Goal: Information Seeking & Learning: Learn about a topic

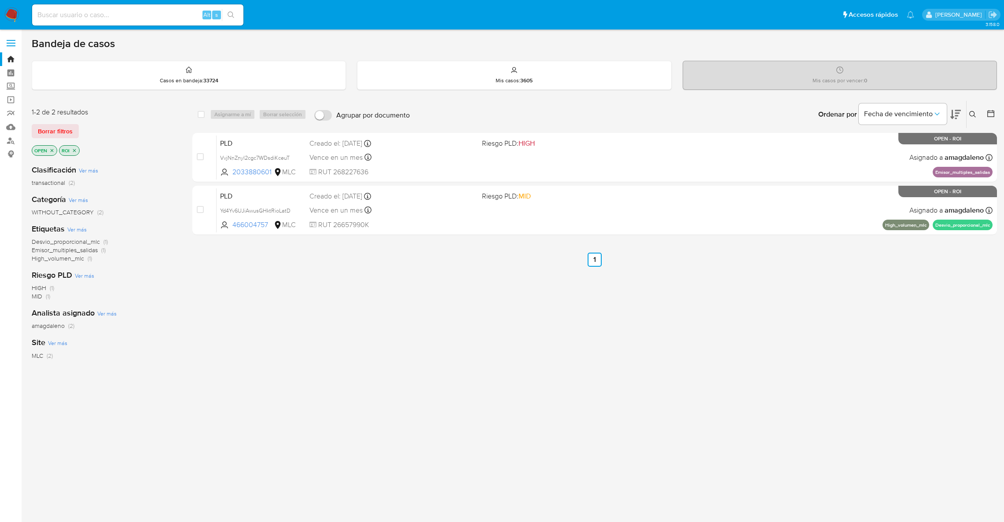
scroll to position [14, 0]
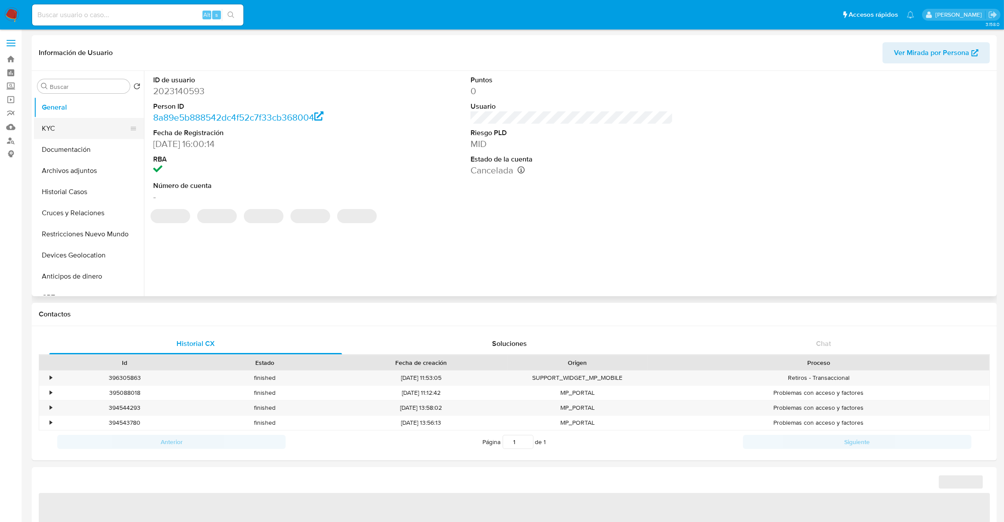
select select "10"
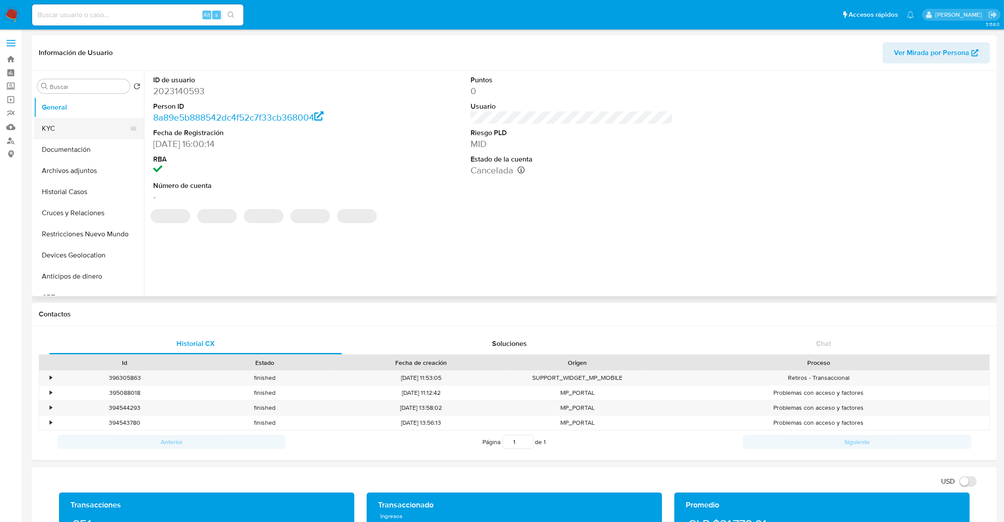
click at [90, 121] on button "KYC" at bounding box center [85, 128] width 103 height 21
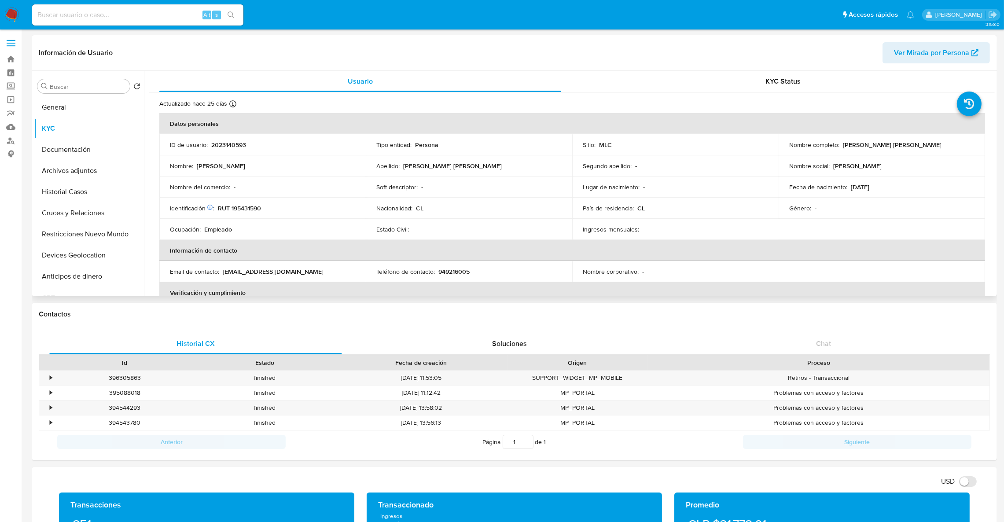
click at [233, 147] on p "2023140593" at bounding box center [228, 145] width 35 height 8
copy p "2023140593"
click at [84, 194] on button "Historial Casos" at bounding box center [85, 191] width 103 height 21
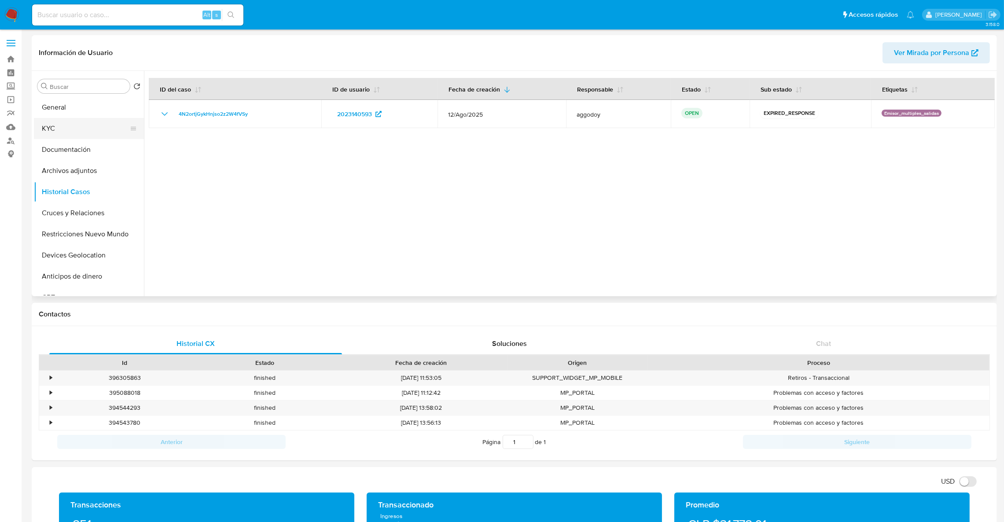
click at [112, 136] on button "KYC" at bounding box center [85, 128] width 103 height 21
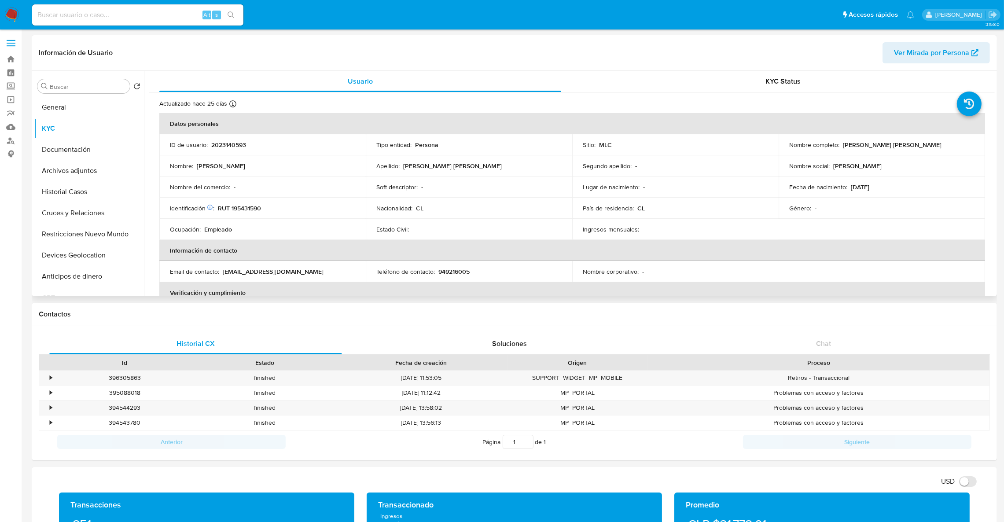
click at [260, 206] on p "RUT 195431590" at bounding box center [239, 208] width 43 height 8
drag, startPoint x: 260, startPoint y: 206, endPoint x: 233, endPoint y: 209, distance: 27.0
click at [233, 209] on p "RUT 195431590" at bounding box center [239, 208] width 43 height 8
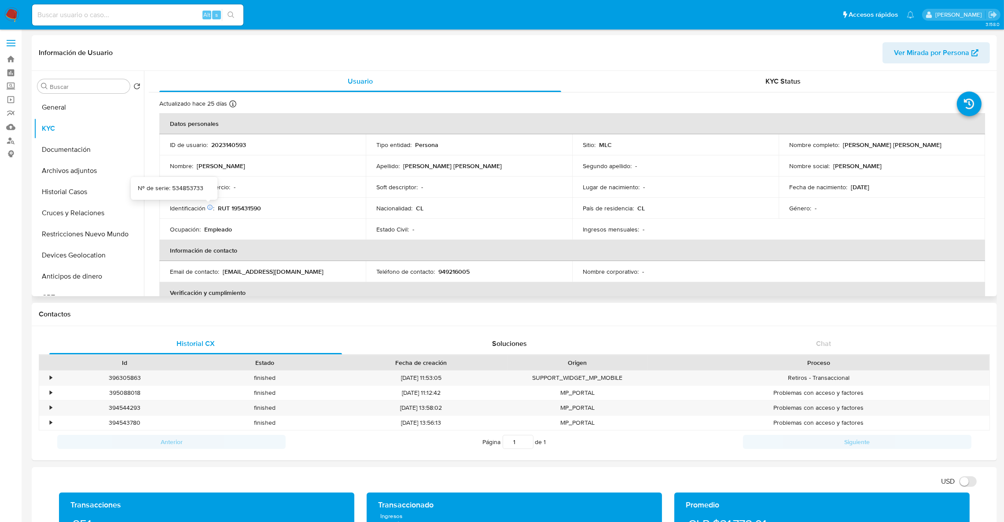
drag, startPoint x: 233, startPoint y: 209, endPoint x: 213, endPoint y: 208, distance: 19.8
click at [213, 208] on p "Identificación Nº de serie: 534853733 :" at bounding box center [192, 208] width 44 height 8
click at [252, 213] on td "Identificación Nº de serie: 534853733 : RUT 195431590" at bounding box center [262, 208] width 206 height 21
click at [250, 211] on p "RUT 195431590" at bounding box center [239, 208] width 43 height 8
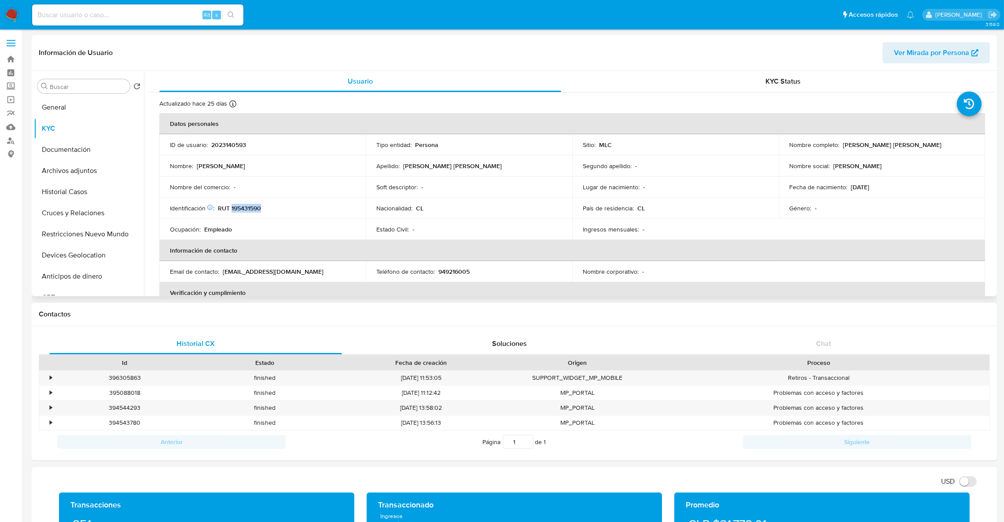
click at [250, 211] on p "RUT 195431590" at bounding box center [239, 208] width 43 height 8
copy p "195431590"
click at [233, 142] on p "2023140593" at bounding box center [228, 145] width 35 height 8
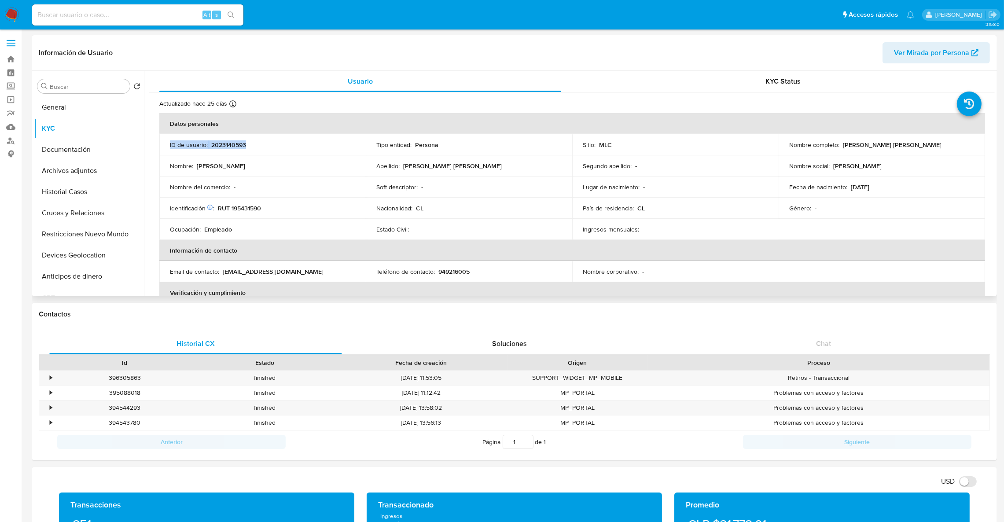
click at [233, 144] on p "2023140593" at bounding box center [228, 145] width 35 height 8
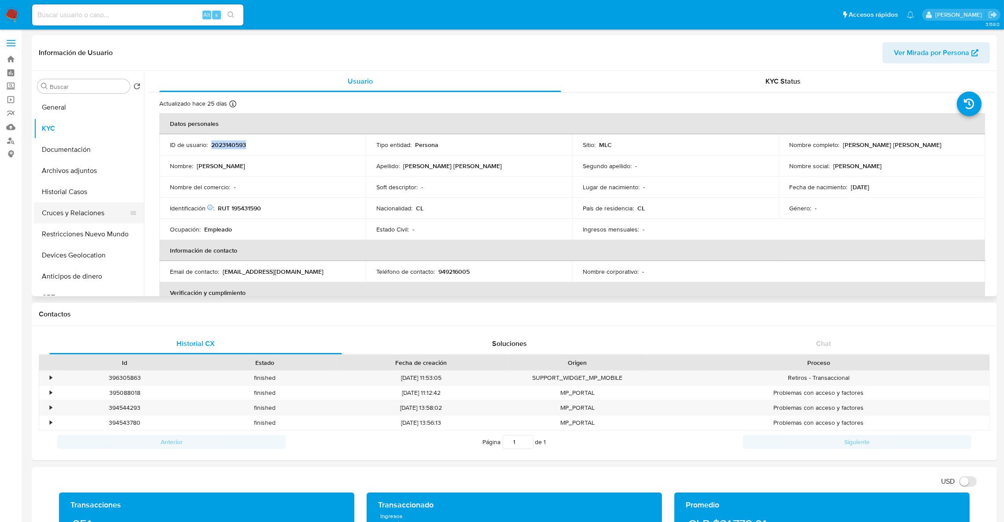
click at [76, 221] on button "Cruces y Relaciones" at bounding box center [85, 212] width 103 height 21
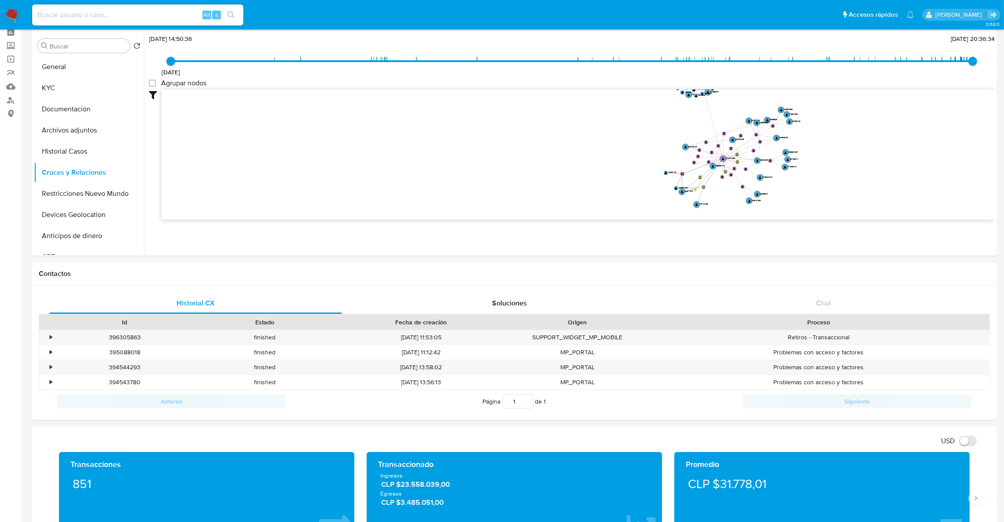
scroll to position [48, 0]
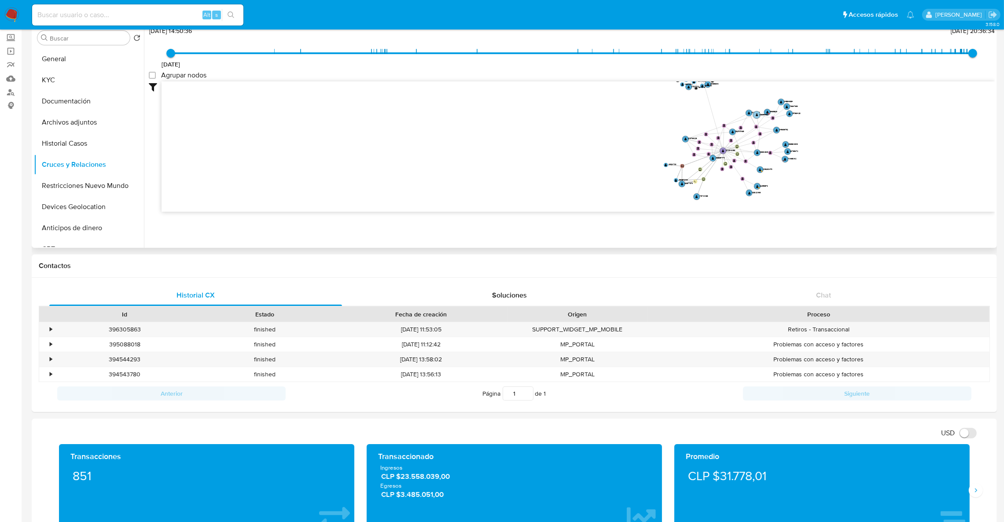
click at [768, 113] on text "2483554890" at bounding box center [763, 114] width 9 height 3
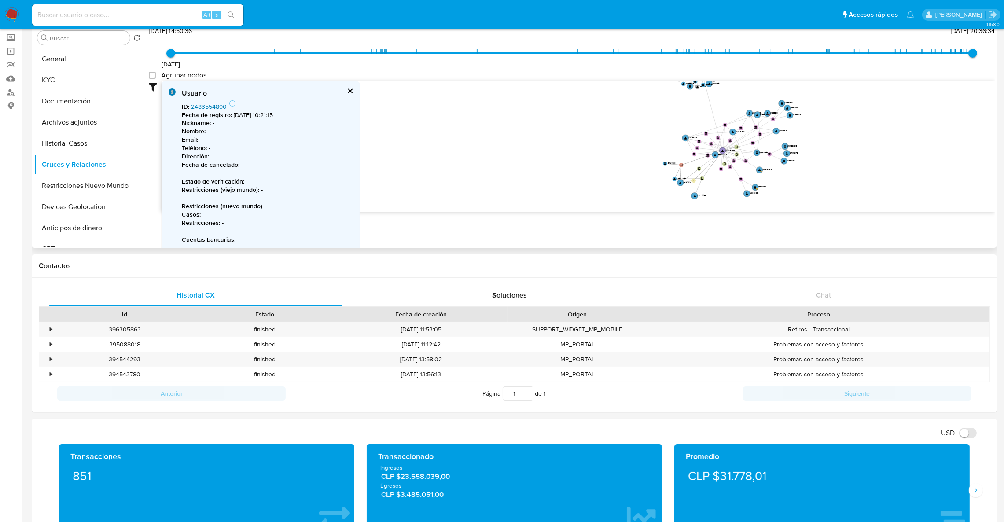
click at [218, 105] on link "2483554890" at bounding box center [209, 106] width 36 height 9
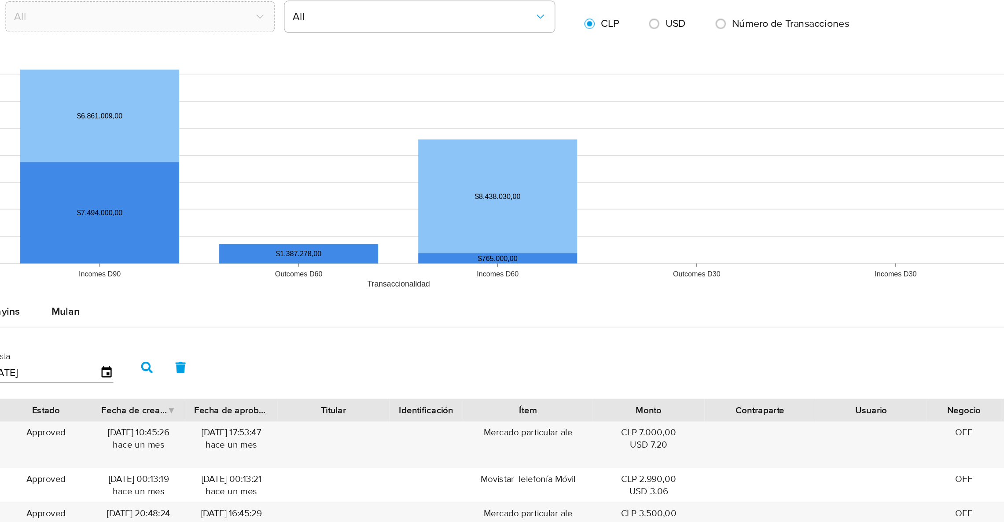
scroll to position [505, 0]
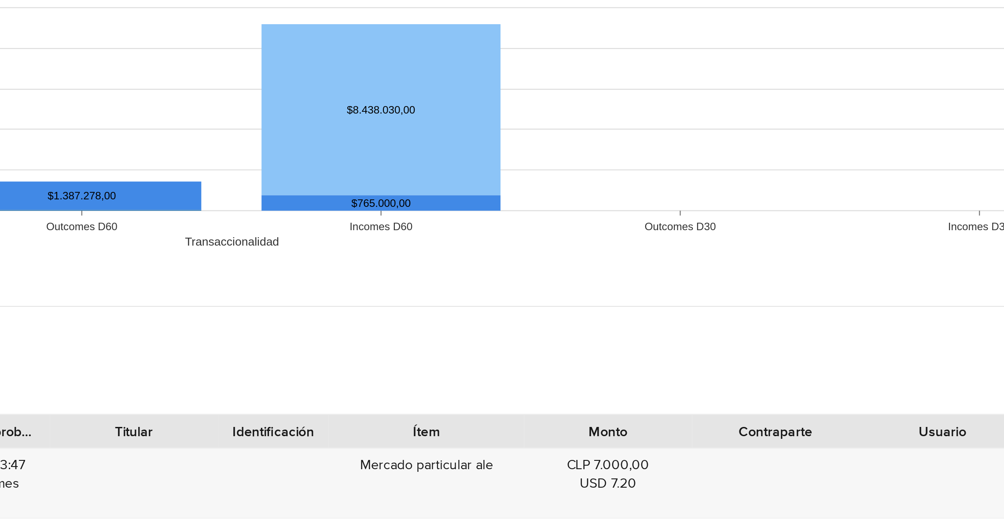
drag, startPoint x: 848, startPoint y: 357, endPoint x: 855, endPoint y: 359, distance: 7.3
click at [849, 357] on div "Tipo de operación Todos Desde 13/06/2025 Hasta 10/09/2025 Más filtros" at bounding box center [514, 367] width 951 height 44
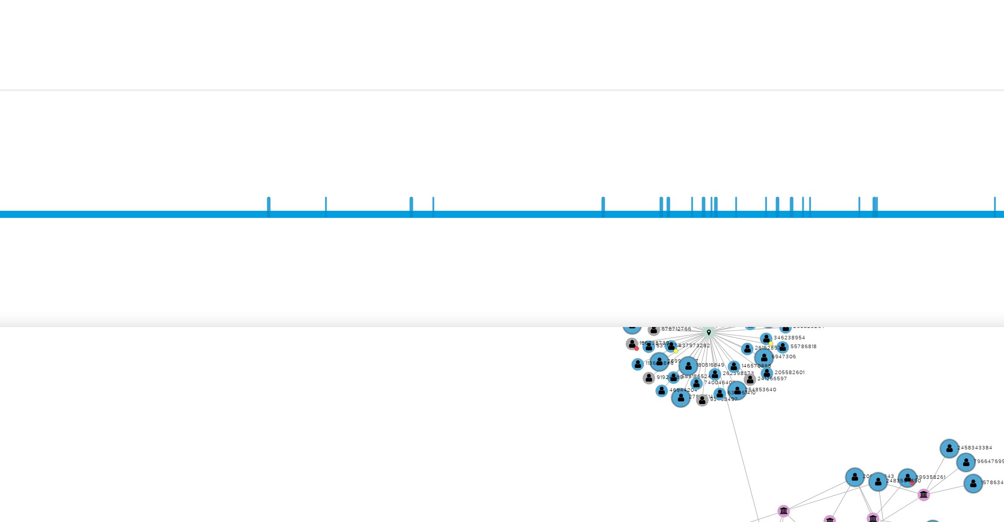
scroll to position [11, 0]
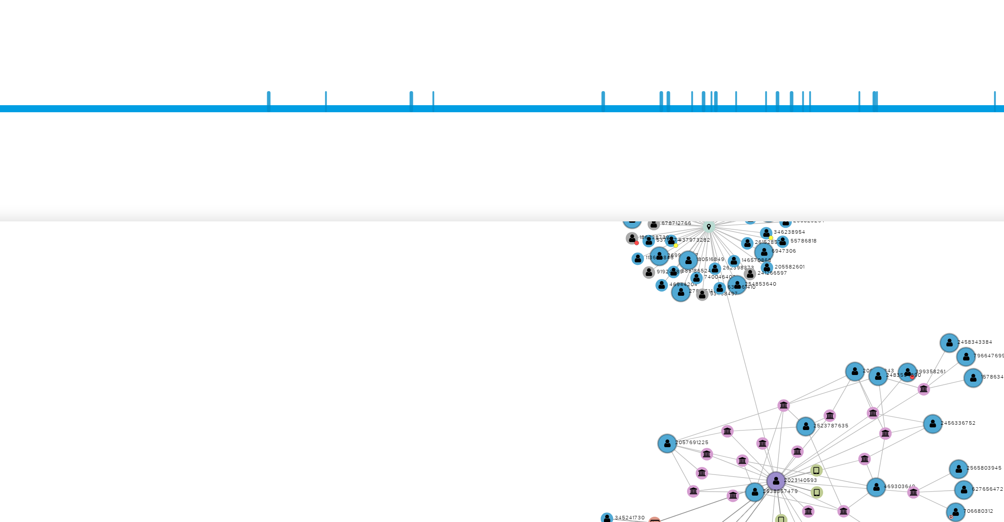
drag, startPoint x: 764, startPoint y: 258, endPoint x: 764, endPoint y: 131, distance: 127.2
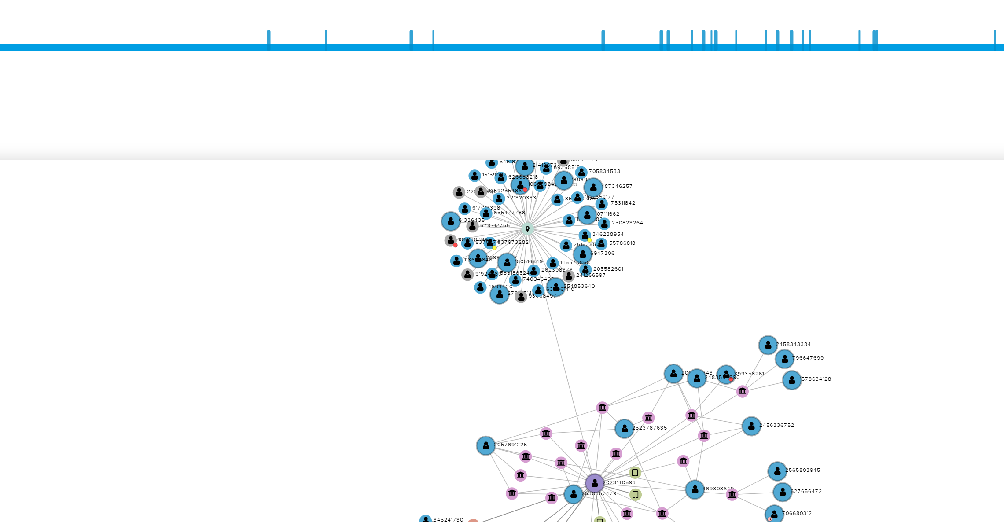
drag, startPoint x: 696, startPoint y: 166, endPoint x: 644, endPoint y: 183, distance: 54.4
click at [644, 183] on icon "device-670aad0a58dadb69cd035d02  user-2023140593  2023140593 device-67043dcf3…" at bounding box center [578, 183] width 833 height 128
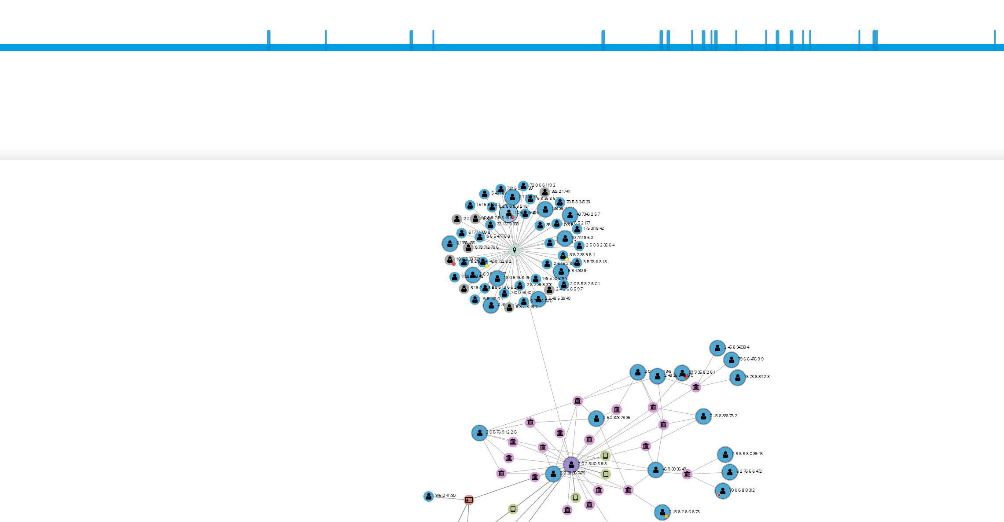
click at [639, 133] on circle at bounding box center [638, 133] width 1 height 1
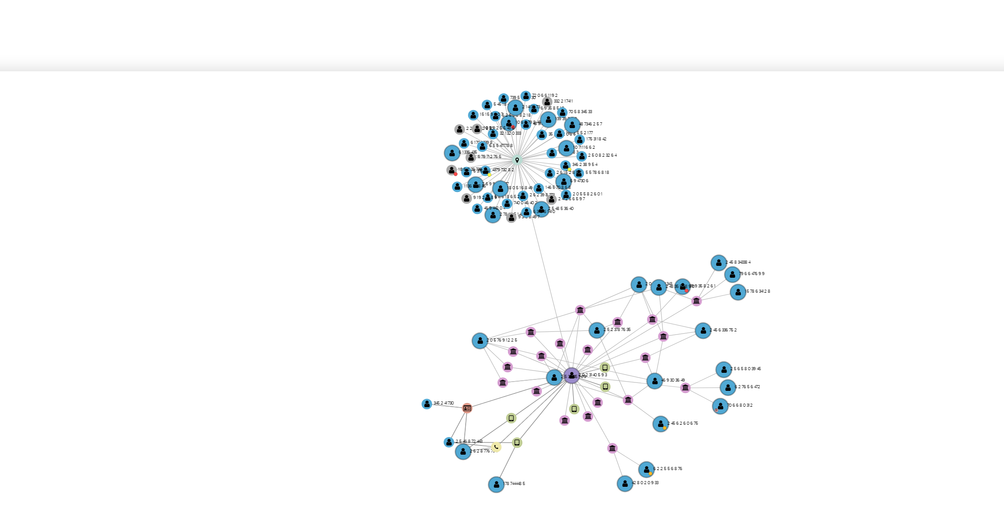
drag, startPoint x: 764, startPoint y: 117, endPoint x: 761, endPoint y: 145, distance: 28.4
click at [761, 141] on div "3/12/2020 3/12/2020, 14:50:36 16/8/2025, 20:36:34 Agrupar nodos Filtros Confian…" at bounding box center [572, 171] width 846 height 219
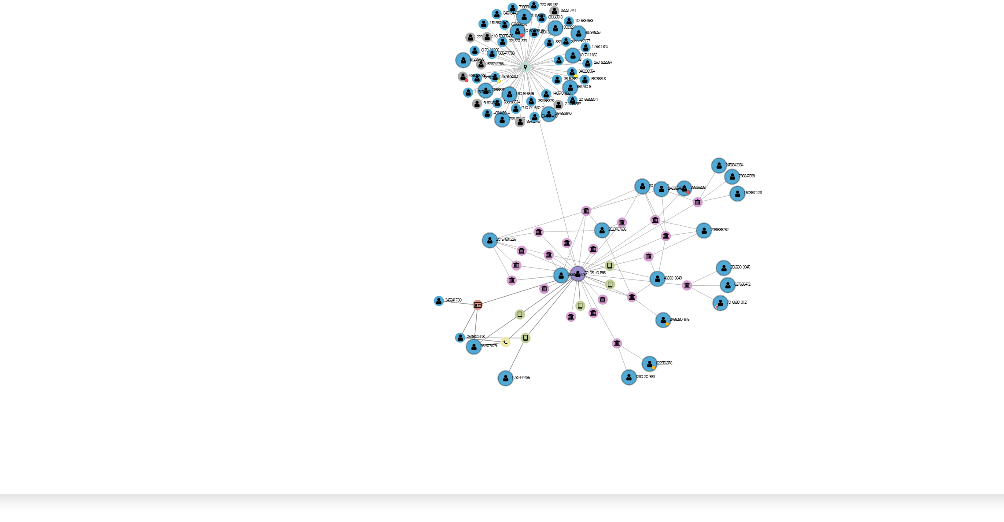
click at [764, 192] on icon "device-670aad0a58dadb69cd035d02  user-2023140593  2023140593 device-67043dcf3…" at bounding box center [578, 183] width 833 height 128
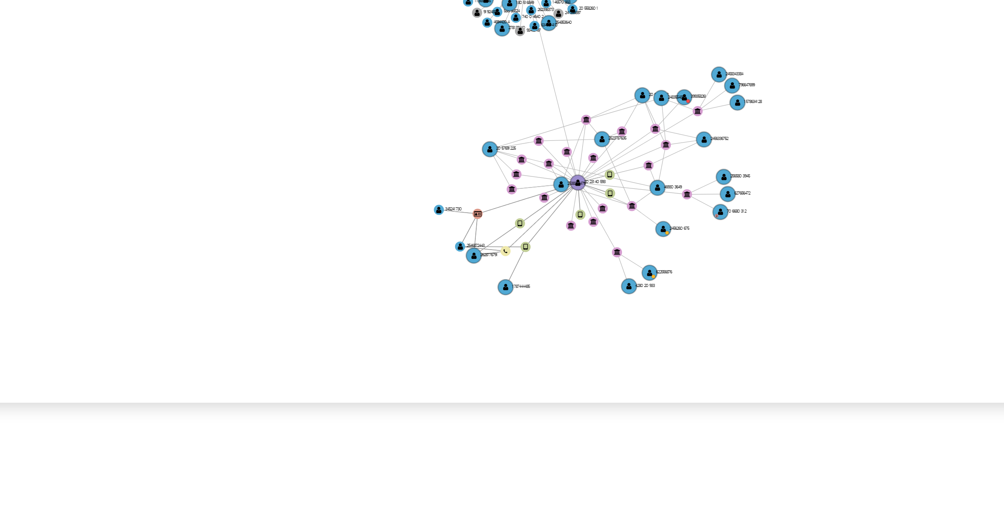
click at [764, 222] on icon "device-670aad0a58dadb69cd035d02  user-2023140593  2023140593 device-67043dcf3…" at bounding box center [578, 183] width 833 height 128
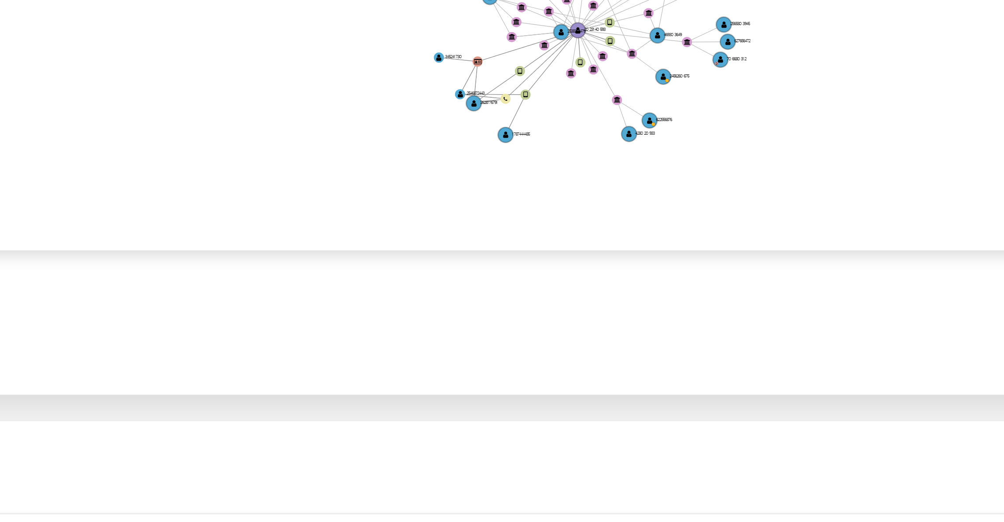
click at [764, 251] on div "Filtros Confianza alta Device Tarjeta Persona validada Teléfono validado Confia…" at bounding box center [572, 200] width 846 height 162
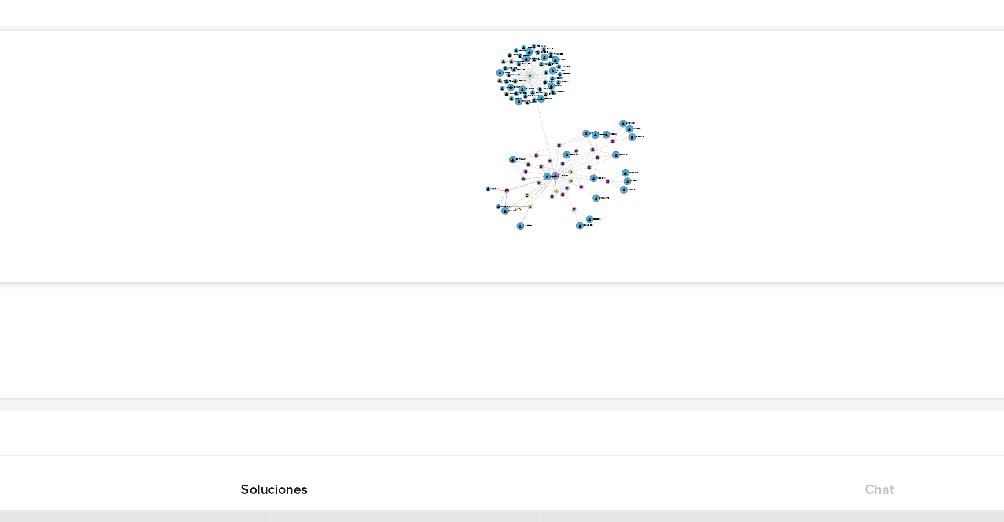
scroll to position [0, 0]
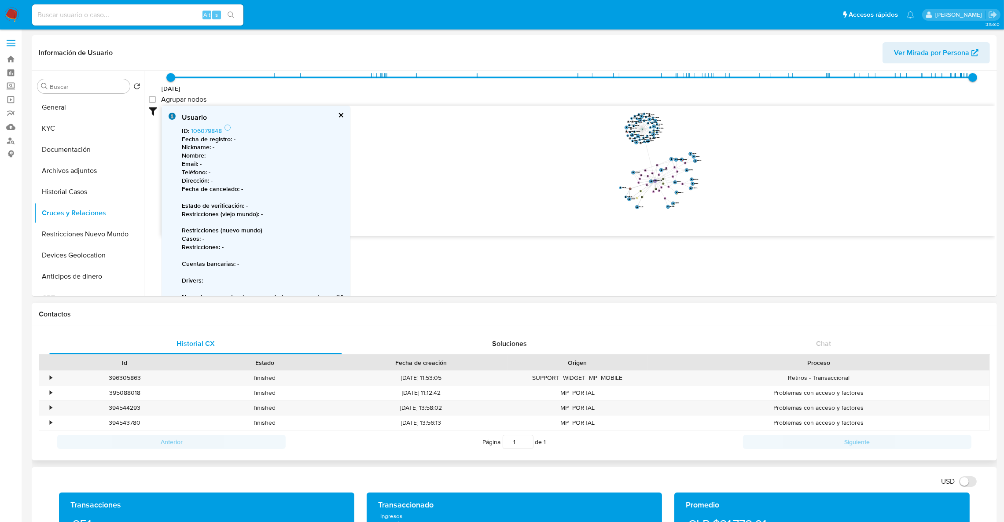
click at [682, 408] on div "Problemas con acceso y factores" at bounding box center [818, 408] width 342 height 15
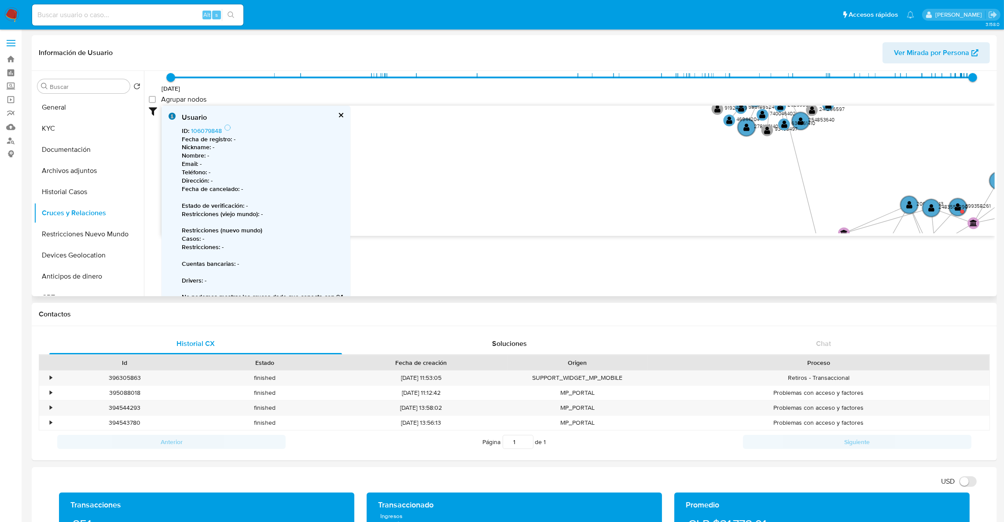
drag, startPoint x: 786, startPoint y: 136, endPoint x: 756, endPoint y: 224, distance: 94.1
click at [756, 224] on icon "device-670aad0a58dadb69cd035d02  user-2023140593  2023140593 device-67043dcf3…" at bounding box center [578, 170] width 833 height 128
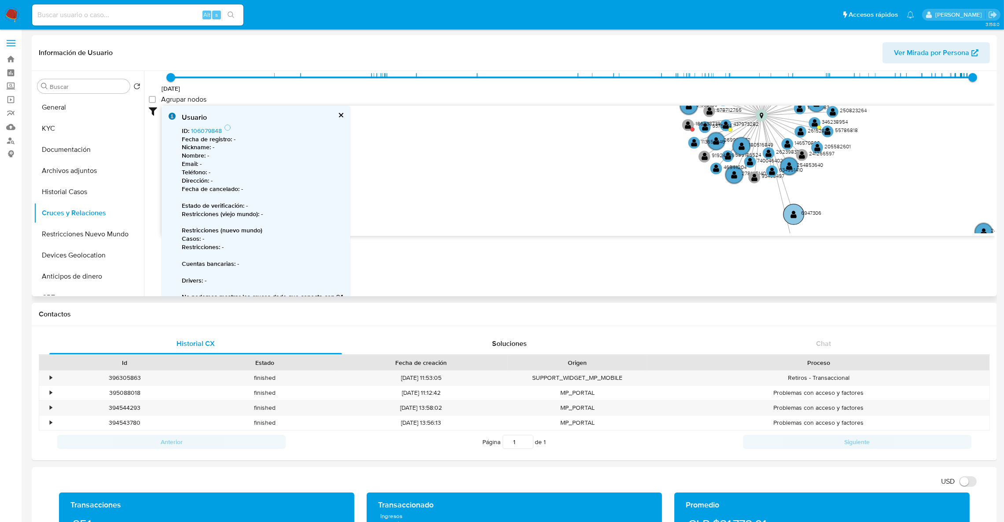
drag, startPoint x: 816, startPoint y: 143, endPoint x: 799, endPoint y: 219, distance: 77.9
click at [799, 219] on circle at bounding box center [793, 214] width 21 height 21
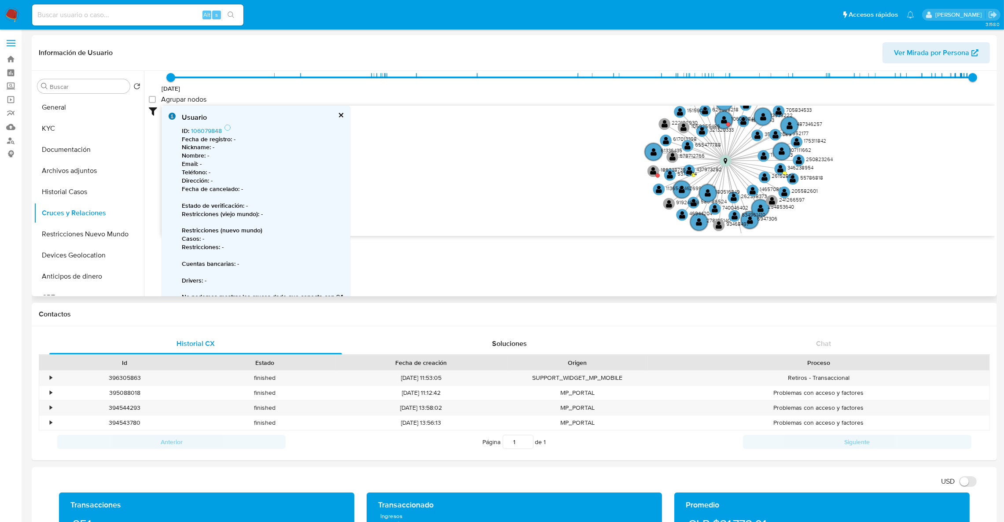
drag, startPoint x: 922, startPoint y: 165, endPoint x: 883, endPoint y: 216, distance: 64.3
click at [883, 216] on icon "device-670aad0a58dadb69cd035d02  user-2023140593  2023140593 device-67043dcf3…" at bounding box center [578, 170] width 833 height 128
click at [728, 124] on circle at bounding box center [728, 125] width 4 height 4
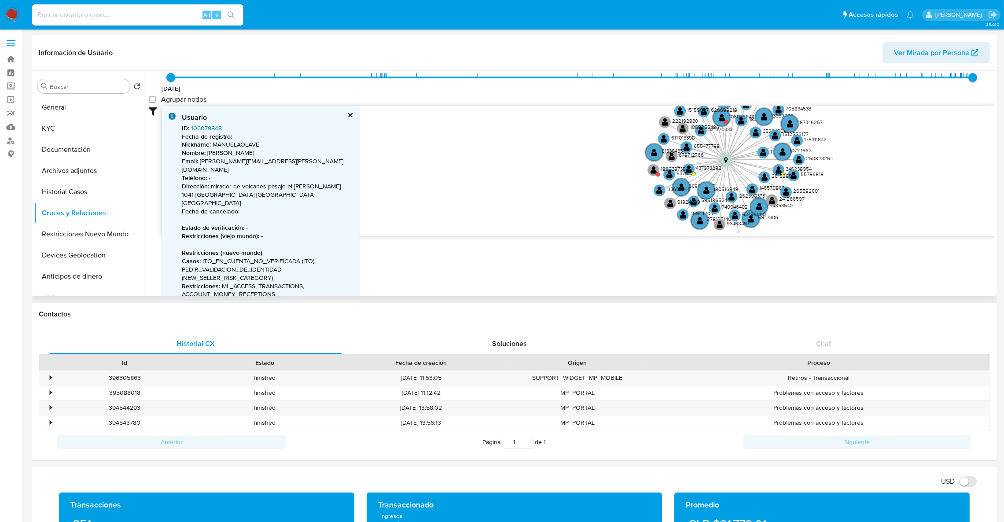
click at [212, 128] on link "106079848" at bounding box center [206, 128] width 31 height 9
click at [653, 166] on text "" at bounding box center [654, 170] width 6 height 8
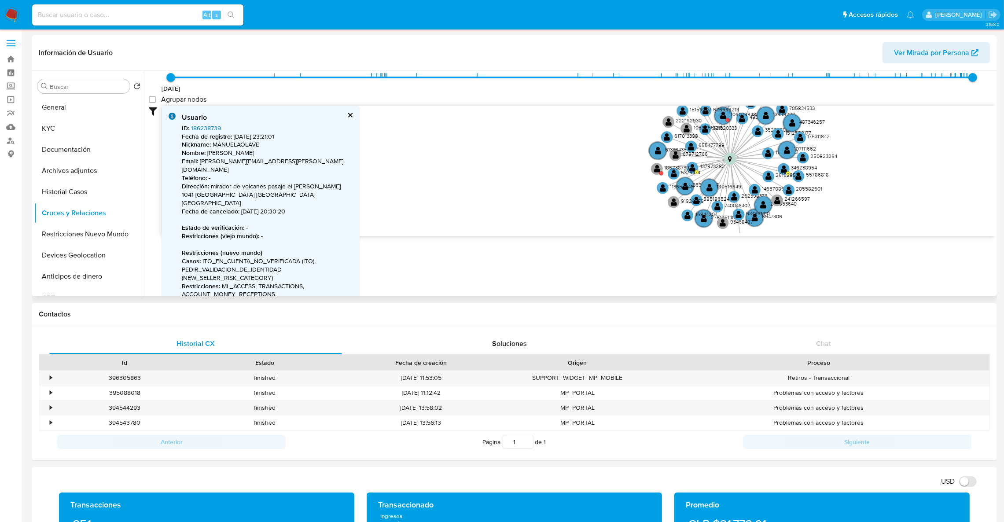
click at [209, 125] on link "186238739" at bounding box center [206, 128] width 30 height 9
click at [702, 167] on text "437973282" at bounding box center [713, 165] width 26 height 7
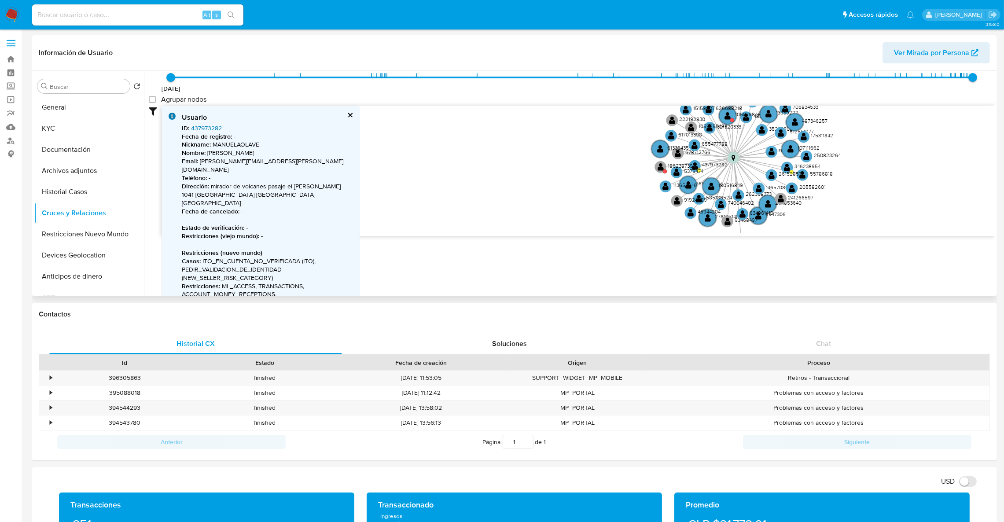
click at [200, 129] on link "437973282" at bounding box center [206, 128] width 31 height 9
click at [788, 166] on text "" at bounding box center [787, 168] width 6 height 8
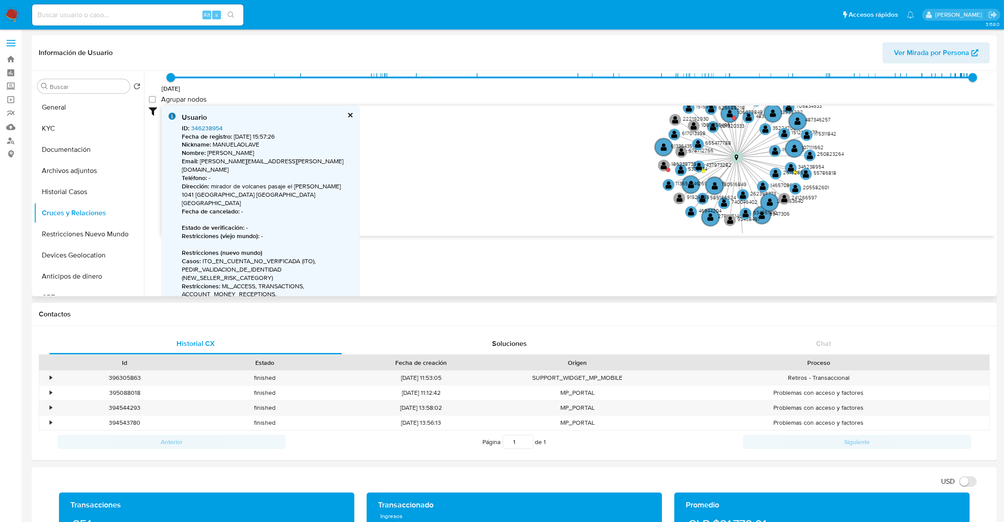
click at [213, 131] on link "346238954" at bounding box center [207, 128] width 32 height 9
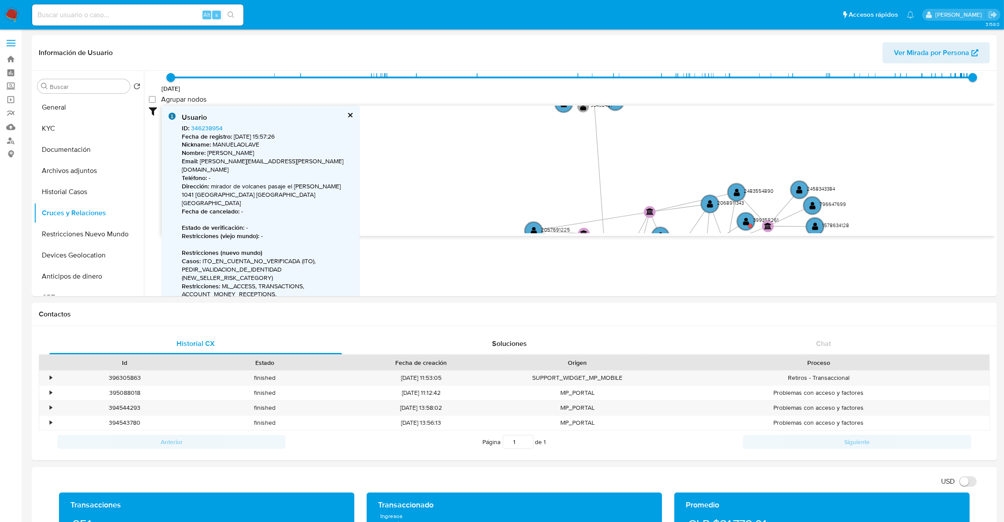
drag, startPoint x: 924, startPoint y: 160, endPoint x: 766, endPoint y: 22, distance: 209.3
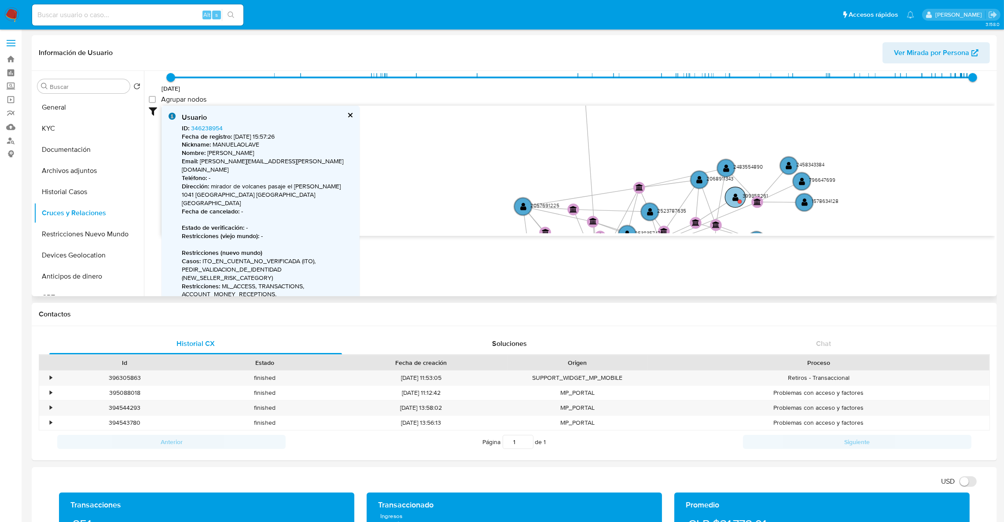
click at [740, 195] on circle at bounding box center [735, 197] width 21 height 21
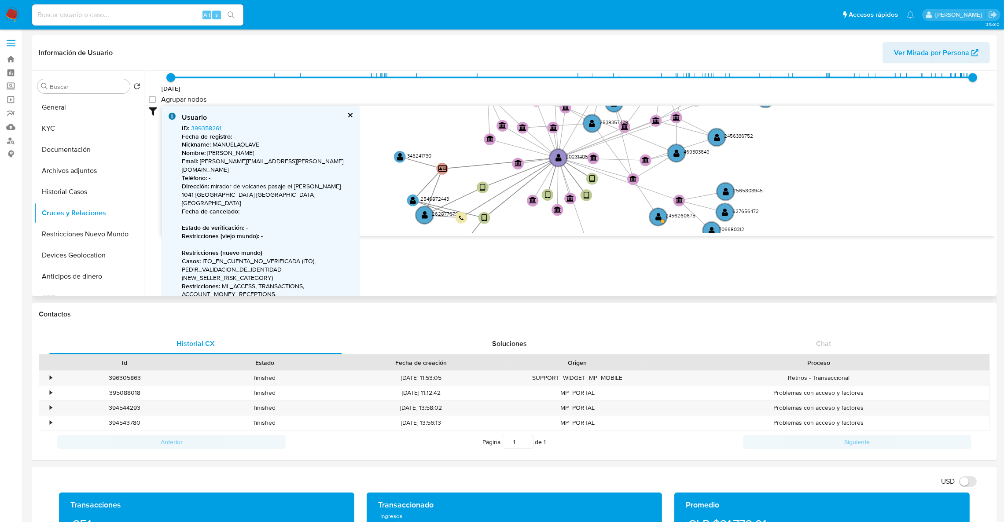
drag, startPoint x: 887, startPoint y: 195, endPoint x: 850, endPoint y: 88, distance: 112.7
click at [850, 88] on div "3/12/2020 3/12/2020, 14:50:36 16/8/2025, 20:36:34 Agrupar nodos Filtros Confian…" at bounding box center [572, 158] width 846 height 219
click at [709, 227] on text "" at bounding box center [712, 231] width 6 height 8
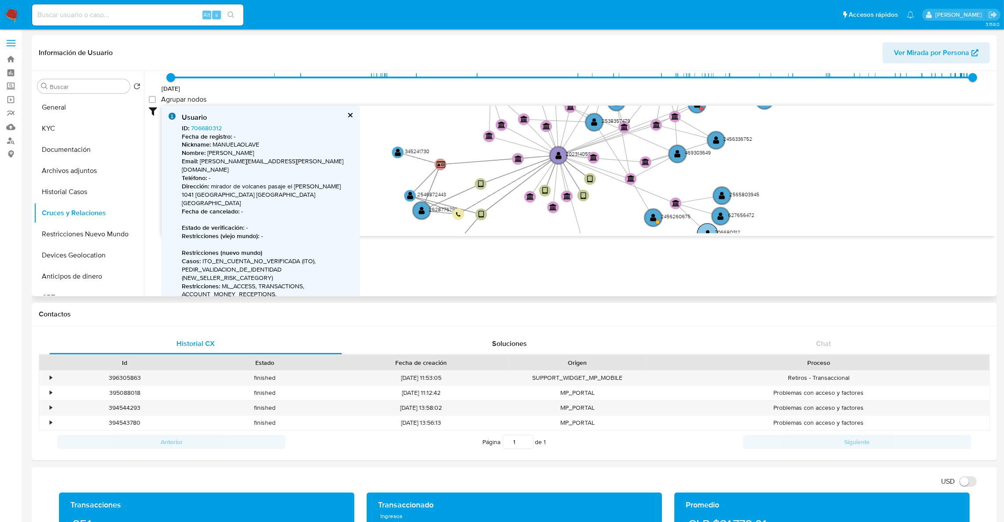
click at [711, 232] on circle at bounding box center [707, 234] width 21 height 21
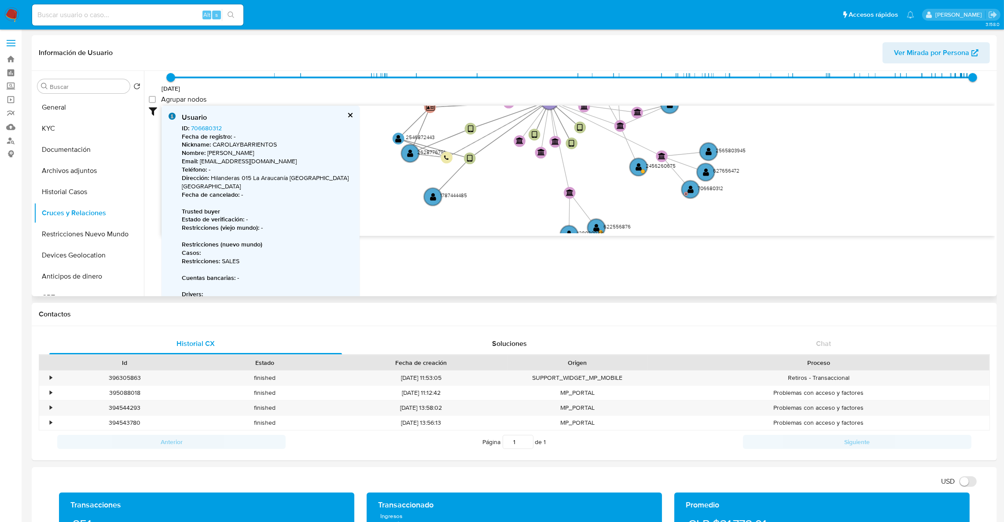
drag, startPoint x: 812, startPoint y: 187, endPoint x: 803, endPoint y: 136, distance: 51.7
click at [803, 136] on icon "device-670aad0a58dadb69cd035d02  user-2023140593  2023140593 device-67043dcf3…" at bounding box center [578, 170] width 833 height 128
click at [635, 168] on circle at bounding box center [638, 167] width 21 height 21
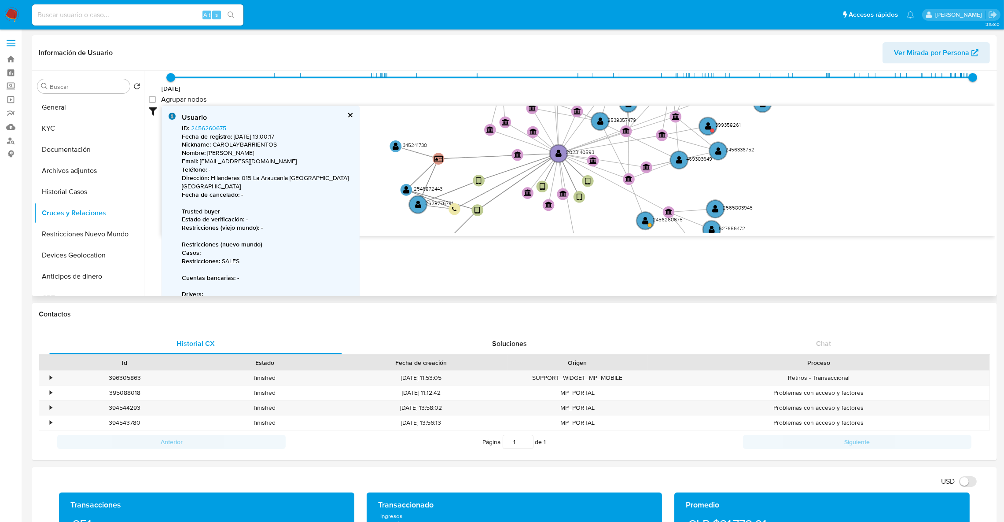
drag, startPoint x: 826, startPoint y: 168, endPoint x: 839, endPoint y: 232, distance: 65.1
click at [839, 232] on icon "device-670aad0a58dadb69cd035d02  user-2023140593  2023140593 device-67043dcf3…" at bounding box center [578, 170] width 833 height 128
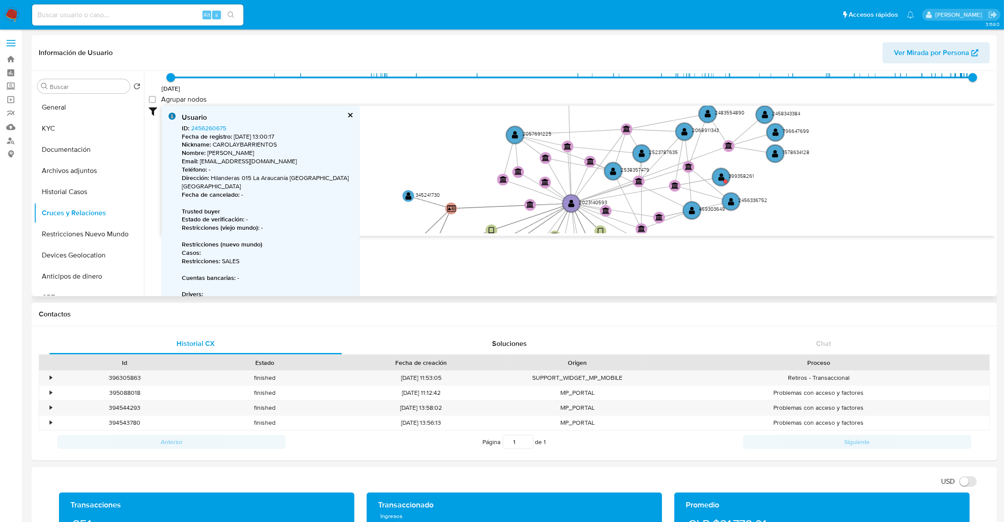
drag, startPoint x: 839, startPoint y: 232, endPoint x: 848, endPoint y: 272, distance: 41.1
click at [848, 272] on div "Accedé al Manual del usuario 3/12/2020 3/12/2020, 14:50:36 16/8/2025, 20:36:34 …" at bounding box center [569, 183] width 851 height 225
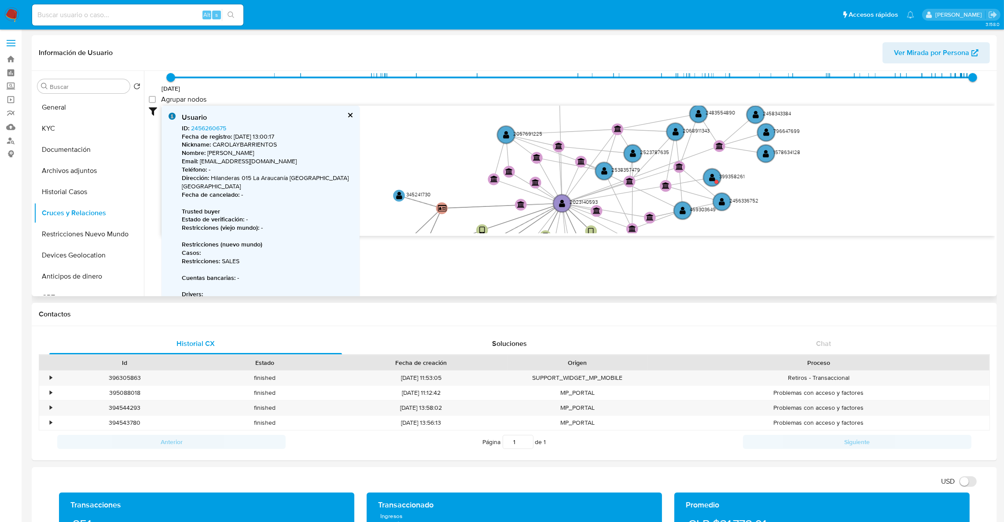
drag, startPoint x: 861, startPoint y: 178, endPoint x: 851, endPoint y: 179, distance: 10.6
click at [851, 179] on icon "device-670aad0a58dadb69cd035d02  user-2023140593  2023140593 device-67043dcf3…" at bounding box center [578, 170] width 833 height 128
click at [704, 171] on circle at bounding box center [711, 177] width 21 height 21
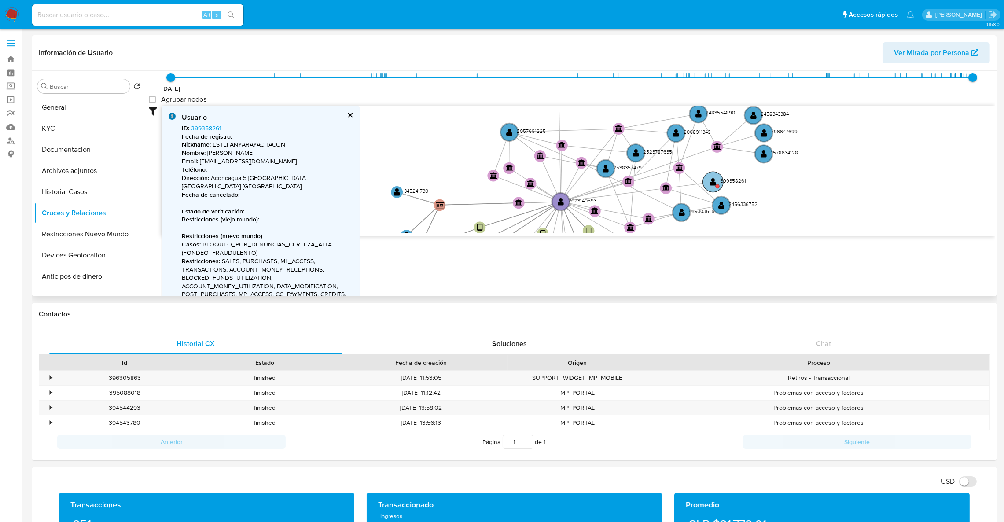
click at [722, 184] on circle at bounding box center [713, 182] width 21 height 21
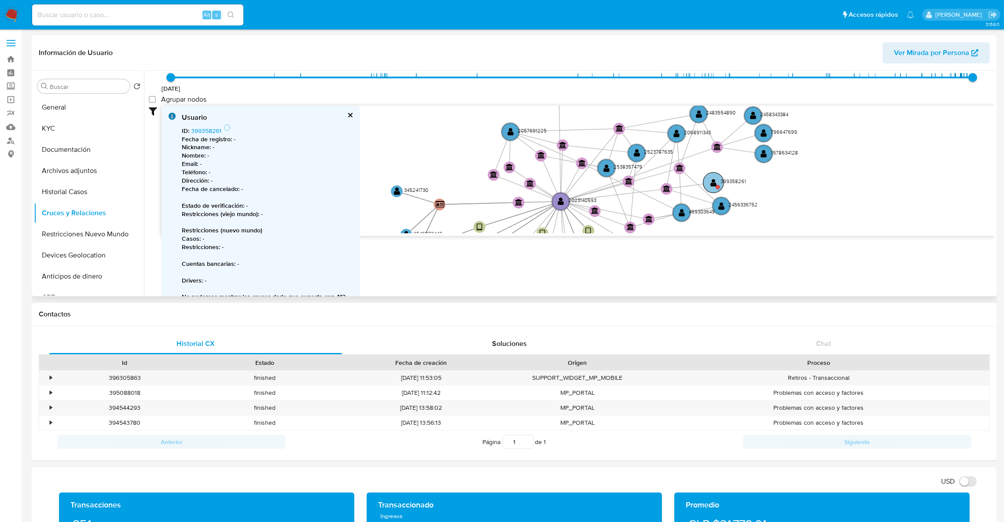
click at [722, 184] on text "399358261" at bounding box center [733, 180] width 26 height 7
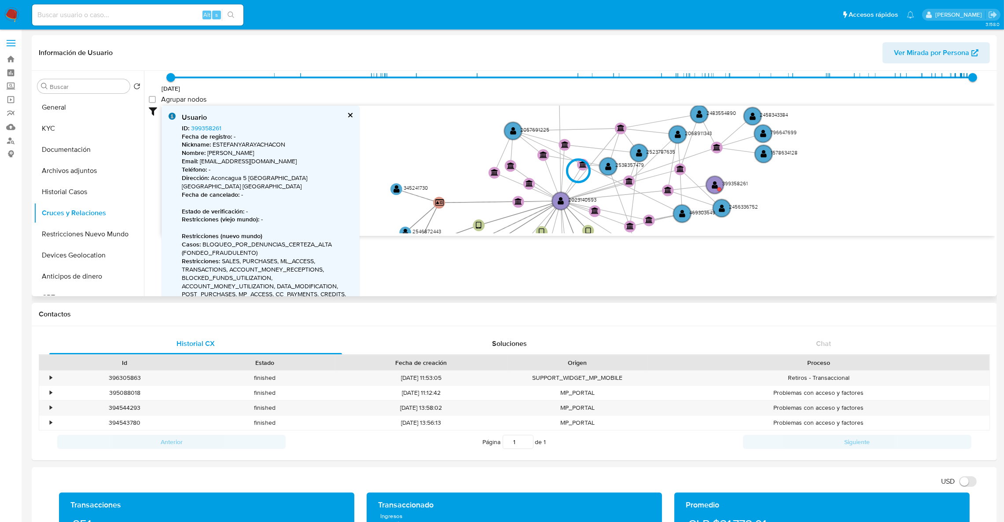
type input "1756258973000"
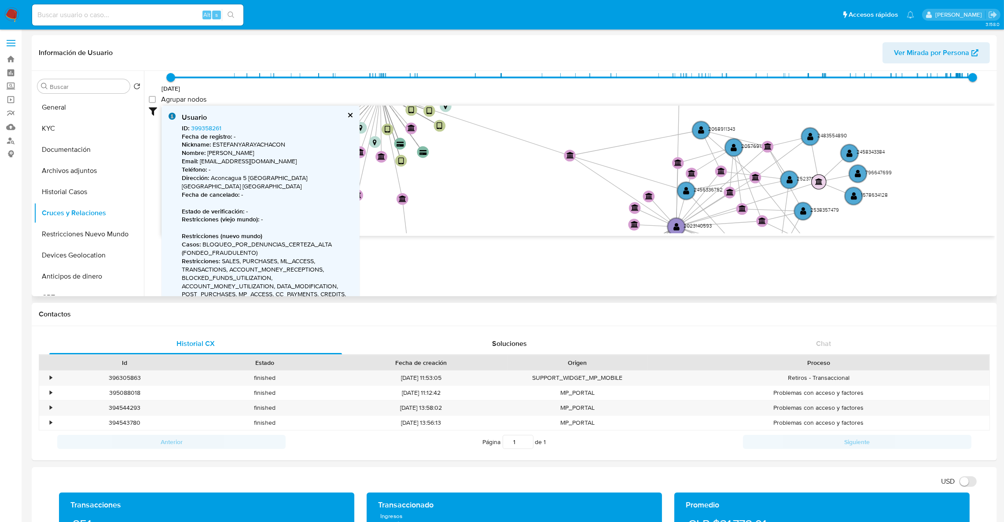
drag, startPoint x: 857, startPoint y: 207, endPoint x: 812, endPoint y: 174, distance: 56.7
click at [845, 191] on circle at bounding box center [854, 196] width 18 height 18
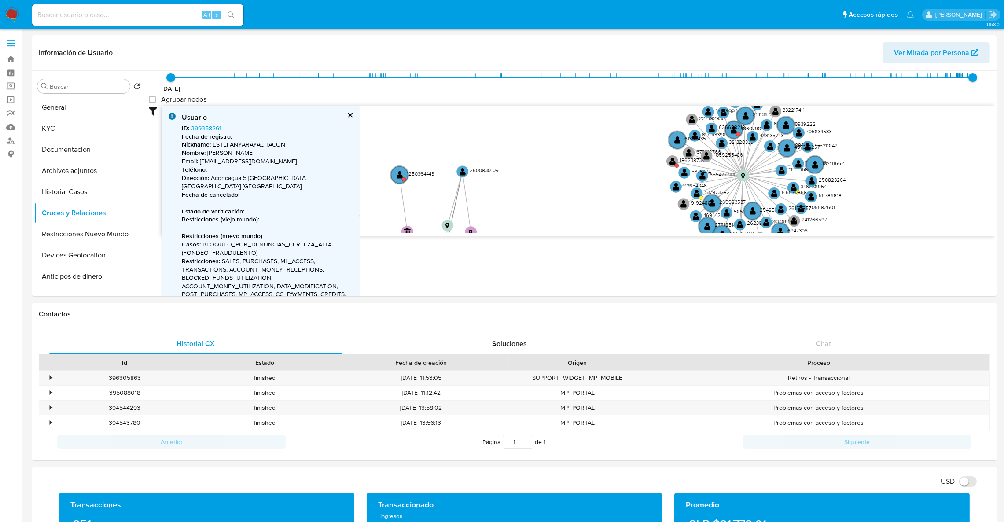
drag, startPoint x: 925, startPoint y: 220, endPoint x: 979, endPoint y: 468, distance: 254.1
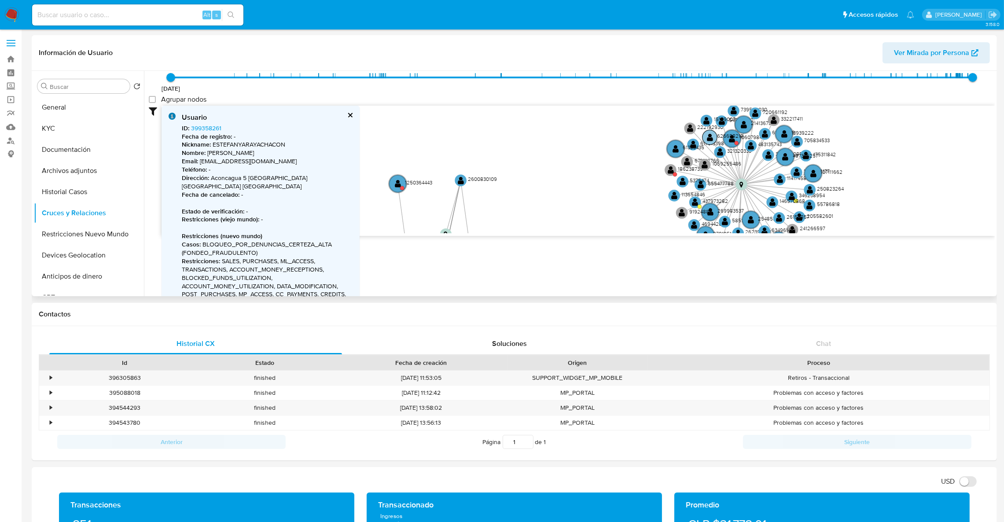
click at [735, 137] on text "626688218" at bounding box center [730, 135] width 26 height 7
click at [739, 137] on circle at bounding box center [733, 139] width 18 height 18
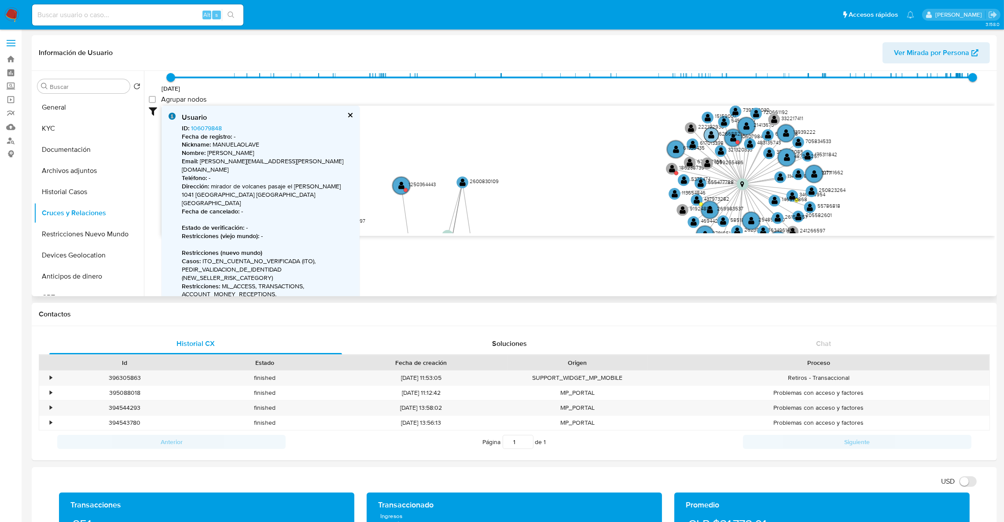
click at [739, 137] on circle at bounding box center [733, 138] width 18 height 18
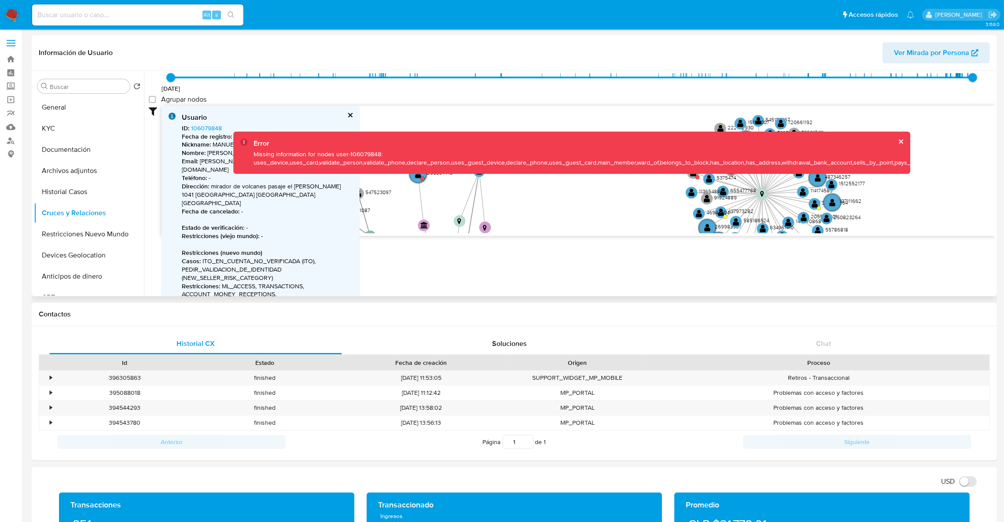
click at [897, 139] on button "cerrar" at bounding box center [900, 142] width 6 height 6
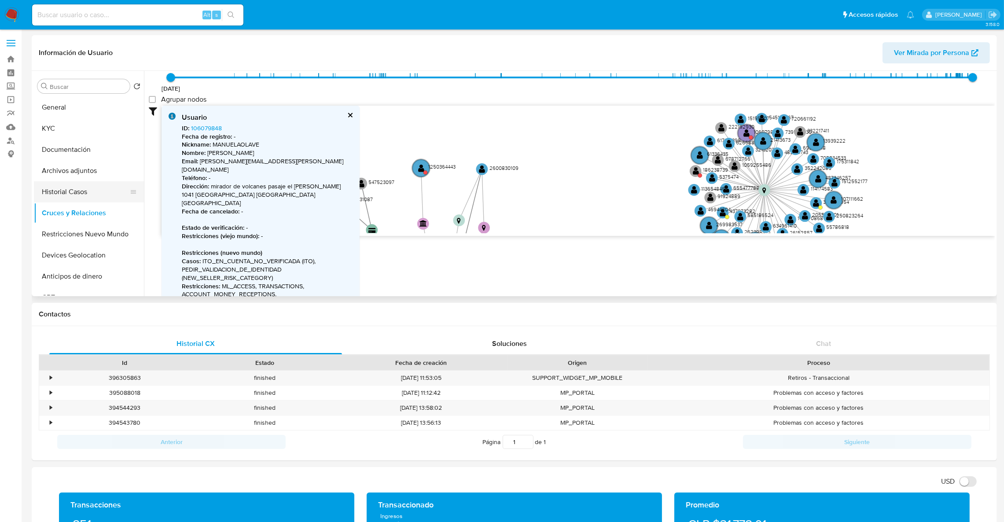
click at [86, 193] on button "Historial Casos" at bounding box center [85, 191] width 103 height 21
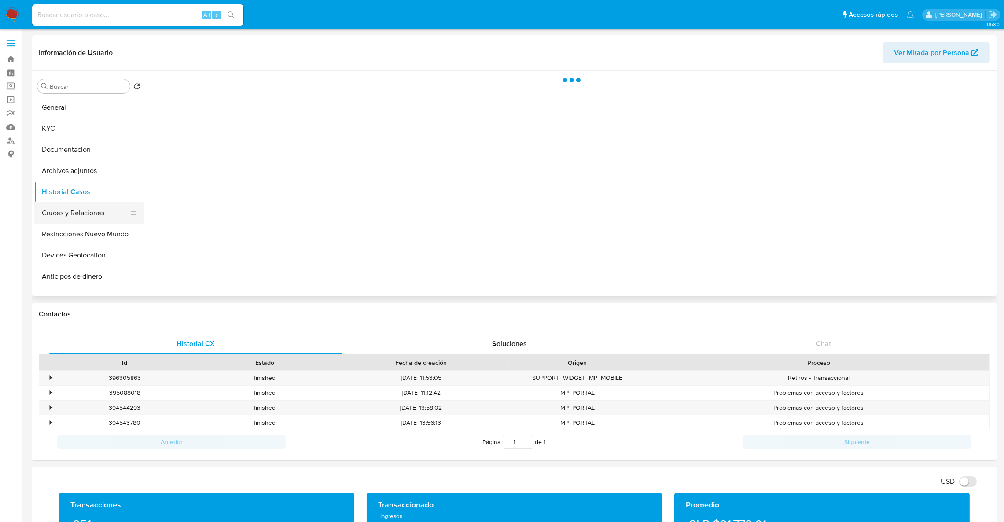
click at [91, 206] on button "Cruces y Relaciones" at bounding box center [85, 212] width 103 height 21
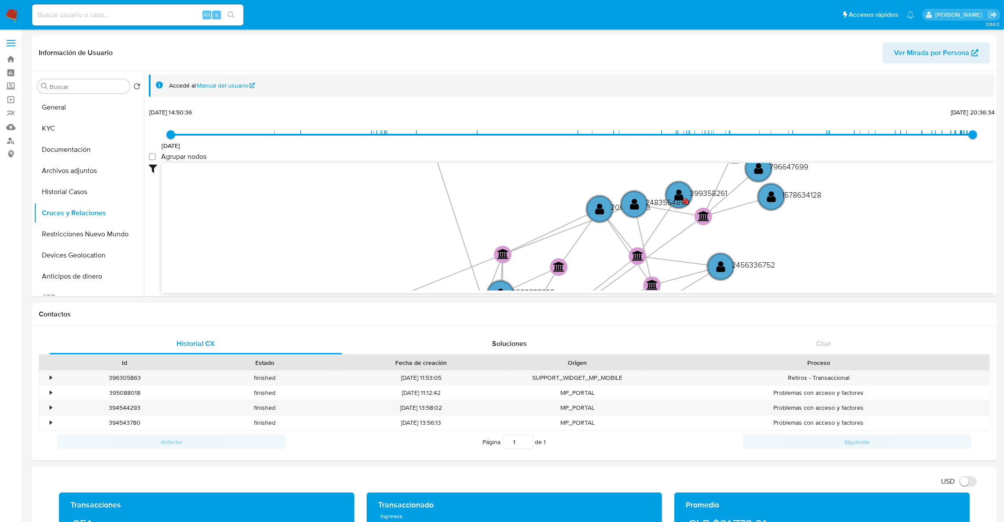
drag, startPoint x: 923, startPoint y: 252, endPoint x: 813, endPoint y: 213, distance: 116.9
click at [813, 213] on icon "device-670aad0a58dadb69cd035d02  user-2023140593  2023140593 device-67043dcf3…" at bounding box center [578, 227] width 833 height 128
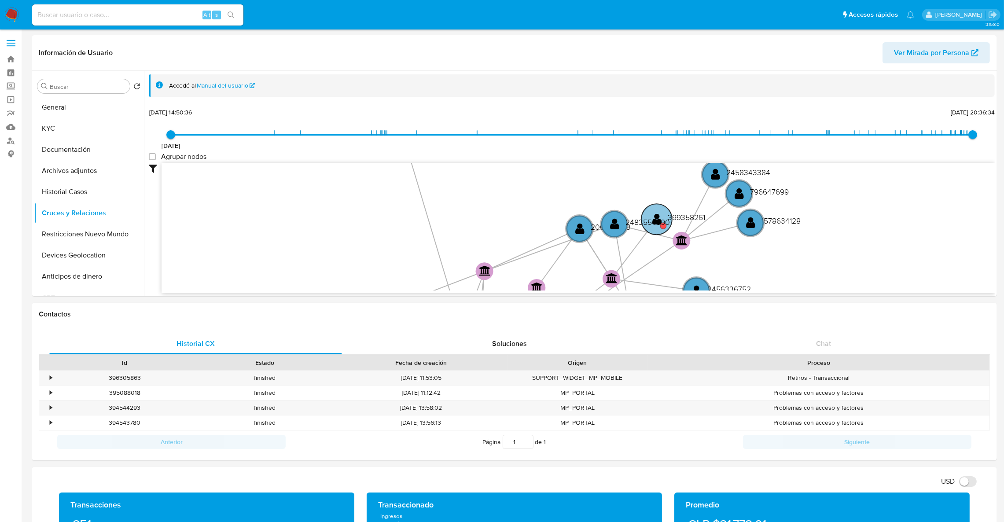
click at [648, 228] on circle at bounding box center [656, 219] width 31 height 31
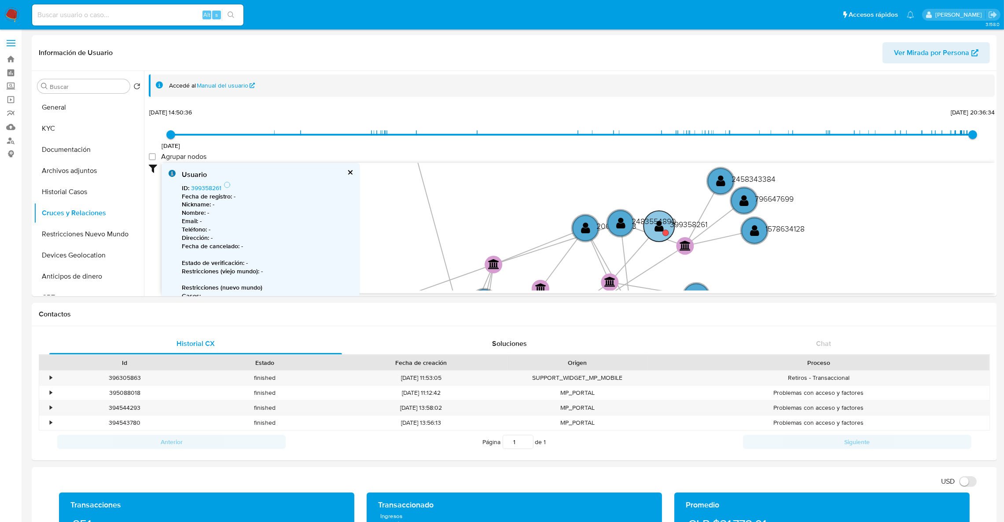
click at [661, 231] on text "" at bounding box center [658, 226] width 9 height 13
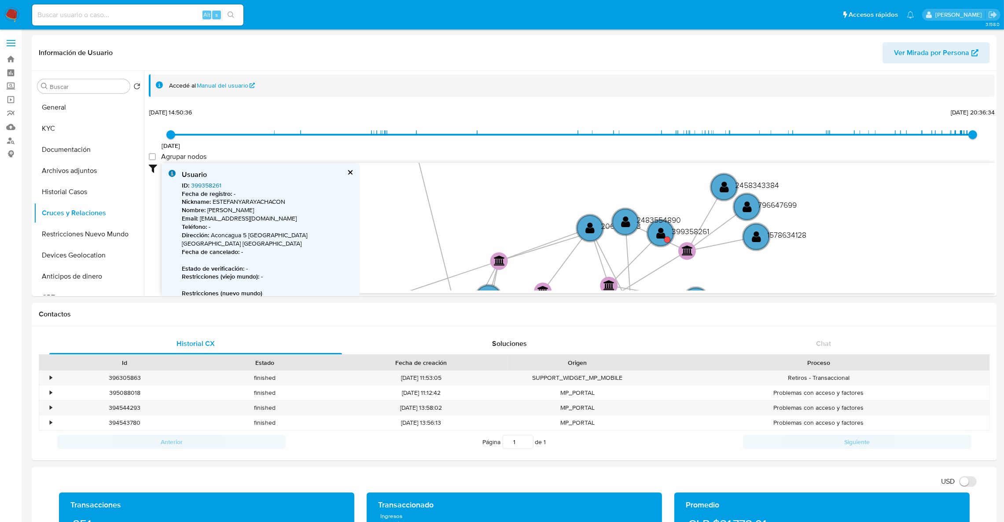
click at [212, 186] on link "399358261" at bounding box center [206, 185] width 30 height 9
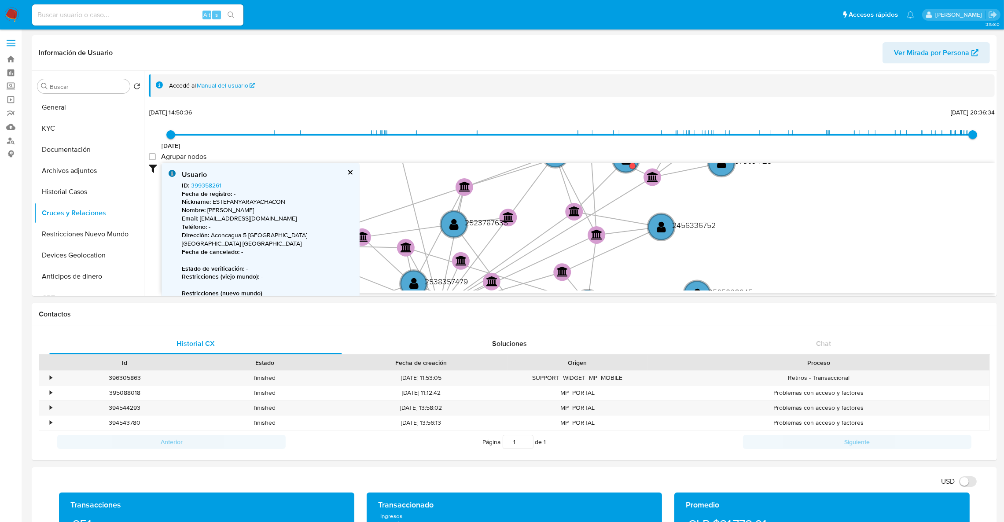
drag, startPoint x: 826, startPoint y: 206, endPoint x: 768, endPoint y: 96, distance: 124.4
click at [768, 96] on div "Accedé al Manual del usuario 3/12/2020 3/12/2020, 14:50:36 16/8/2025, 20:36:34 …" at bounding box center [572, 199] width 846 height 250
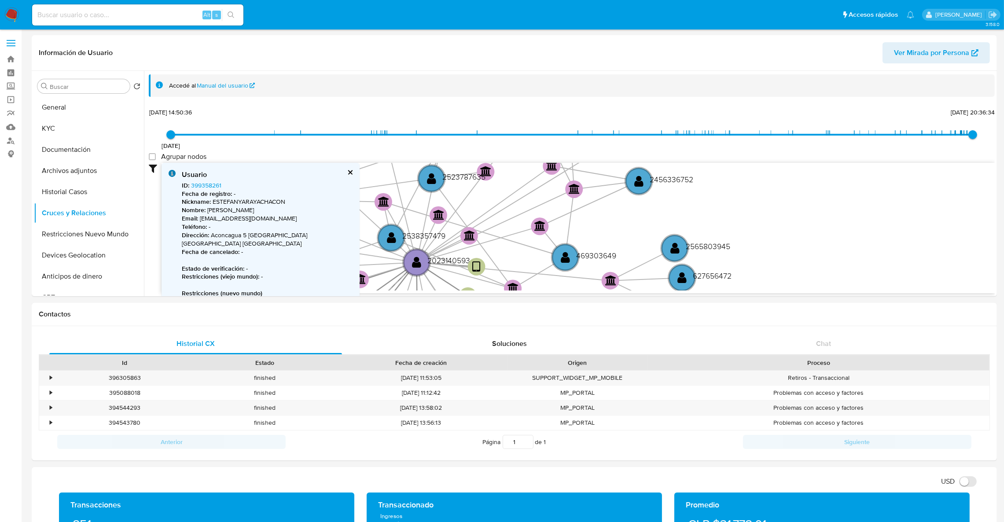
drag, startPoint x: 765, startPoint y: 186, endPoint x: 759, endPoint y: 89, distance: 97.1
click at [759, 89] on div "Accedé al Manual del usuario 3/12/2020 3/12/2020, 14:50:36 16/8/2025, 20:36:34 …" at bounding box center [572, 199] width 846 height 250
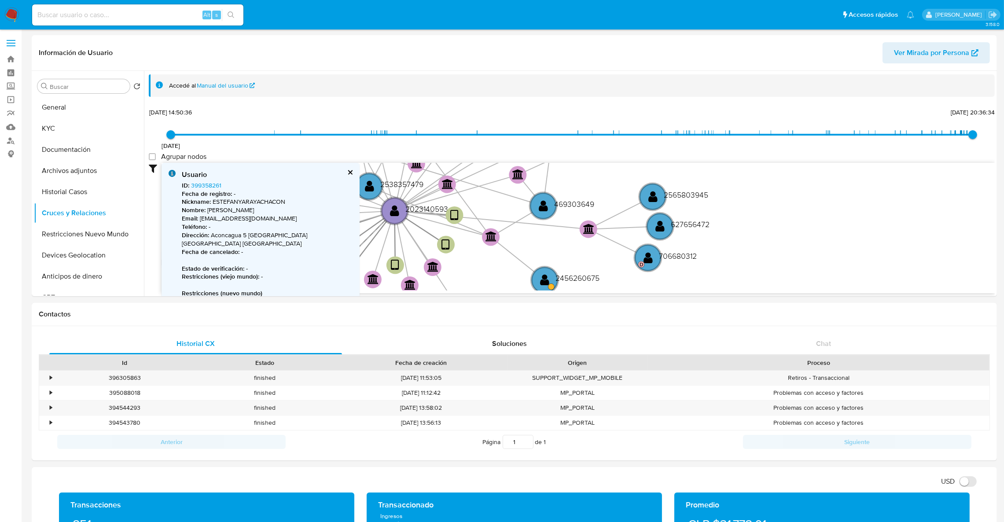
drag, startPoint x: 789, startPoint y: 200, endPoint x: 774, endPoint y: 236, distance: 38.5
click at [774, 236] on icon "device-670aad0a58dadb69cd035d02  user-2023140593  2023140593 device-67043dcf3…" at bounding box center [578, 227] width 833 height 128
click at [551, 273] on circle at bounding box center [544, 280] width 31 height 31
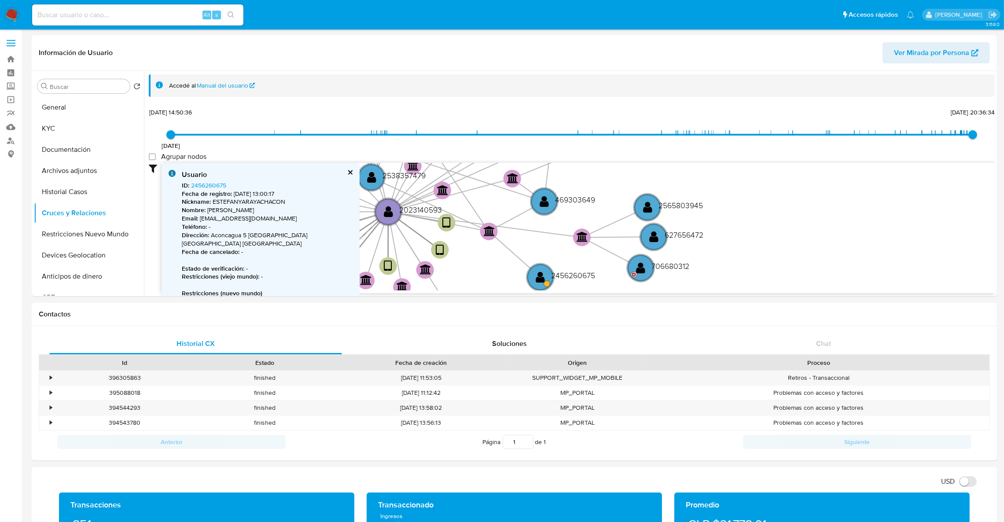
drag, startPoint x: 732, startPoint y: 236, endPoint x: 857, endPoint y: 218, distance: 126.8
drag, startPoint x: 857, startPoint y: 218, endPoint x: 908, endPoint y: 231, distance: 52.3
click at [908, 231] on icon "device-670aad0a58dadb69cd035d02  user-2023140593  2023140593 device-67043dcf3…" at bounding box center [578, 227] width 833 height 128
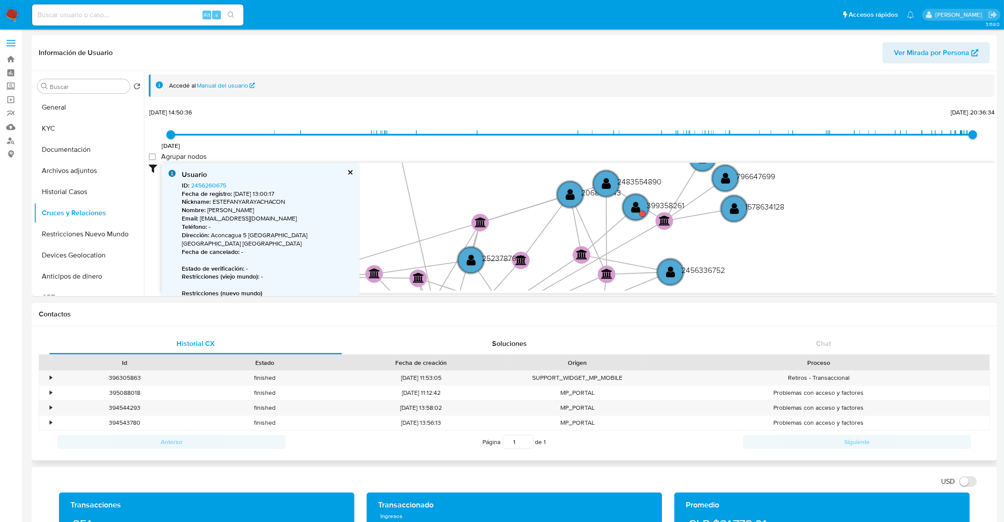
drag, startPoint x: 859, startPoint y: 211, endPoint x: 900, endPoint y: 358, distance: 152.2
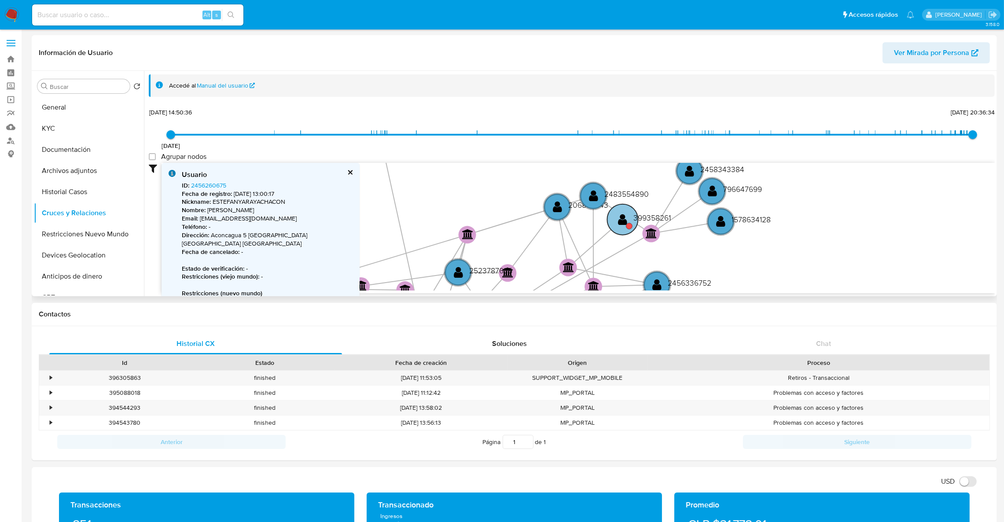
click at [626, 216] on text "" at bounding box center [622, 219] width 9 height 13
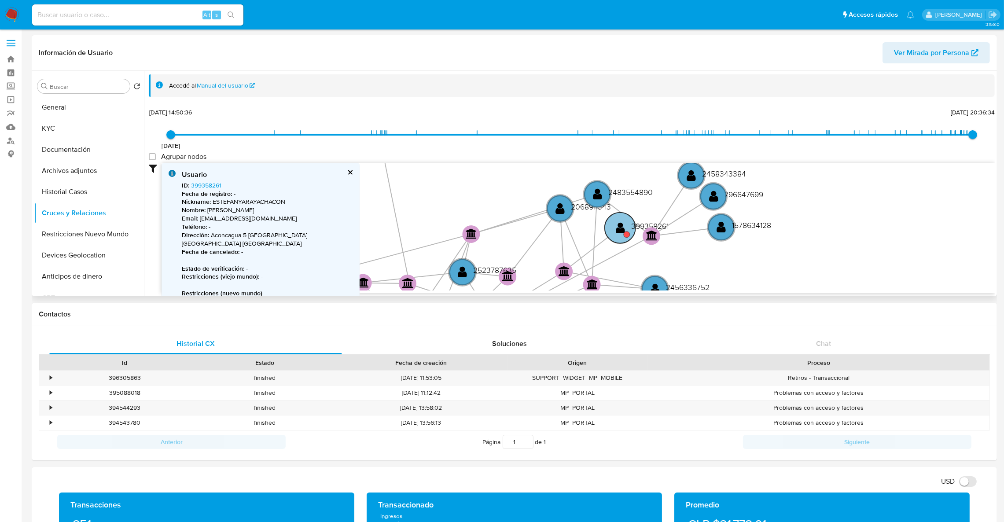
click at [625, 229] on circle at bounding box center [620, 228] width 31 height 31
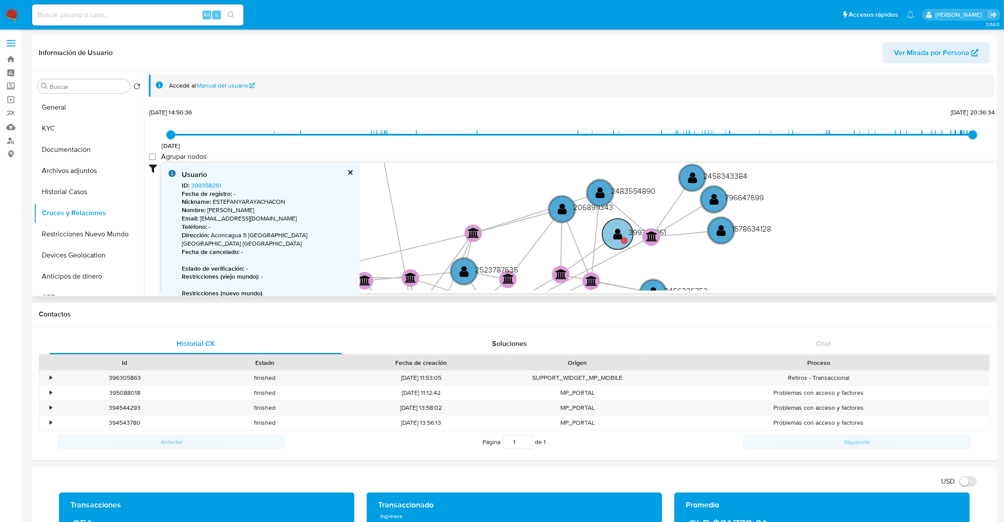
click at [620, 233] on text "" at bounding box center [617, 234] width 9 height 13
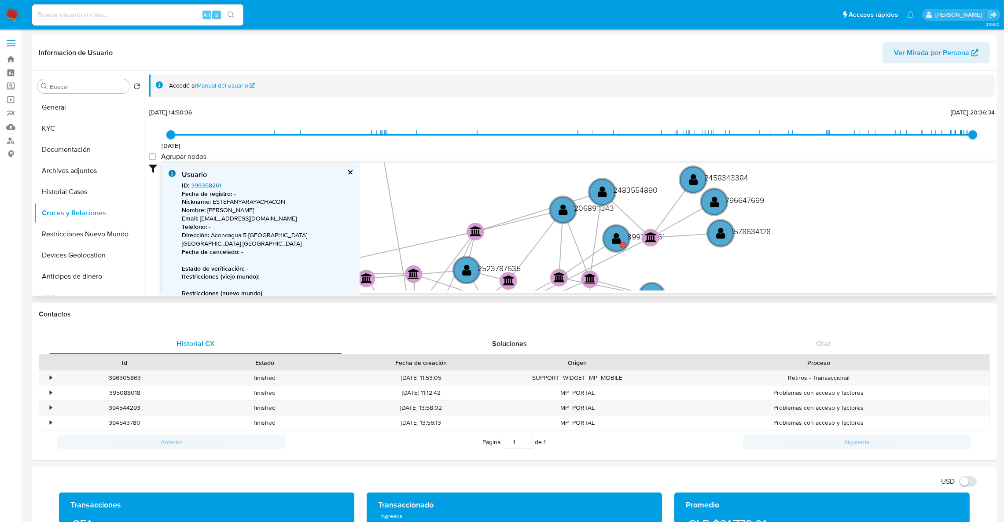
click at [205, 186] on link "399358261" at bounding box center [206, 185] width 30 height 9
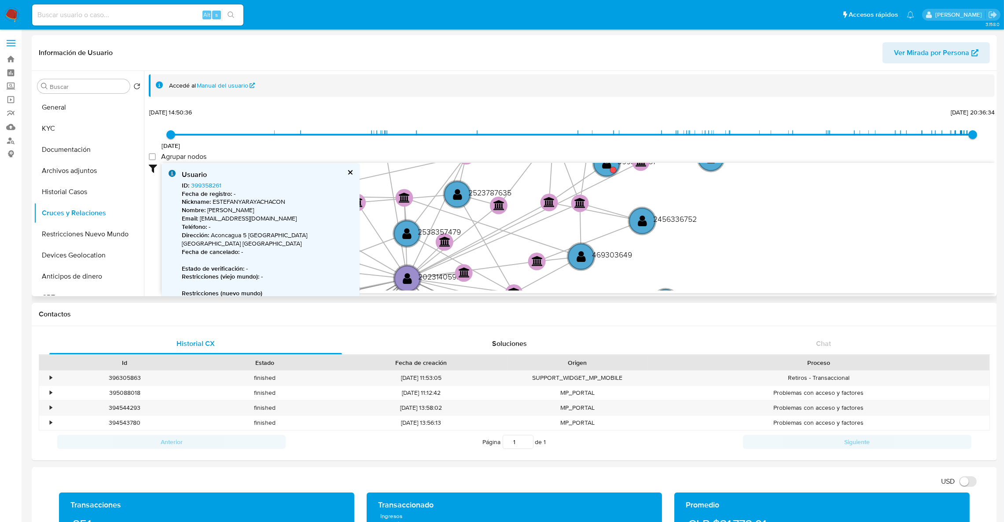
drag, startPoint x: 827, startPoint y: 224, endPoint x: 815, endPoint y: 92, distance: 132.7
click at [815, 92] on div "Accedé al Manual del usuario 3/12/2020 3/12/2020, 14:50:36 16/8/2025, 20:36:34 …" at bounding box center [572, 199] width 846 height 250
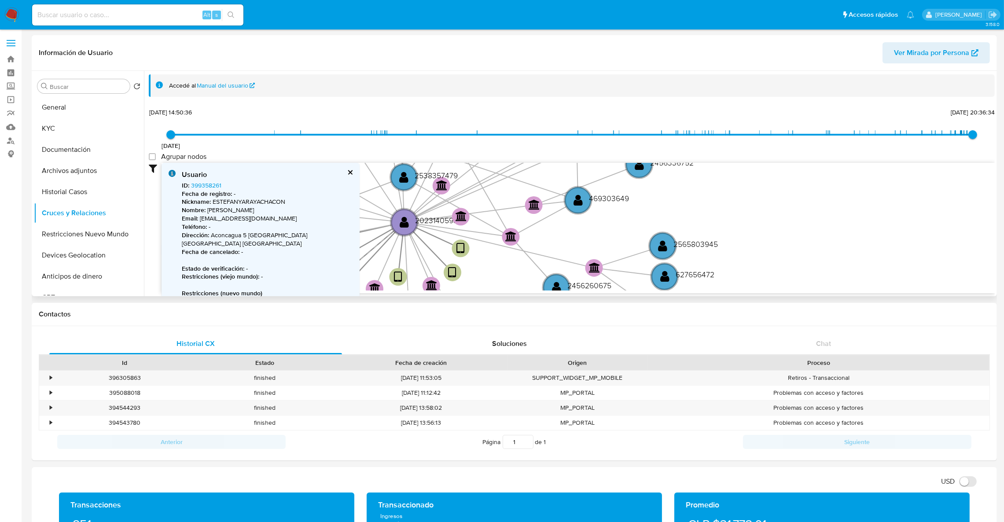
drag, startPoint x: 746, startPoint y: 185, endPoint x: 933, endPoint y: 140, distance: 192.4
drag, startPoint x: 933, startPoint y: 140, endPoint x: 617, endPoint y: 54, distance: 327.9
click at [617, 54] on header "Información de Usuario Ver Mirada por Persona" at bounding box center [514, 52] width 951 height 21
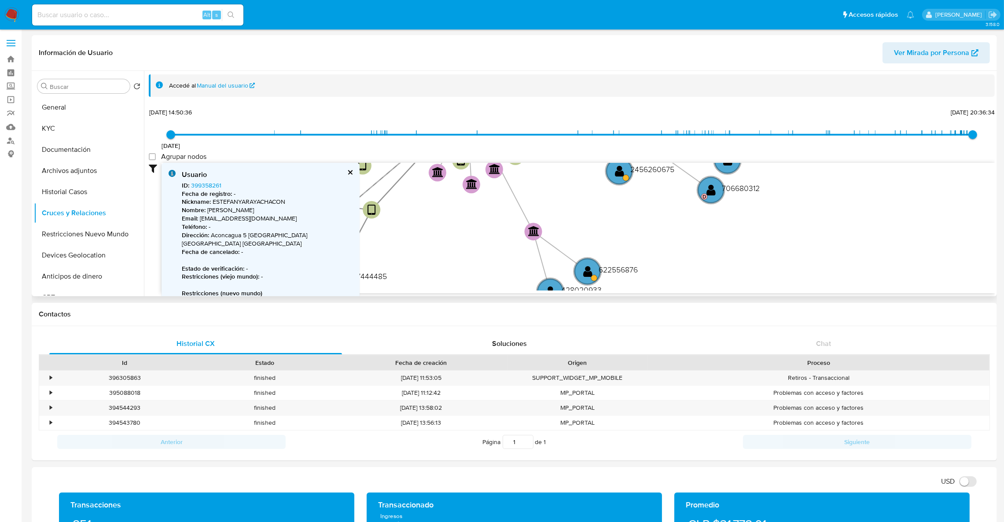
drag, startPoint x: 755, startPoint y: 287, endPoint x: 816, endPoint y: 173, distance: 128.8
click at [816, 173] on icon "device-670aad0a58dadb69cd035d02  user-2023140593  2023140593 device-67043dcf3…" at bounding box center [578, 227] width 833 height 128
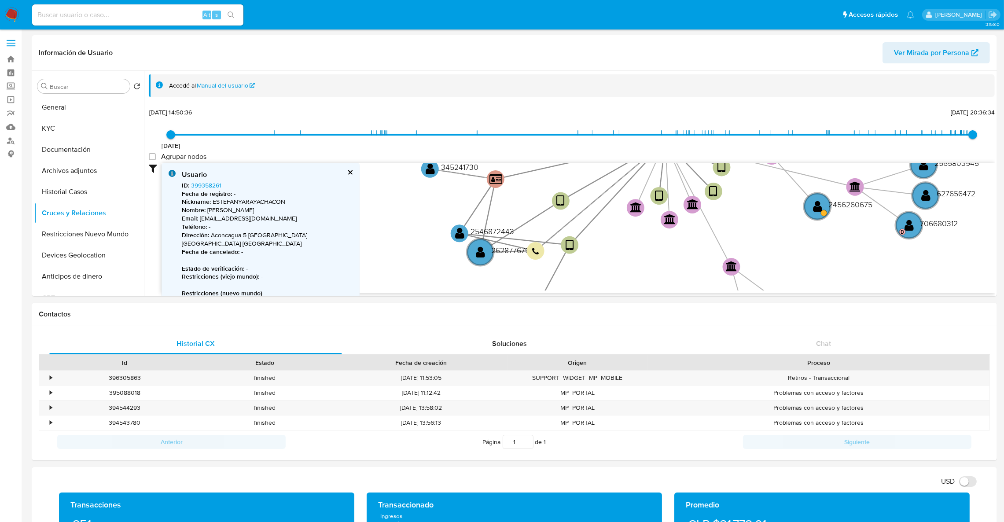
drag, startPoint x: 676, startPoint y: 262, endPoint x: 883, endPoint y: 299, distance: 210.6
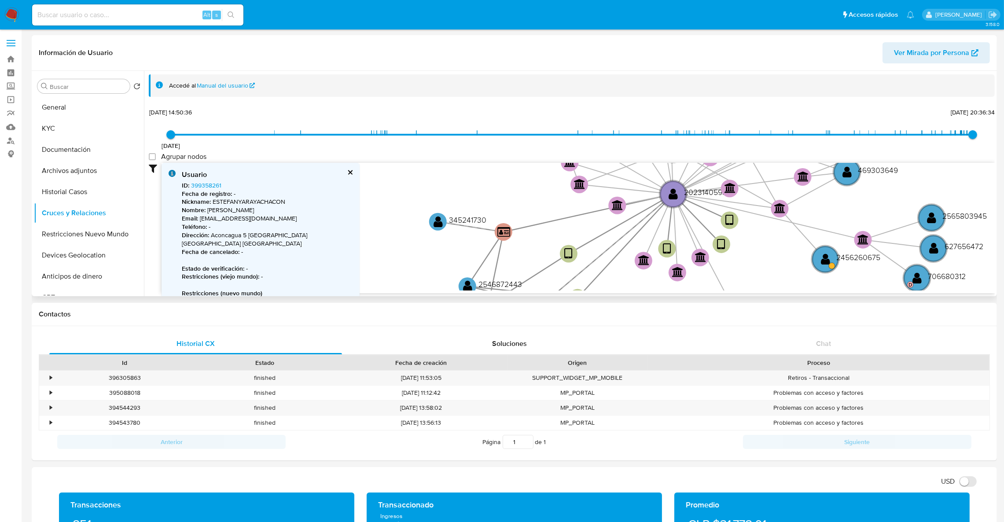
drag, startPoint x: 435, startPoint y: 228, endPoint x: 455, endPoint y: 285, distance: 60.1
click at [455, 285] on icon "device-670aad0a58dadb69cd035d02  user-2023140593  2023140593 device-67043dcf3…" at bounding box center [578, 227] width 833 height 128
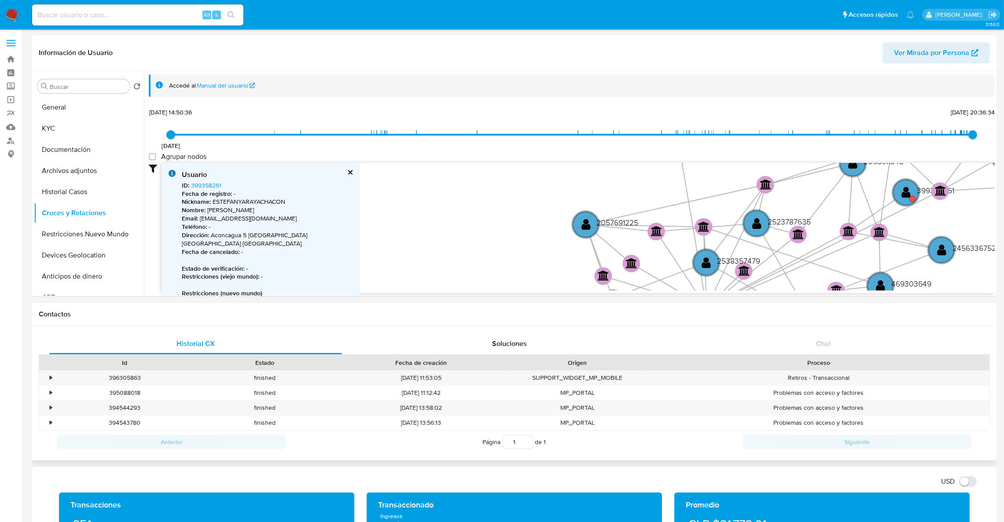
drag, startPoint x: 478, startPoint y: 202, endPoint x: 492, endPoint y: 313, distance: 111.8
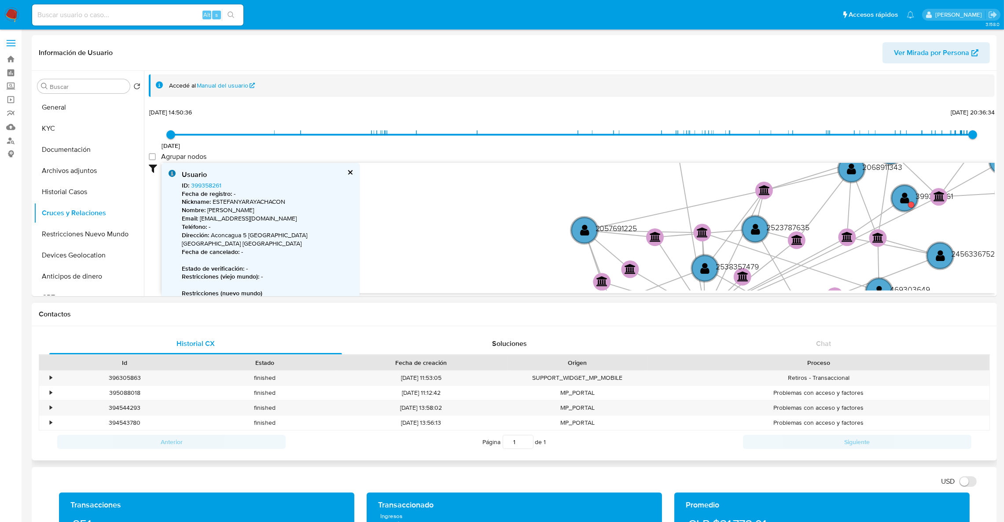
drag, startPoint x: 519, startPoint y: 230, endPoint x: 488, endPoint y: 308, distance: 84.5
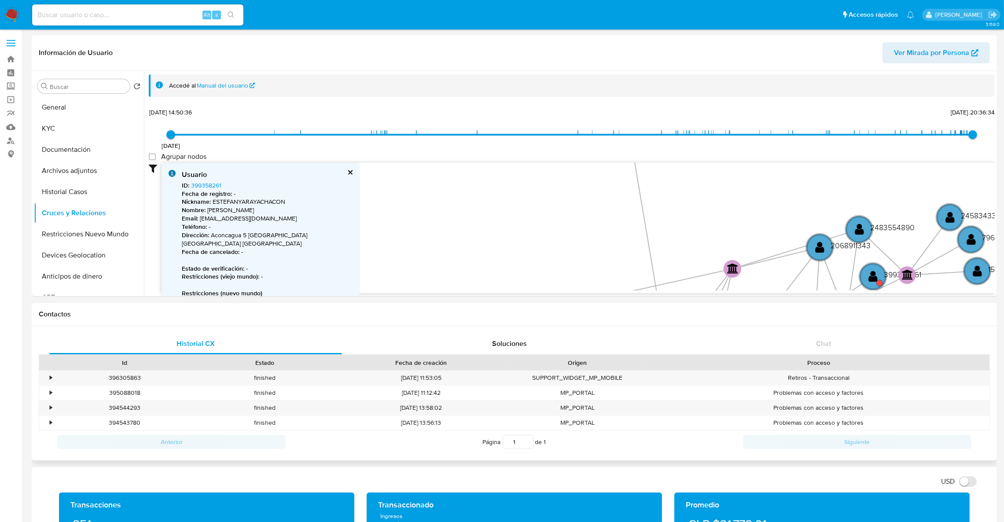
drag, startPoint x: 520, startPoint y: 235, endPoint x: 534, endPoint y: 303, distance: 69.7
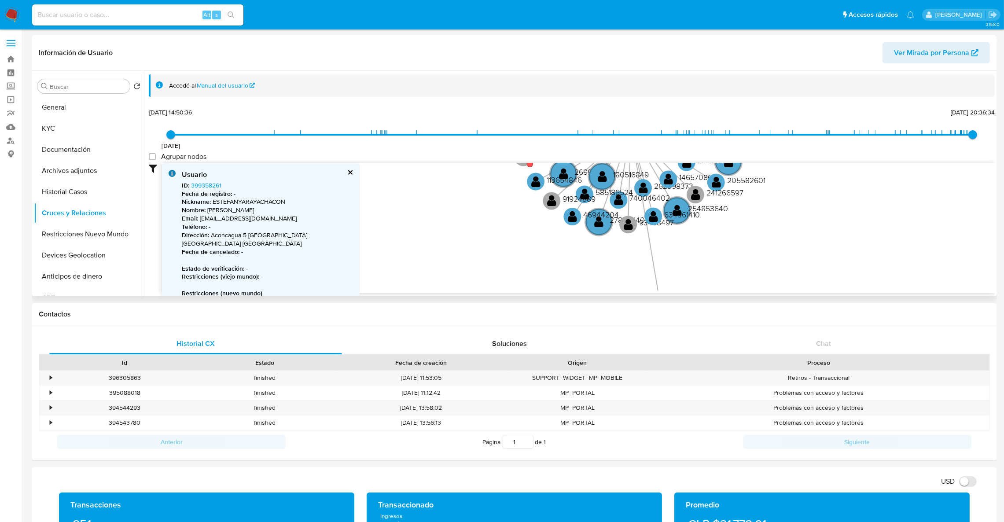
drag, startPoint x: 537, startPoint y: 236, endPoint x: 541, endPoint y: 282, distance: 45.9
click at [541, 282] on icon "device-670aad0a58dadb69cd035d02  user-2023140593  2023140593 device-67043dcf3…" at bounding box center [578, 227] width 833 height 128
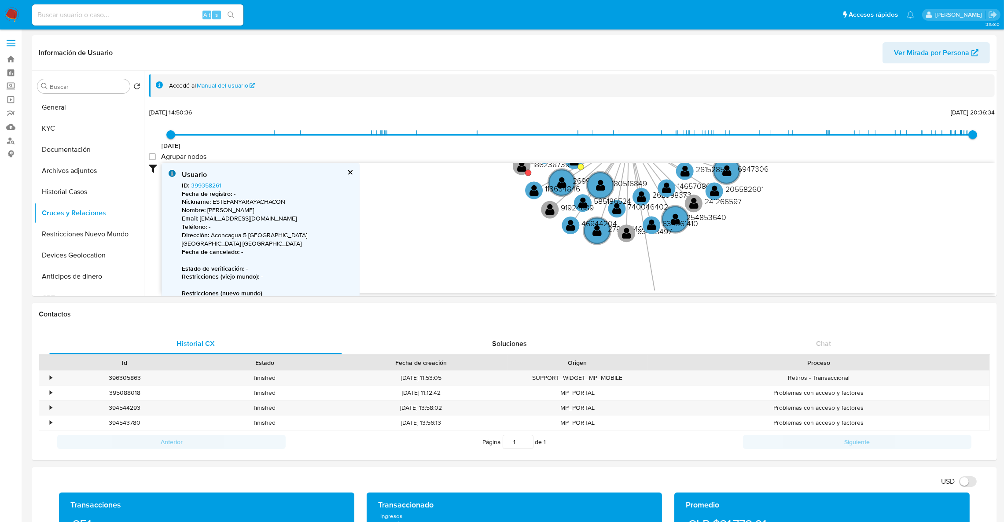
drag, startPoint x: 504, startPoint y: 219, endPoint x: 508, endPoint y: 301, distance: 82.4
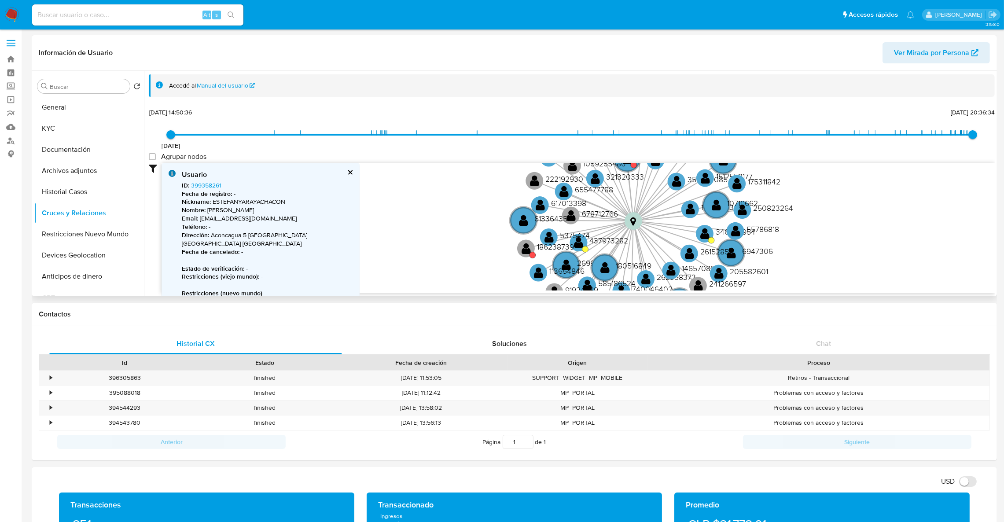
click at [529, 257] on icon "device-670aad0a58dadb69cd035d02  user-2023140593  2023140593 device-67043dcf3…" at bounding box center [578, 227] width 833 height 128
click at [528, 252] on text "" at bounding box center [526, 248] width 9 height 13
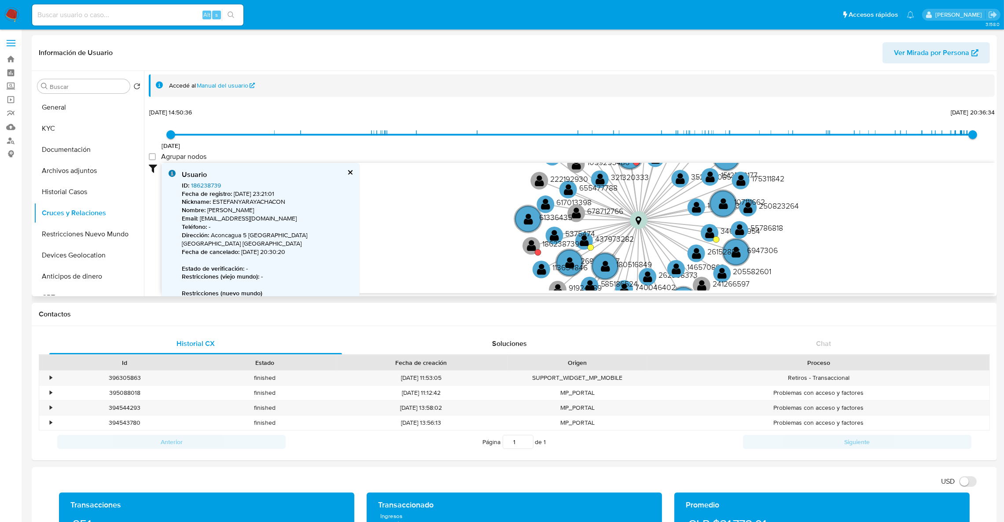
click at [204, 186] on link "186238739" at bounding box center [206, 185] width 30 height 9
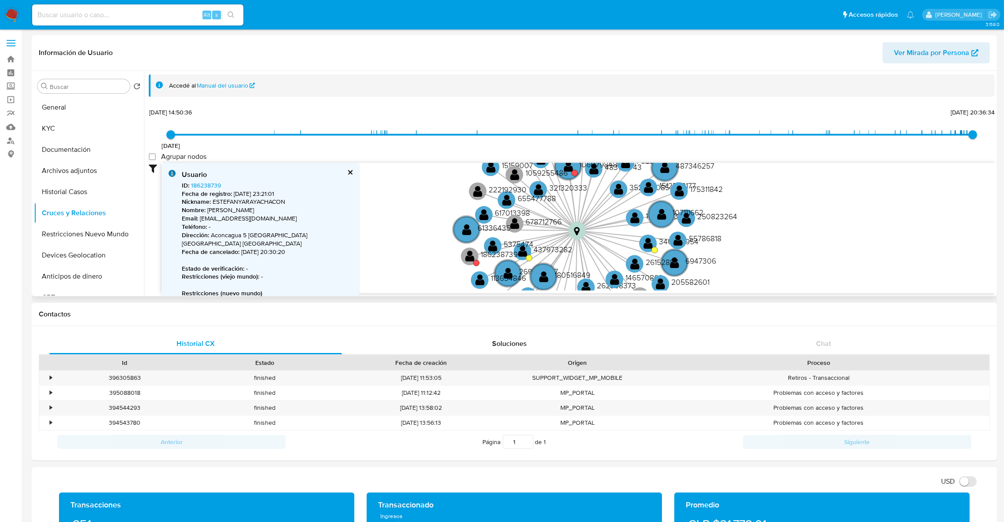
drag, startPoint x: 920, startPoint y: 224, endPoint x: 849, endPoint y: 240, distance: 72.8
click at [849, 240] on icon "device-670aad0a58dadb69cd035d02  user-2023140593  2023140593 device-67043dcf3…" at bounding box center [578, 227] width 833 height 128
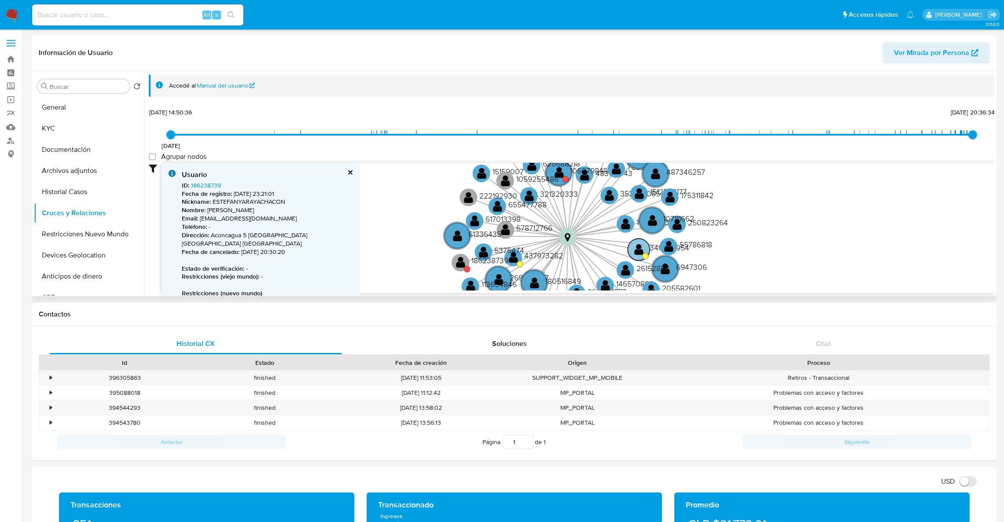
click at [638, 247] on text "" at bounding box center [638, 249] width 9 height 13
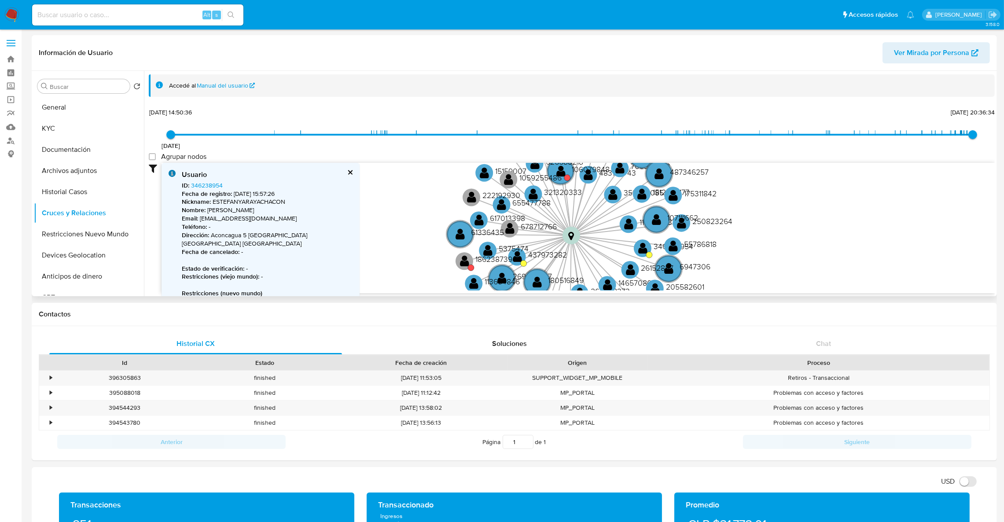
click at [212, 189] on b "Fecha de registro :" at bounding box center [207, 193] width 50 height 9
click at [210, 186] on link "346238954" at bounding box center [207, 185] width 32 height 9
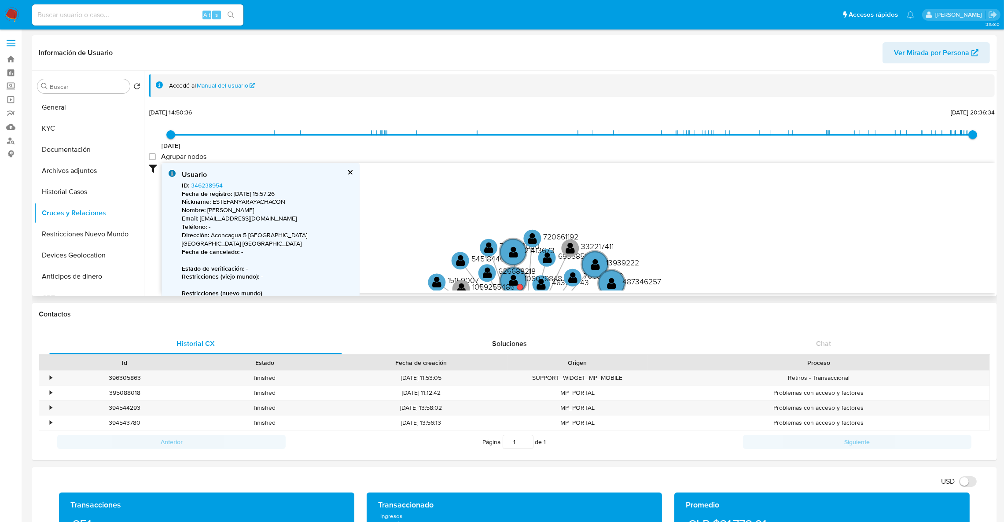
drag, startPoint x: 808, startPoint y: 184, endPoint x: 759, endPoint y: 293, distance: 119.8
click at [759, 293] on div "device-670aad0a58dadb69cd035d02  user-2023140593  2023140593 device-67043dcf3…" at bounding box center [578, 228] width 833 height 130
click at [511, 271] on text "626688218" at bounding box center [516, 270] width 37 height 11
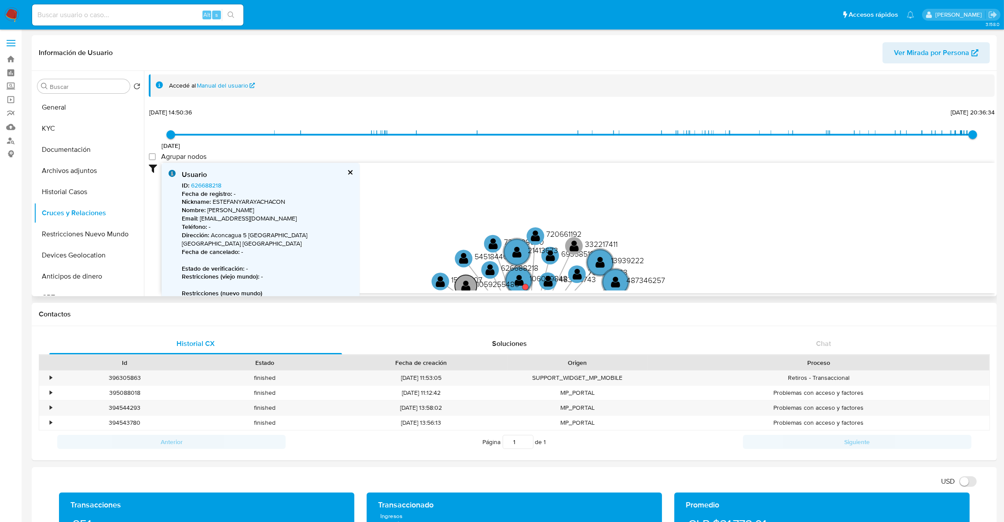
click at [513, 282] on text "1059255486" at bounding box center [498, 284] width 42 height 11
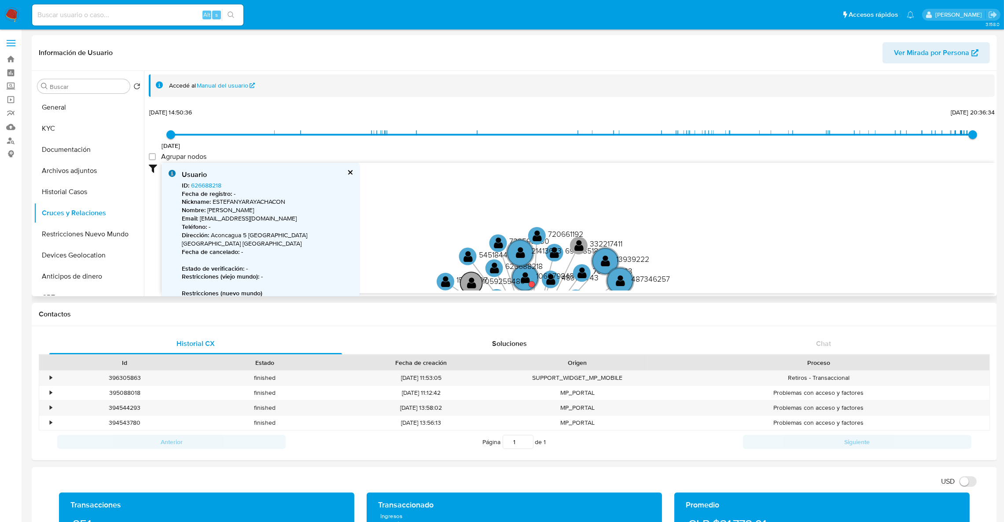
click at [521, 282] on text "1059255486" at bounding box center [503, 281] width 42 height 11
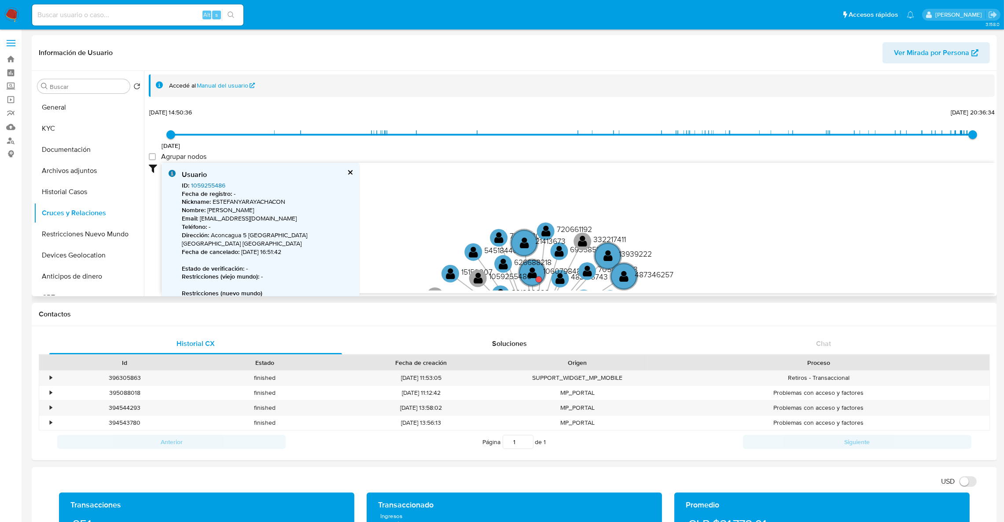
click at [213, 187] on link "1059255486" at bounding box center [208, 185] width 34 height 9
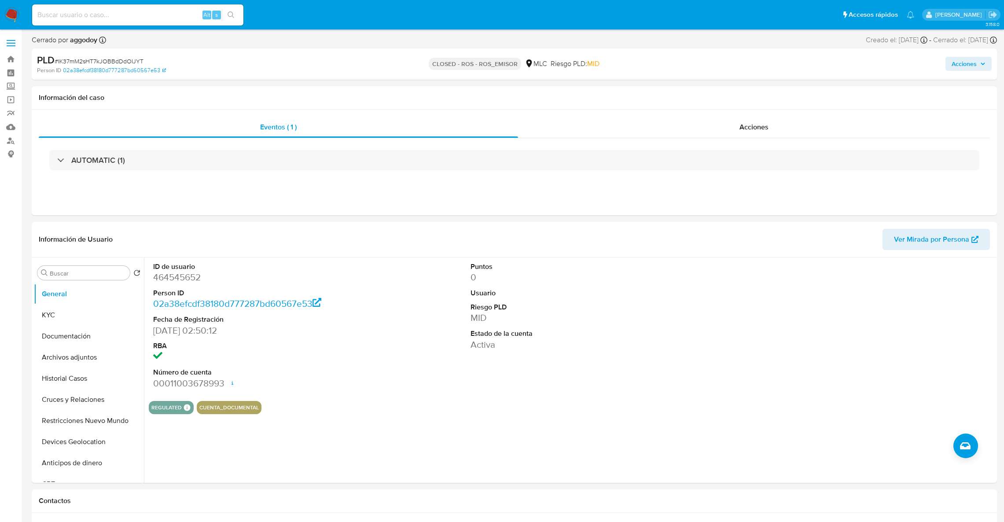
select select "10"
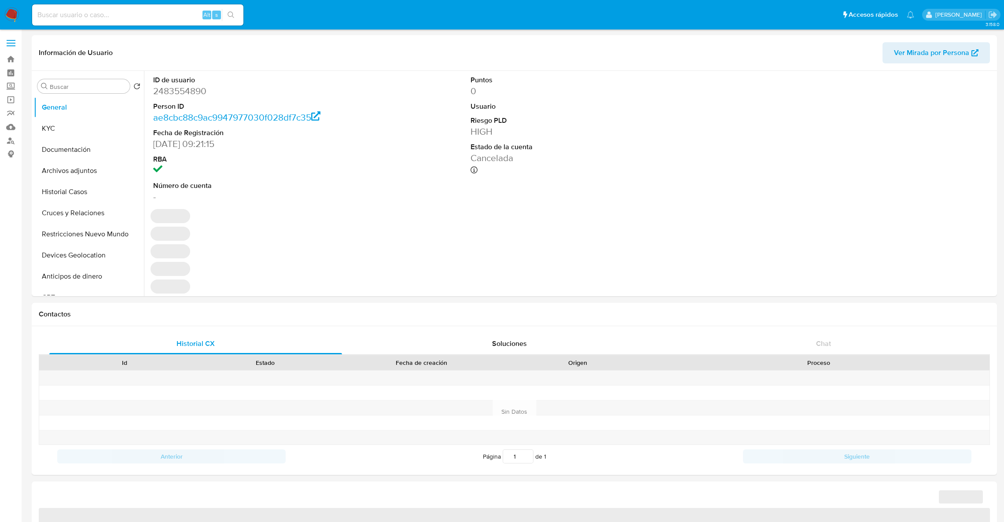
select select "10"
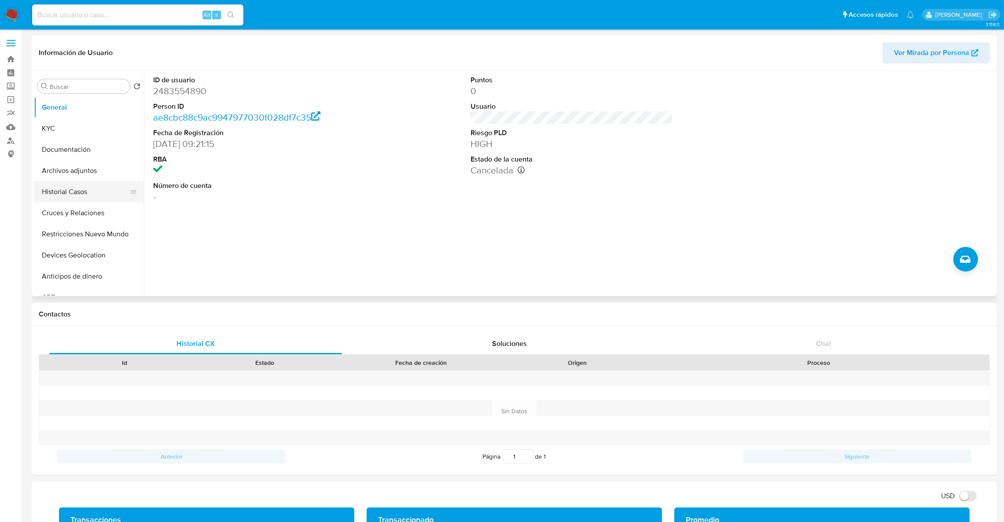
click at [72, 192] on button "Historial Casos" at bounding box center [85, 191] width 103 height 21
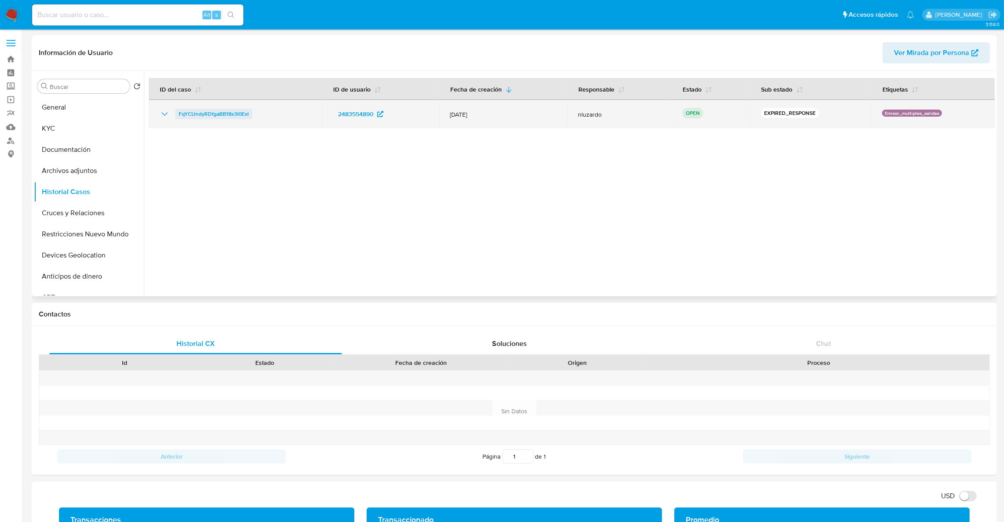
click at [193, 113] on span "FqYCUndyRDfgaBB18x3l0ExI" at bounding box center [214, 114] width 70 height 11
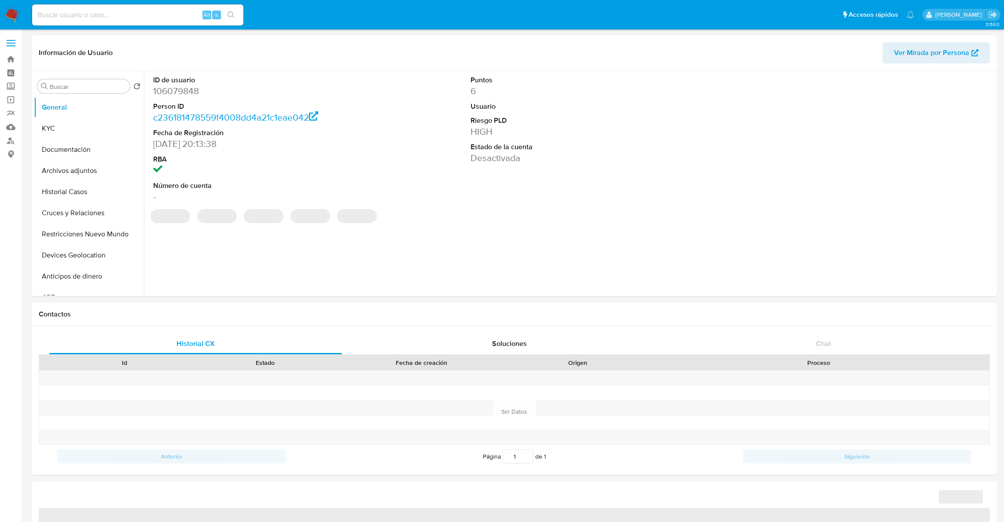
select select "10"
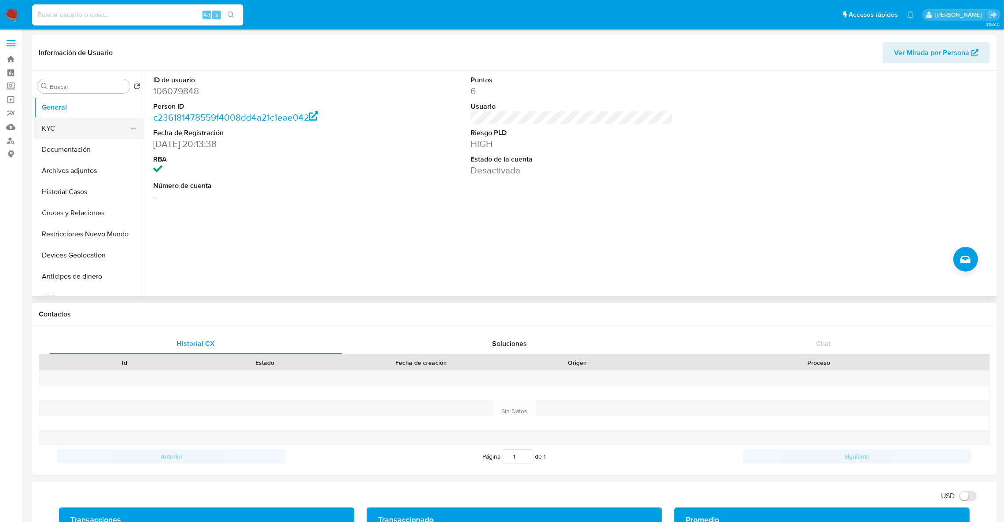
click at [74, 128] on button "KYC" at bounding box center [85, 128] width 103 height 21
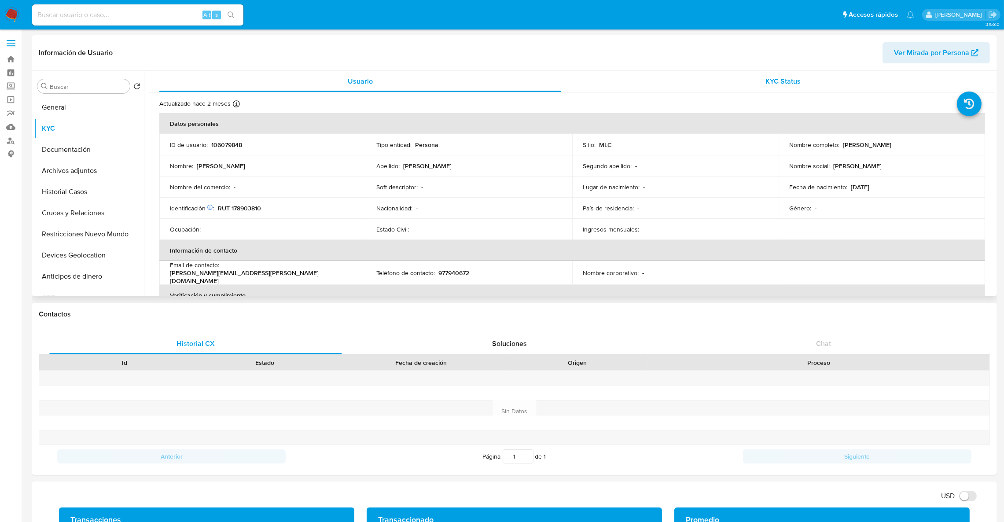
click at [955, 79] on div "KYC Status" at bounding box center [783, 81] width 402 height 21
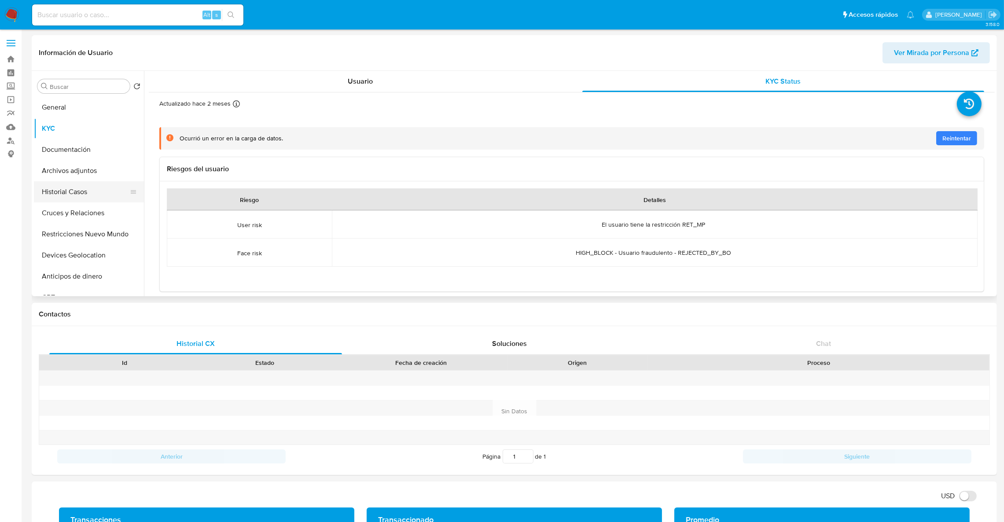
click at [67, 192] on button "Historial Casos" at bounding box center [85, 191] width 103 height 21
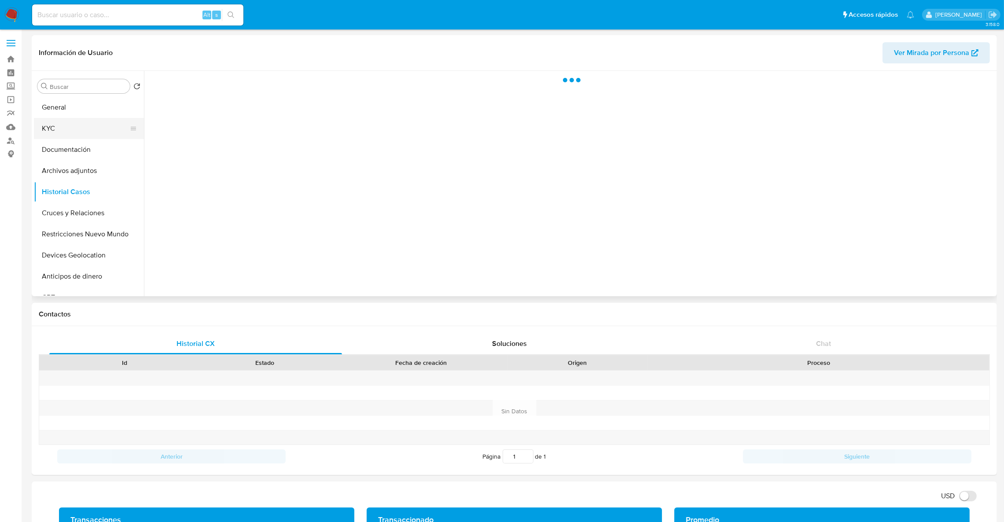
click at [88, 125] on button "KYC" at bounding box center [85, 128] width 103 height 21
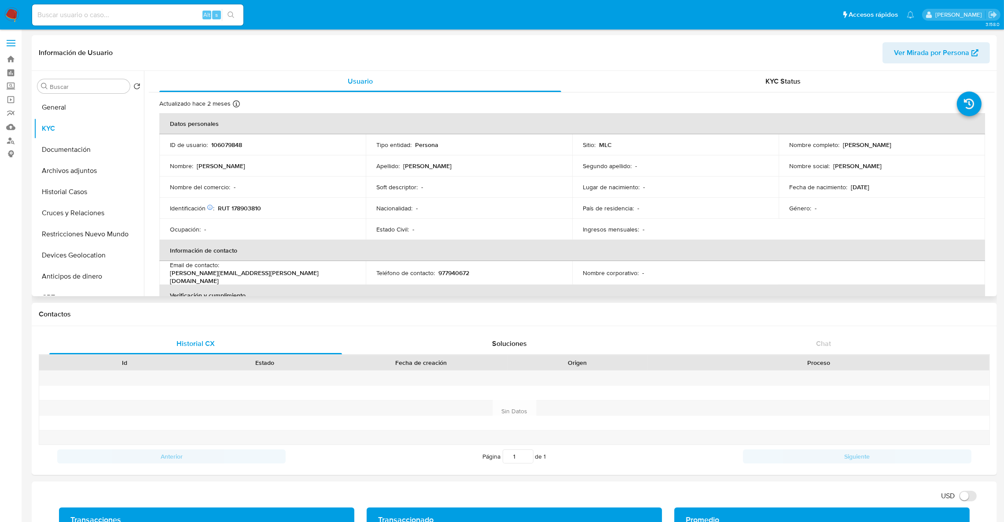
click at [996, 74] on div "Buscar Volver al orden por defecto General KYC Documentación Archivos adjuntos …" at bounding box center [514, 183] width 965 height 225
drag, startPoint x: 996, startPoint y: 77, endPoint x: 999, endPoint y: 95, distance: 18.2
drag, startPoint x: 917, startPoint y: 144, endPoint x: 846, endPoint y: 140, distance: 71.4
click at [846, 141] on div "Nombre completo : Manuela Paz Olave Pérez" at bounding box center [881, 145] width 185 height 8
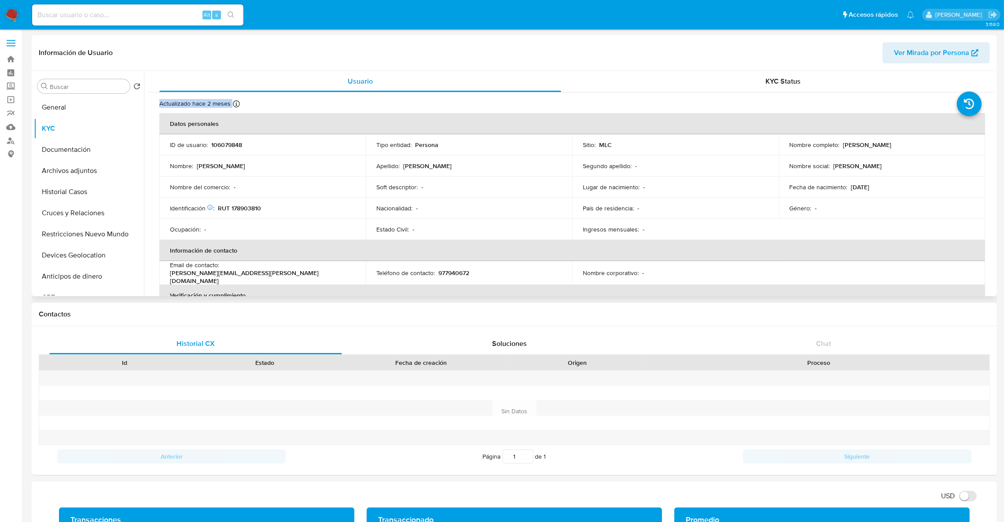
click at [847, 142] on p "Manuela Paz Olave Pérez" at bounding box center [867, 145] width 48 height 8
drag, startPoint x: 842, startPoint y: 144, endPoint x: 956, endPoint y: 149, distance: 114.1
click at [956, 149] on td "Nombre completo : Manuela Paz Olave Pérez" at bounding box center [882, 144] width 206 height 21
click at [891, 147] on p "Manuela Paz Olave Pérez" at bounding box center [867, 145] width 48 height 8
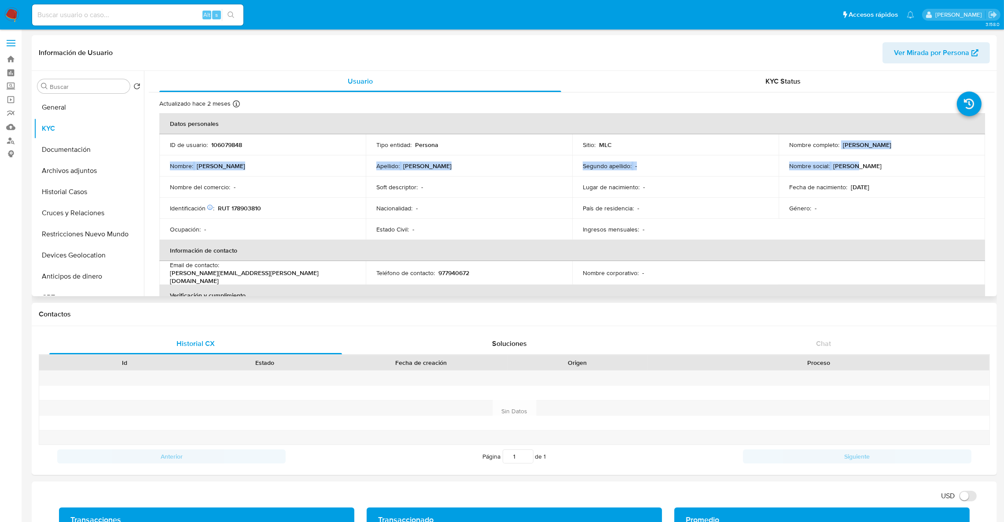
drag, startPoint x: 838, startPoint y: 144, endPoint x: 954, endPoint y: 162, distance: 117.7
click at [954, 162] on tbody "ID de usuario : 106079848 Tipo entidad : Persona Sitio : MLC Nombre completo : …" at bounding box center [572, 187] width 826 height 106
click at [952, 159] on td "Nombre social : manuela" at bounding box center [882, 165] width 206 height 21
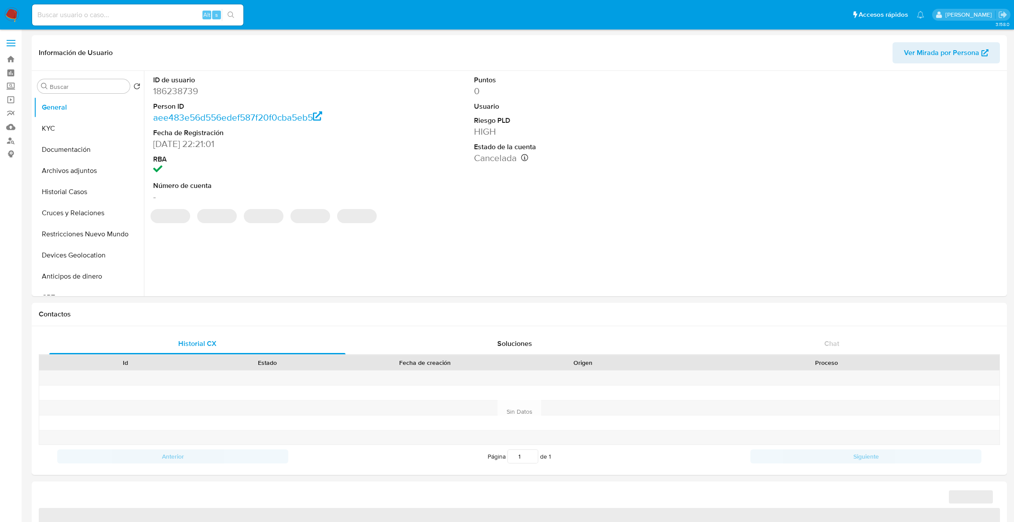
select select "10"
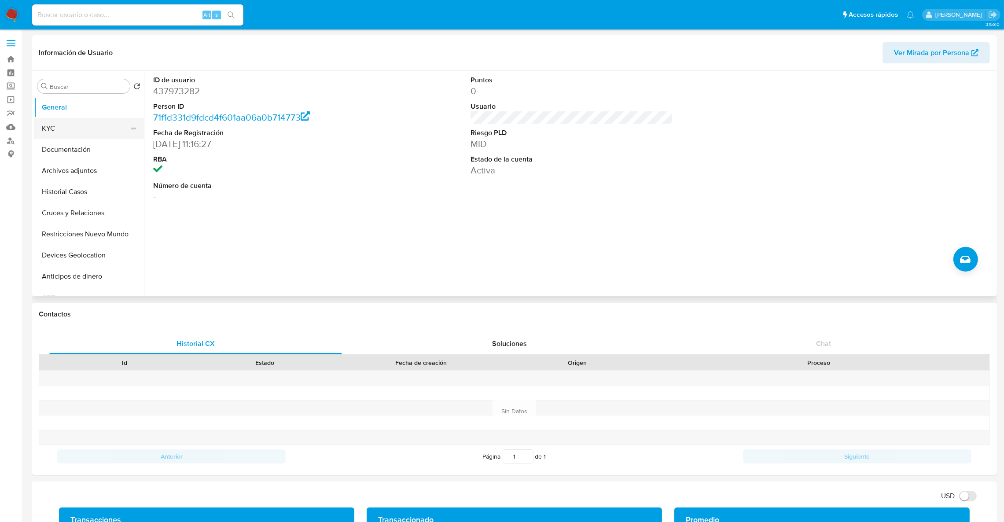
click at [83, 129] on button "KYC" at bounding box center [85, 128] width 103 height 21
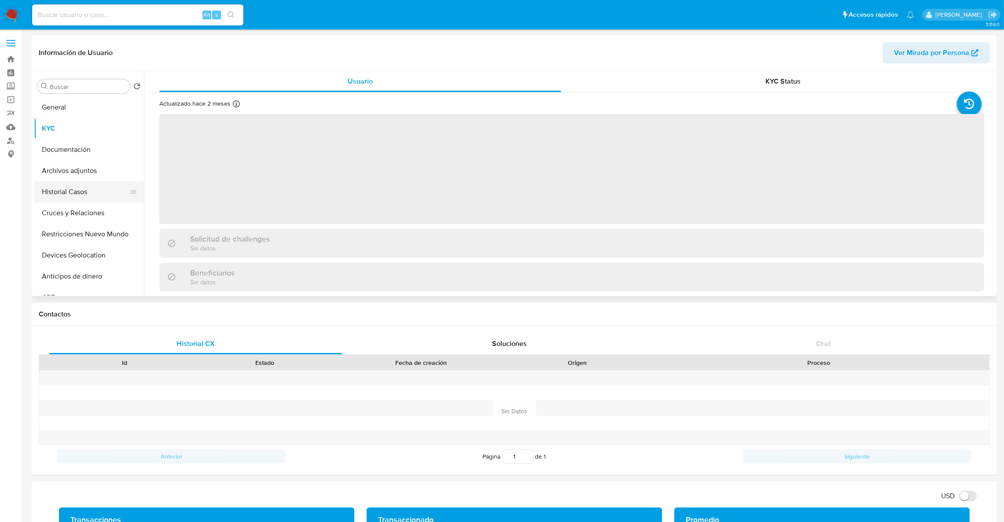
click at [78, 192] on button "Historial Casos" at bounding box center [85, 191] width 103 height 21
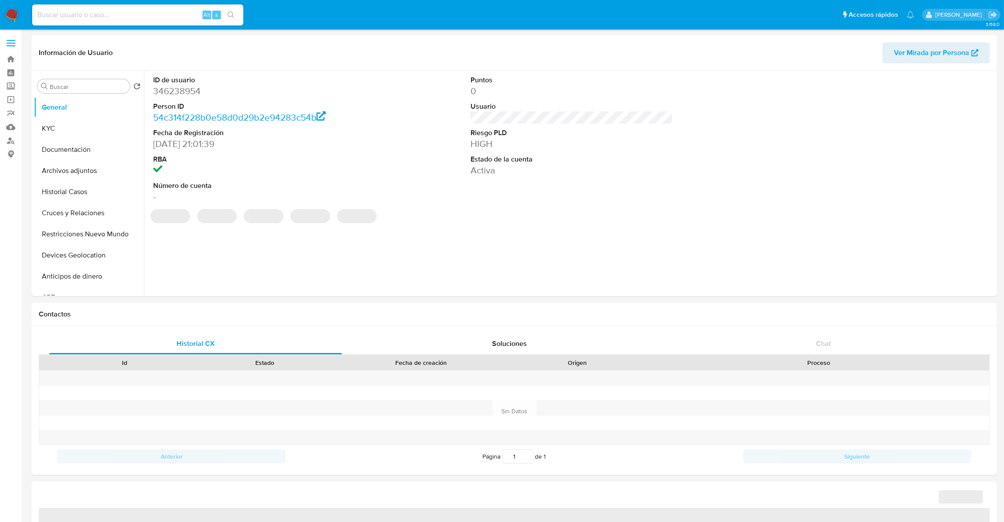
select select "10"
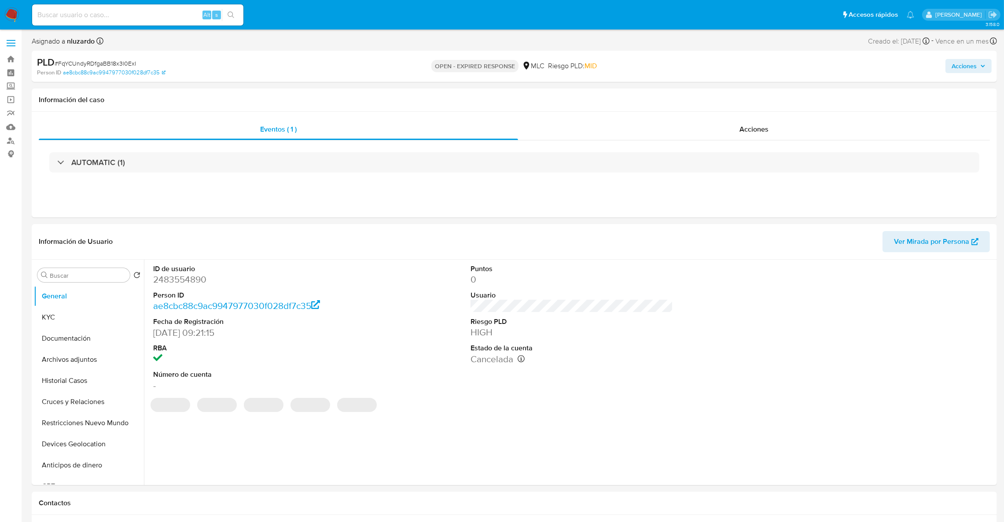
select select "10"
click at [105, 58] on div "PLD # FqYCUndyRDfgaBB18x3l0ExI" at bounding box center [194, 62] width 315 height 13
copy span "FqYCUndyRDfgaBB18x3l0ExI"
click at [71, 318] on button "KYC" at bounding box center [85, 317] width 103 height 21
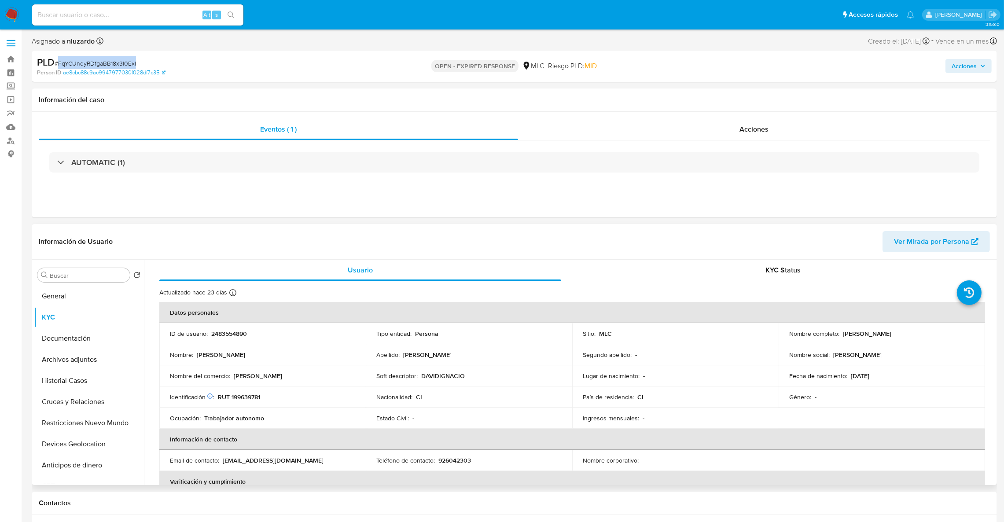
drag, startPoint x: 71, startPoint y: 318, endPoint x: 398, endPoint y: 364, distance: 330.6
click at [398, 364] on div "Buscar Volver al orden por defecto General KYC Documentación Archivos adjuntos …" at bounding box center [514, 372] width 961 height 225
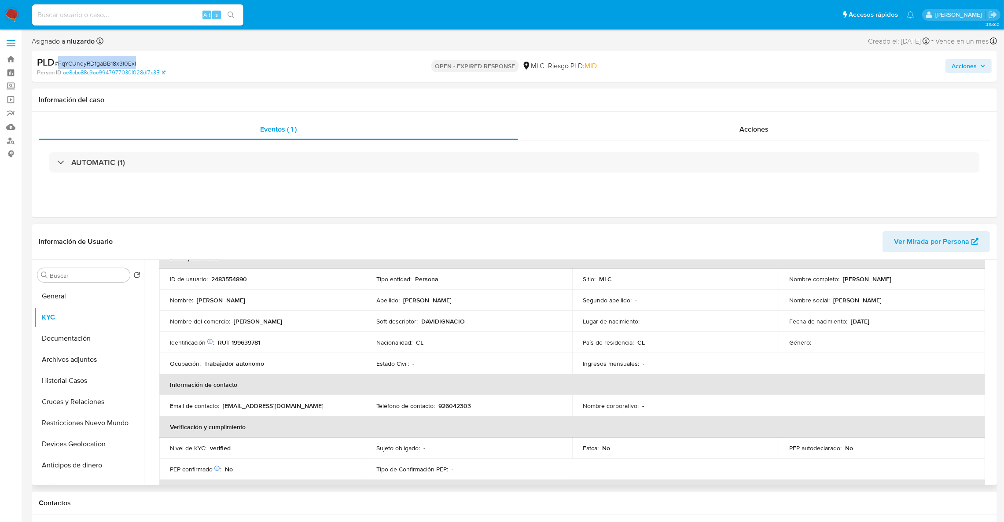
scroll to position [29, 0]
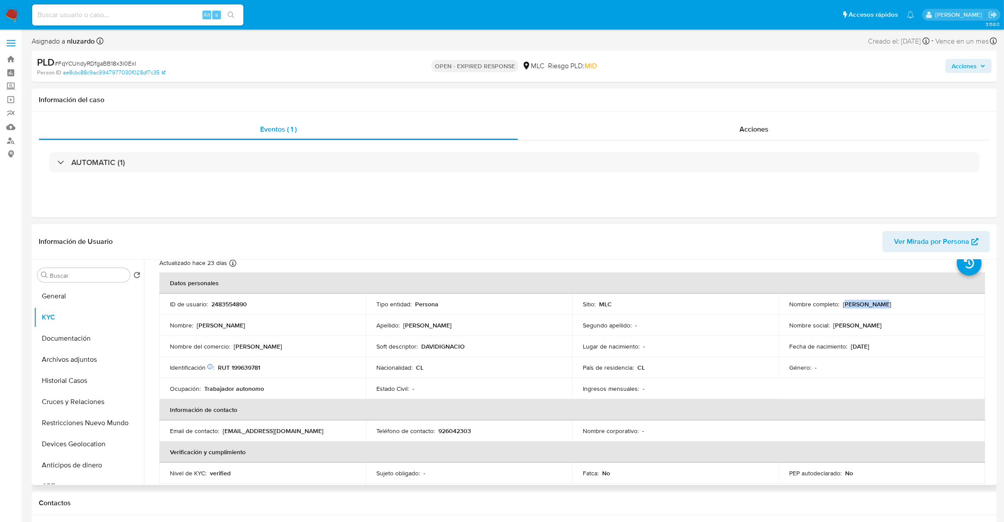
drag, startPoint x: 878, startPoint y: 303, endPoint x: 842, endPoint y: 303, distance: 35.7
click at [842, 303] on div "Nombre completo : David Águila" at bounding box center [881, 304] width 185 height 8
drag, startPoint x: 840, startPoint y: 303, endPoint x: 889, endPoint y: 309, distance: 49.2
click at [889, 309] on td "Nombre completo : David Águila" at bounding box center [882, 304] width 206 height 21
copy p "David Águila"
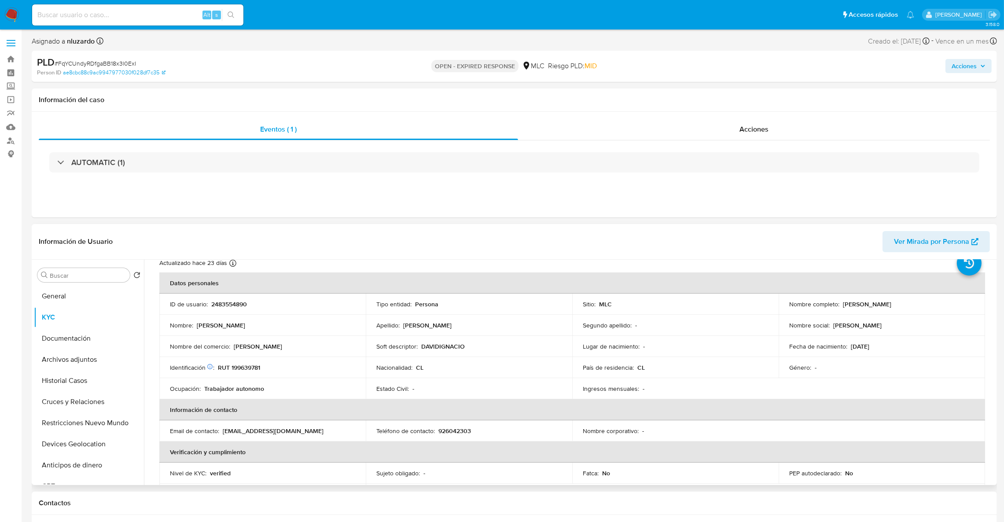
click at [239, 377] on td "Identificación Nº de serie: 530618273 : RUT 199639781" at bounding box center [262, 367] width 206 height 21
click at [239, 375] on td "Identificación Nº de serie: 530618273 : RUT 199639781" at bounding box center [262, 367] width 206 height 21
click at [223, 305] on p "2483554890" at bounding box center [229, 304] width 36 height 8
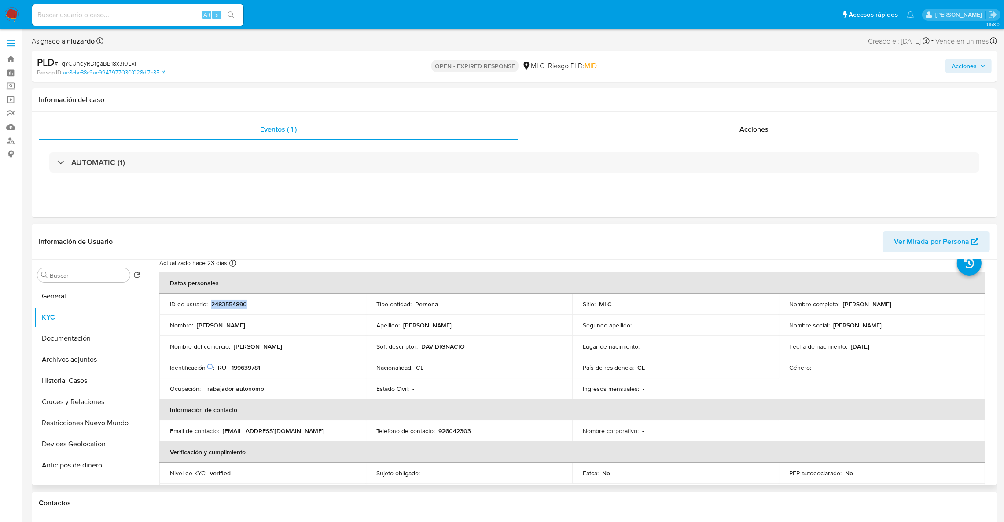
copy p "2483554890"
click at [248, 367] on p "RUT 199639781" at bounding box center [239, 368] width 42 height 8
copy p "199639781"
click at [83, 408] on button "Cruces y Relaciones" at bounding box center [85, 401] width 103 height 21
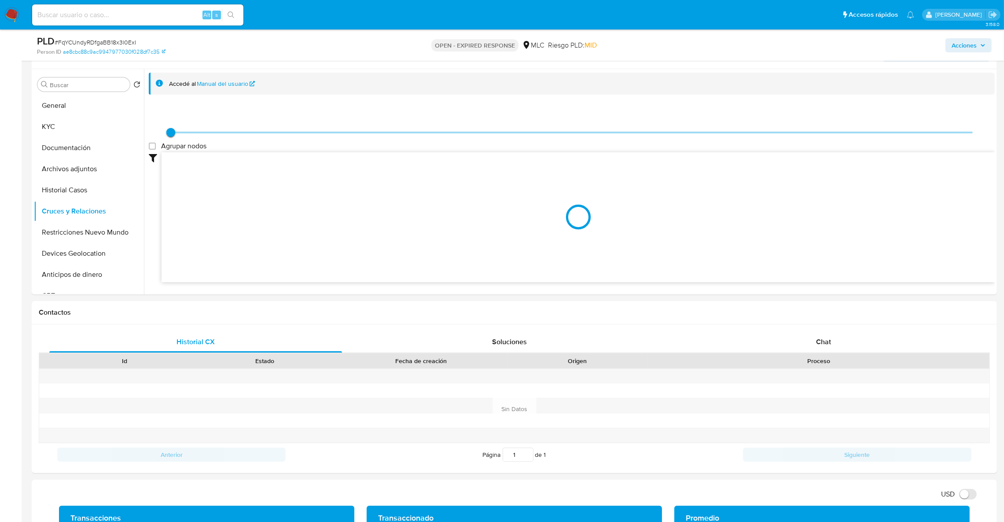
scroll to position [144, 0]
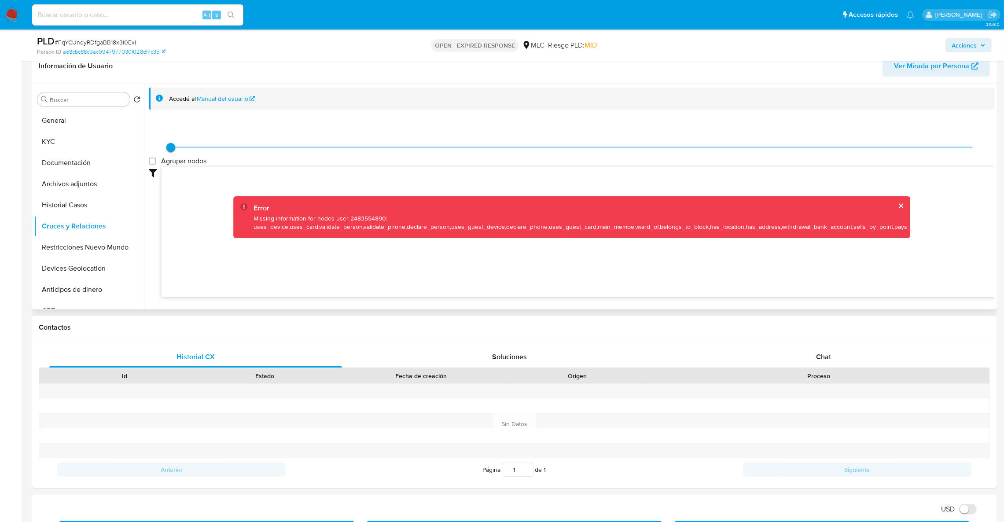
click at [897, 211] on div "Error" at bounding box center [585, 208] width 663 height 10
click at [899, 205] on button "cerrar" at bounding box center [900, 206] width 6 height 6
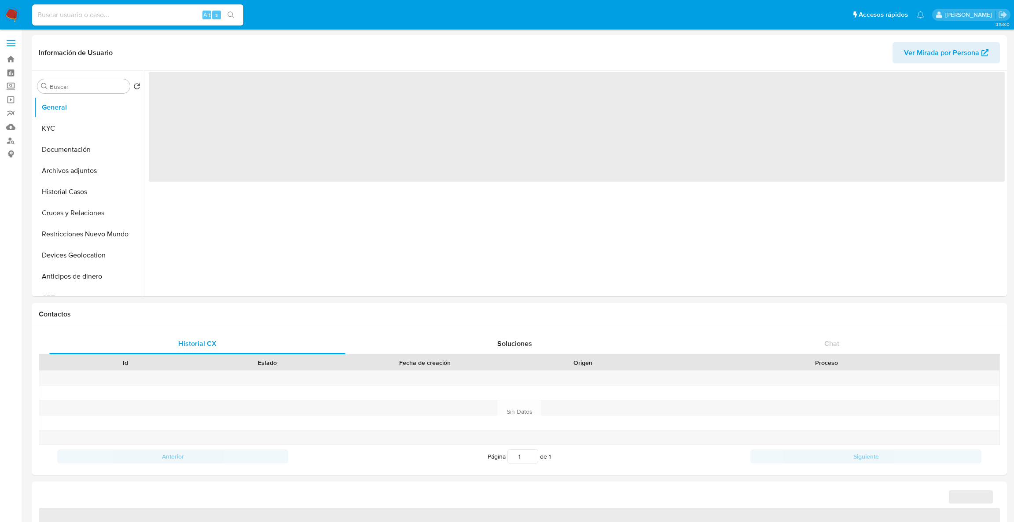
select select "10"
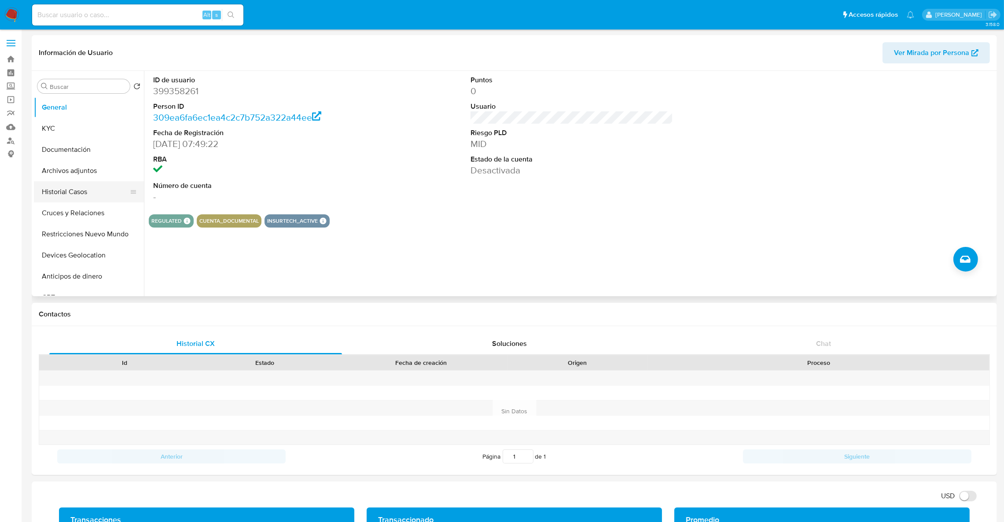
click at [85, 187] on button "Historial Casos" at bounding box center [85, 191] width 103 height 21
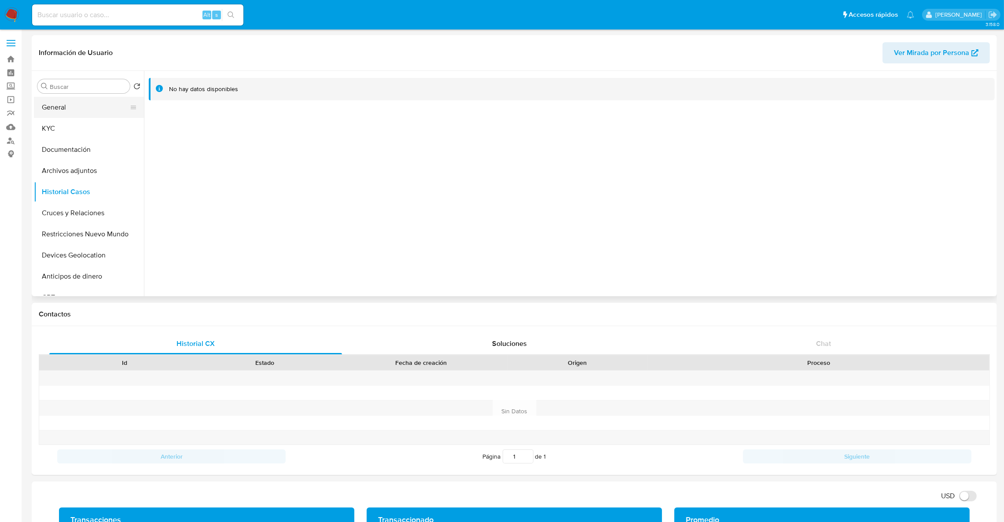
click at [78, 113] on button "General" at bounding box center [85, 107] width 103 height 21
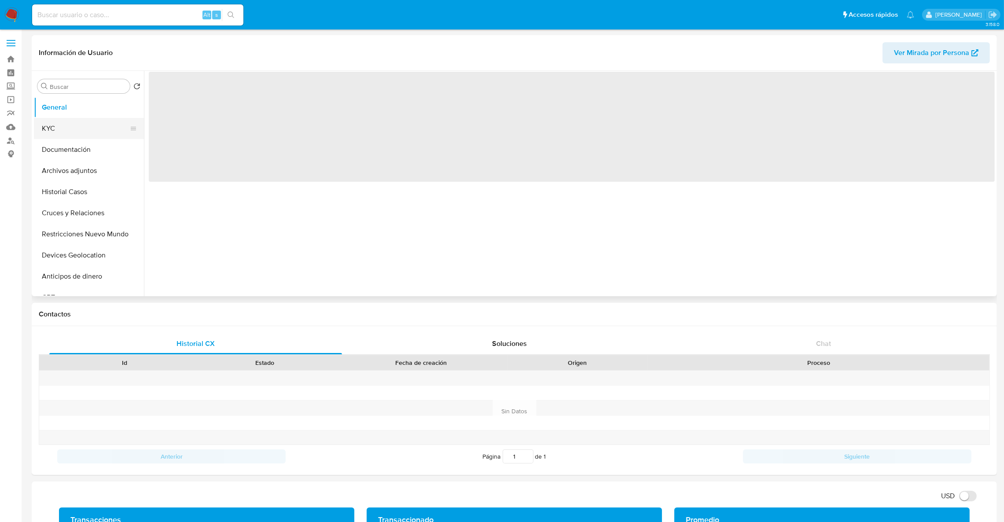
click at [78, 124] on button "KYC" at bounding box center [85, 128] width 103 height 21
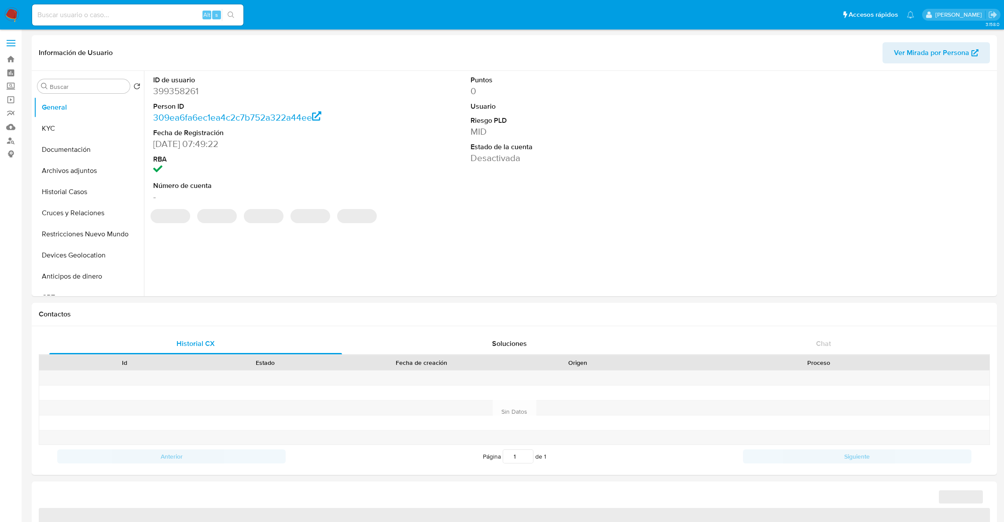
select select "10"
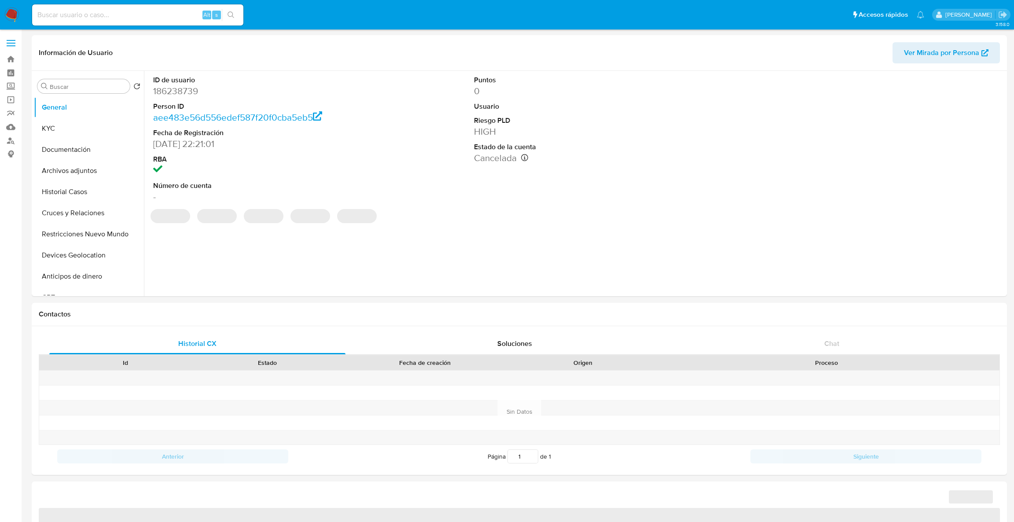
select select "10"
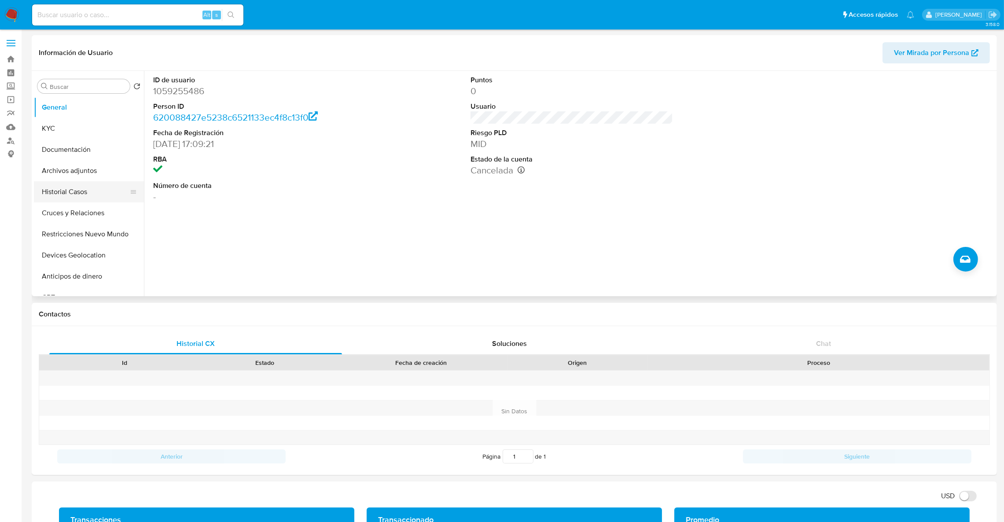
click at [68, 183] on button "Historial Casos" at bounding box center [85, 191] width 103 height 21
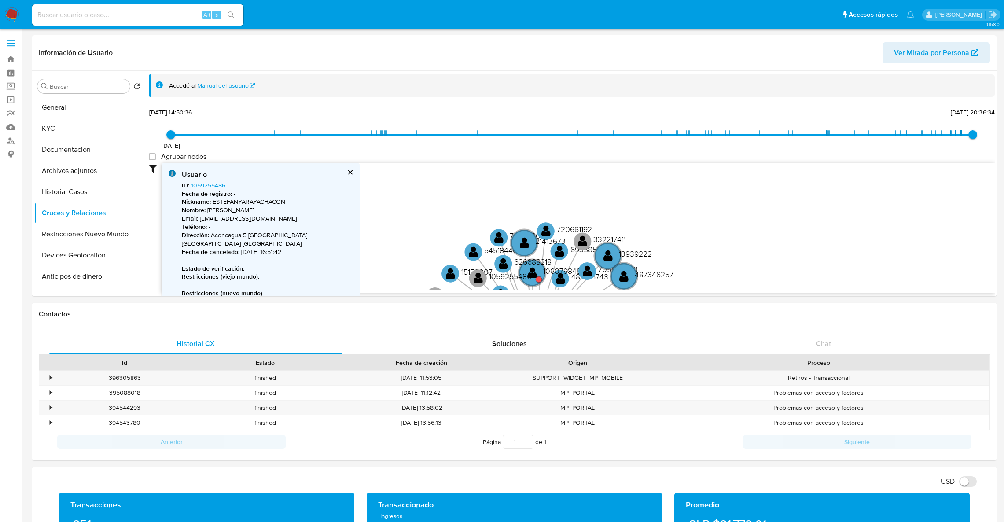
select select "10"
drag, startPoint x: 854, startPoint y: 257, endPoint x: 800, endPoint y: 134, distance: 134.2
drag, startPoint x: 800, startPoint y: 134, endPoint x: 845, endPoint y: 221, distance: 97.2
click at [845, 221] on icon "device-670aad0a58dadb69cd035d02  user-2023140593  2023140593 device-67043dcf3…" at bounding box center [578, 227] width 833 height 128
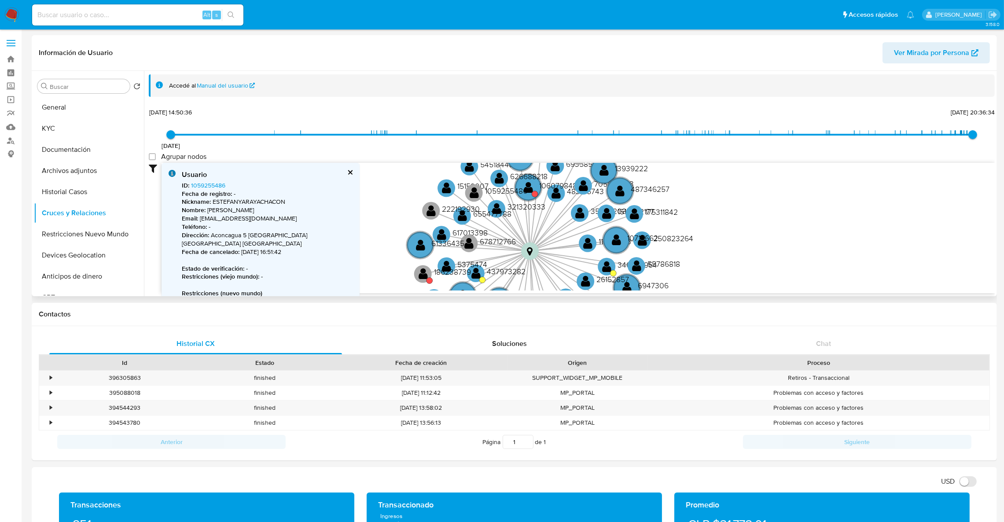
drag, startPoint x: 845, startPoint y: 221, endPoint x: 779, endPoint y: 96, distance: 140.6
click at [779, 96] on div "Accedé al Manual del usuario 3/12/2020 3/12/2020, 14:50:36 16/8/2025, 20:36:34 …" at bounding box center [572, 199] width 846 height 250
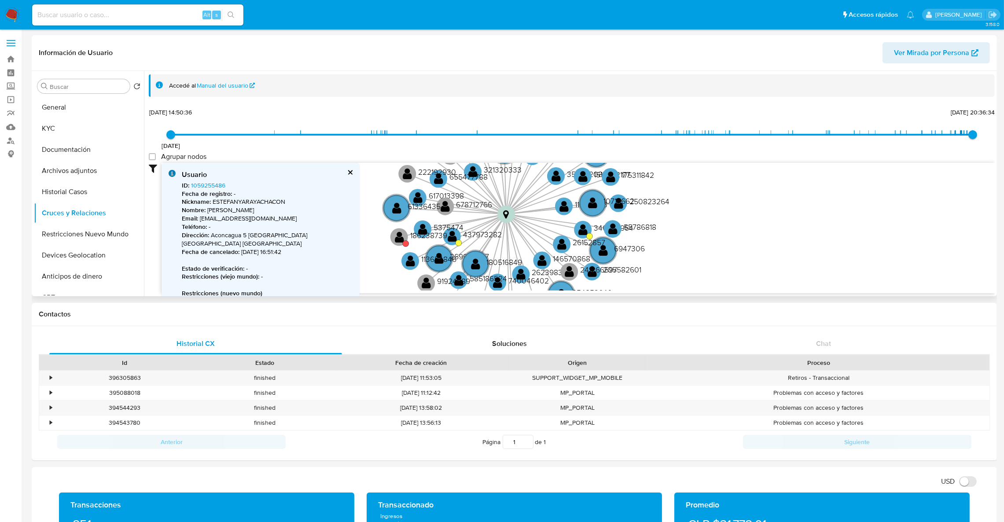
drag, startPoint x: 800, startPoint y: 228, endPoint x: 754, endPoint y: 81, distance: 154.7
click at [754, 81] on div "Accedé al Manual del usuario 3/12/2020 3/12/2020, 14:50:36 16/8/2025, 20:36:34 …" at bounding box center [572, 199] width 846 height 250
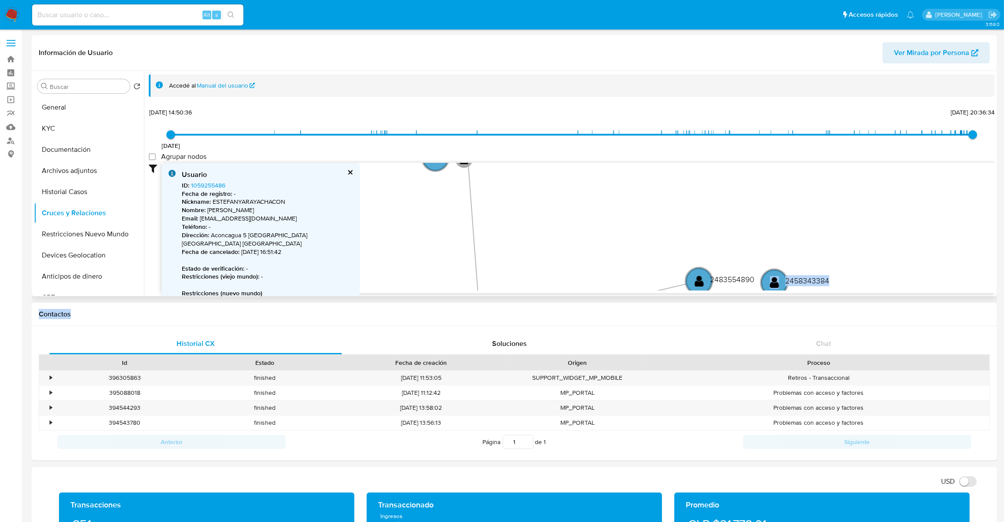
scroll to position [2, 0]
drag, startPoint x: 769, startPoint y: 306, endPoint x: 775, endPoint y: 192, distance: 114.1
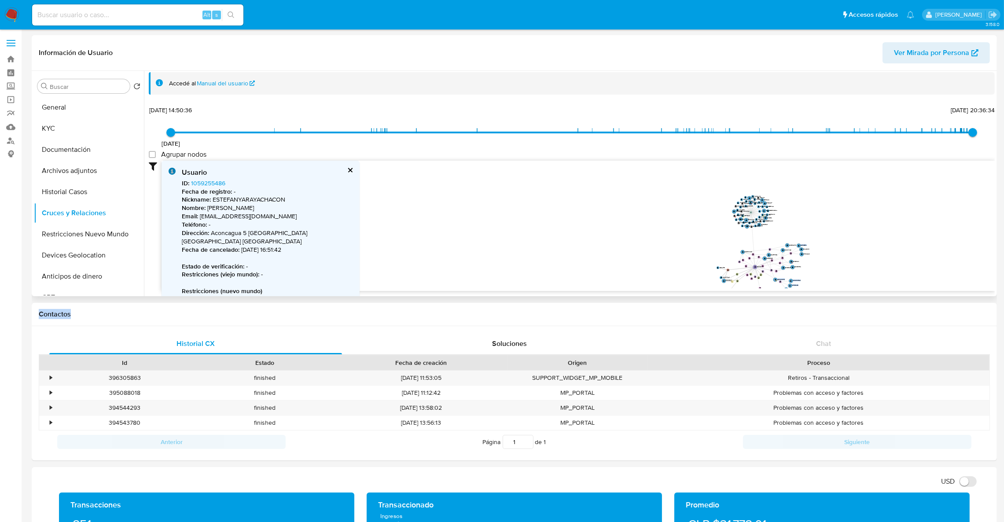
drag, startPoint x: 852, startPoint y: 230, endPoint x: 849, endPoint y: 272, distance: 41.9
click at [852, 283] on icon "device-670aad0a58dadb69cd035d02  user-2023140593  2023140593 device-67043dcf3…" at bounding box center [578, 225] width 833 height 128
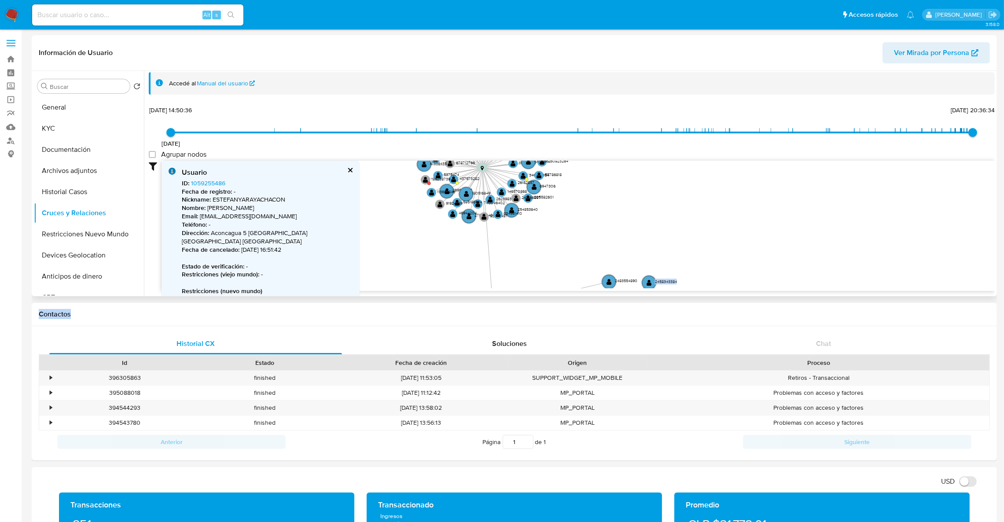
drag, startPoint x: 775, startPoint y: 246, endPoint x: 758, endPoint y: 129, distance: 118.7
click at [758, 129] on div "3/12/2020 3/12/2020, 14:50:36 16/8/2025, 20:36:34 Agrupar nodos Filtros Confian…" at bounding box center [572, 213] width 846 height 219
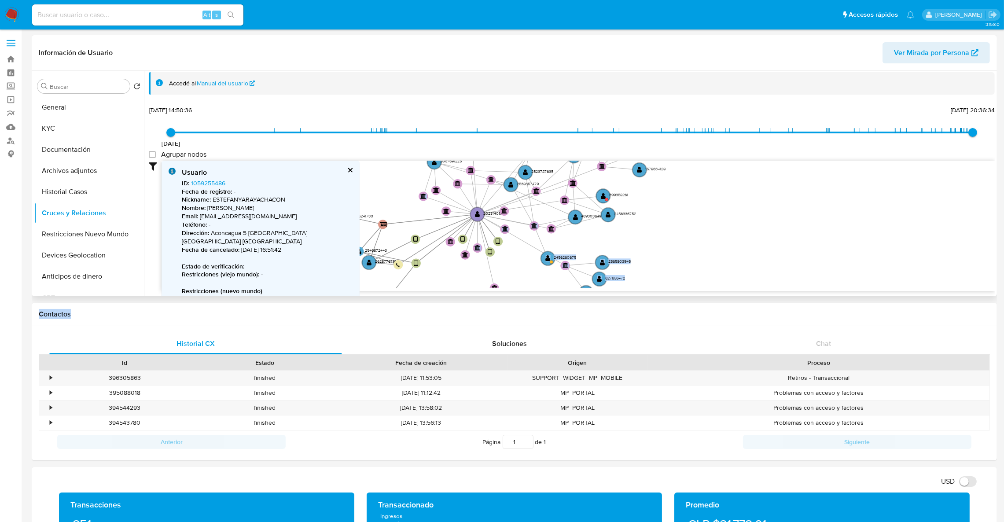
drag, startPoint x: 797, startPoint y: 237, endPoint x: 783, endPoint y: 143, distance: 94.3
click at [783, 143] on div "3/12/2020 3/12/2020, 14:50:36 16/8/2025, 20:36:34 Agrupar nodos Filtros Confian…" at bounding box center [572, 213] width 846 height 219
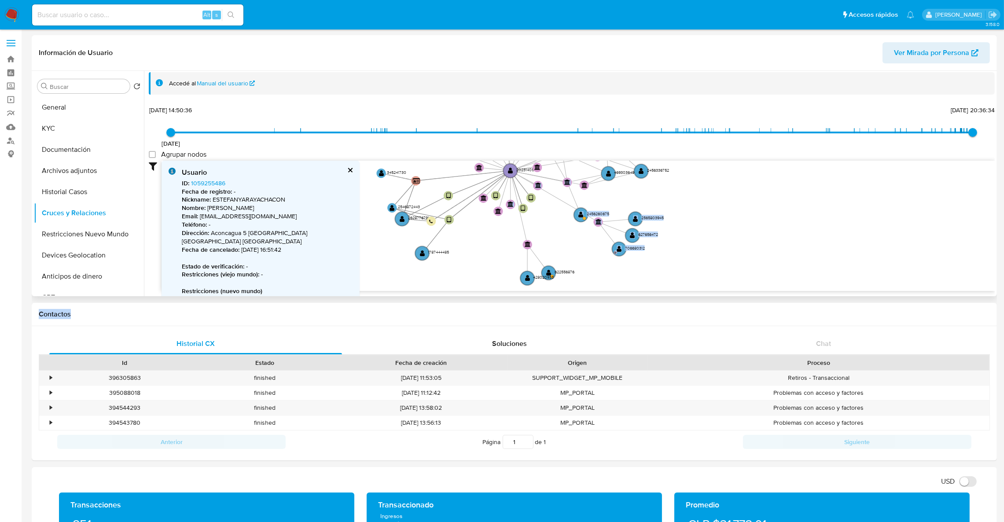
drag, startPoint x: 732, startPoint y: 193, endPoint x: 769, endPoint y: 160, distance: 49.9
click at [769, 160] on div "3/12/2020 3/12/2020, 14:50:36 16/8/2025, 20:36:34 Agrupar nodos Filtros Confian…" at bounding box center [572, 213] width 846 height 219
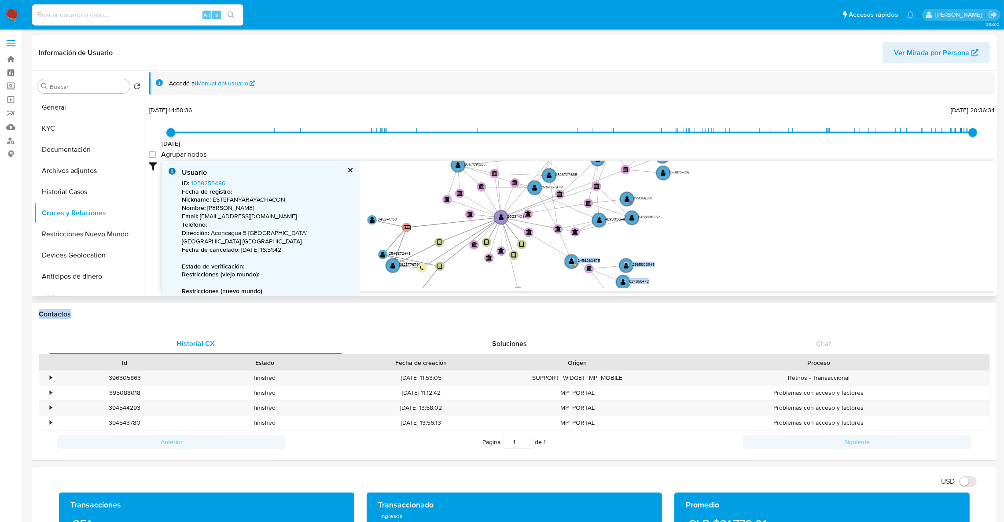
drag, startPoint x: 767, startPoint y: 220, endPoint x: 748, endPoint y: 264, distance: 47.7
click at [756, 273] on icon "device-670aad0a58dadb69cd035d02  user-2023140593  2023140593 device-67043dcf3…" at bounding box center [578, 225] width 833 height 128
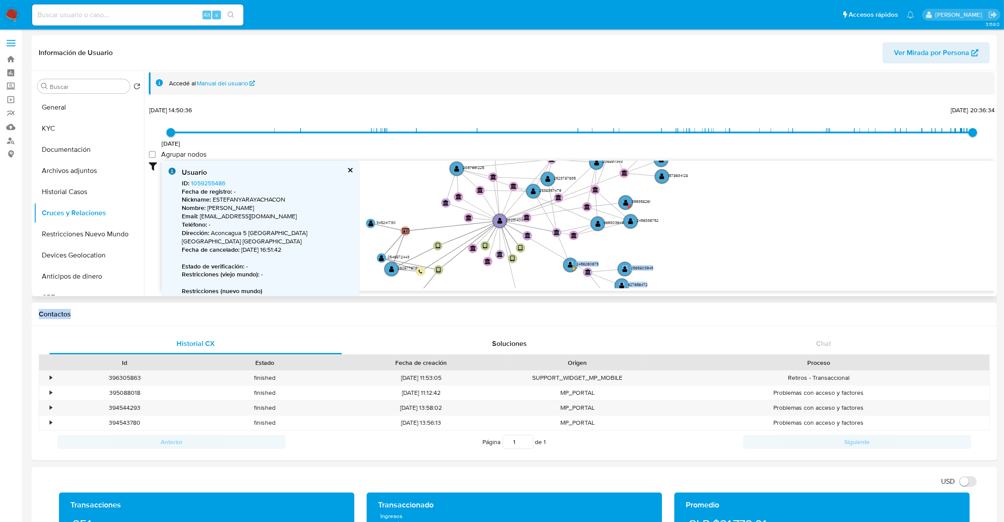
drag, startPoint x: 751, startPoint y: 215, endPoint x: 752, endPoint y: 245, distance: 29.5
click at [752, 245] on icon "device-670aad0a58dadb69cd035d02  user-2023140593  2023140593 device-67043dcf3…" at bounding box center [578, 225] width 833 height 128
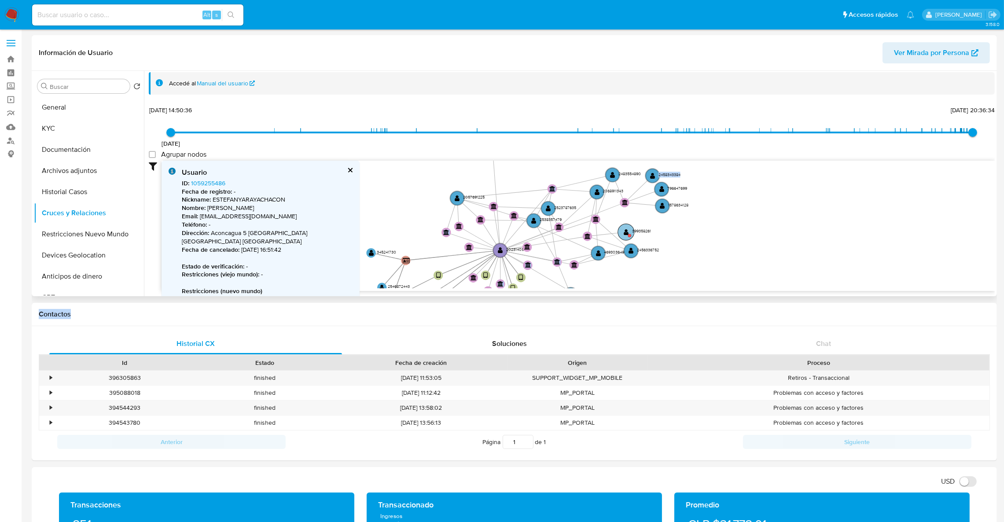
click at [629, 226] on circle at bounding box center [626, 232] width 16 height 16
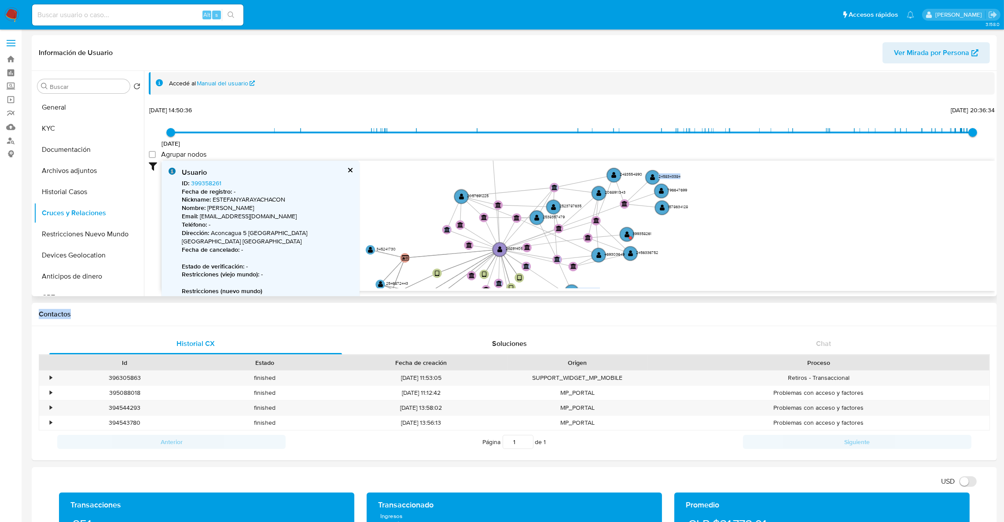
drag, startPoint x: 786, startPoint y: 191, endPoint x: 812, endPoint y: 265, distance: 78.9
click at [812, 265] on icon "device-670aad0a58dadb69cd035d02  user-2023140593  2023140593 device-67043dcf3…" at bounding box center [578, 225] width 833 height 128
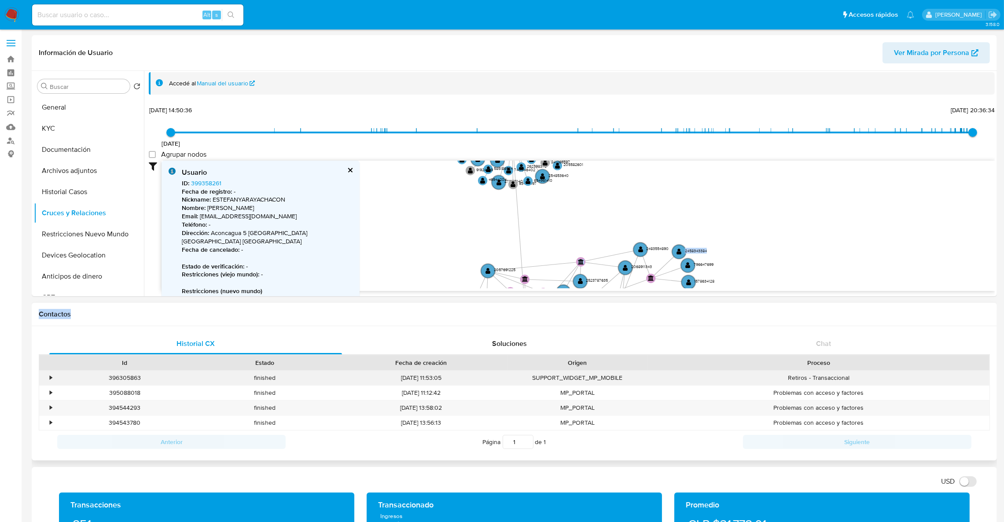
scroll to position [274, 0]
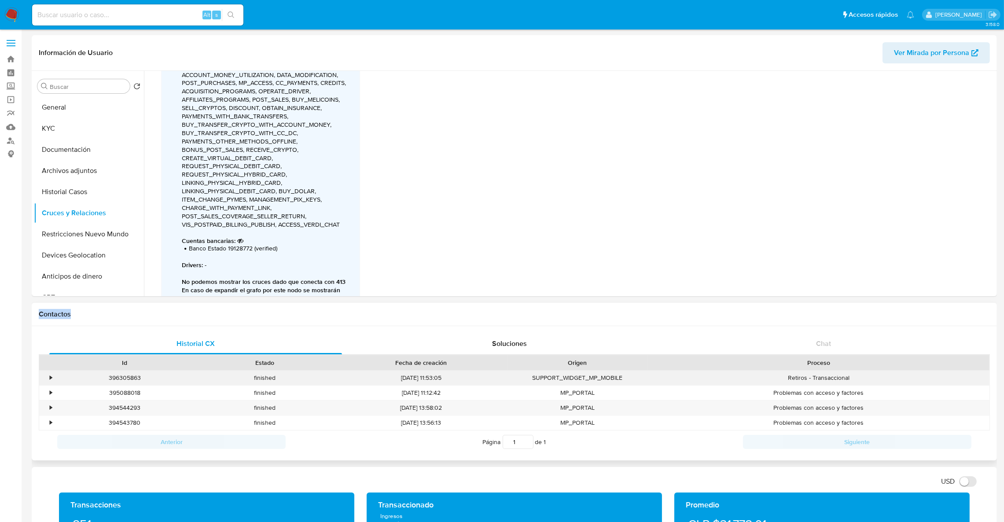
drag, startPoint x: 812, startPoint y: 241, endPoint x: 861, endPoint y: 379, distance: 146.2
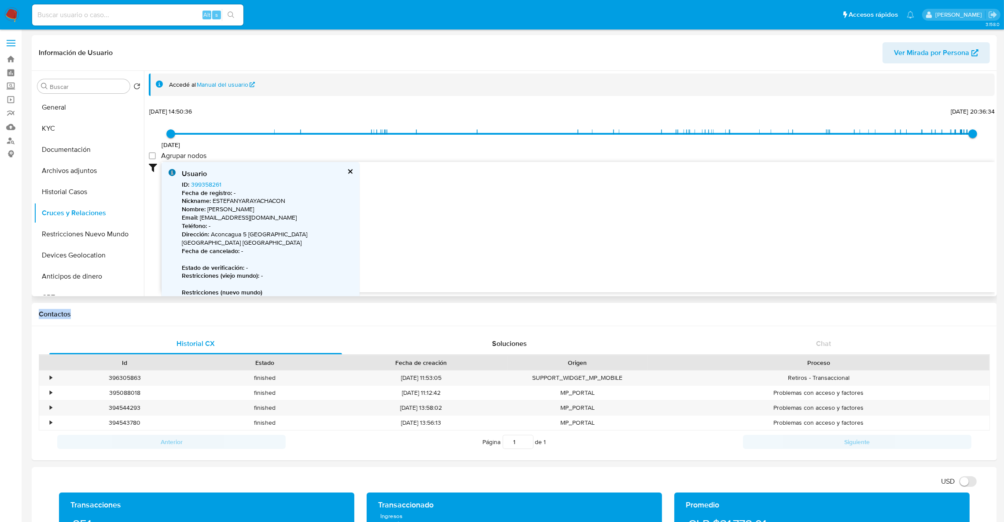
scroll to position [0, 0]
click at [780, 274] on icon "device-670aad0a58dadb69cd035d02  user-2023140593  2023140593 device-67043dcf3…" at bounding box center [578, 227] width 833 height 128
drag, startPoint x: 758, startPoint y: 228, endPoint x: 836, endPoint y: 308, distance: 111.7
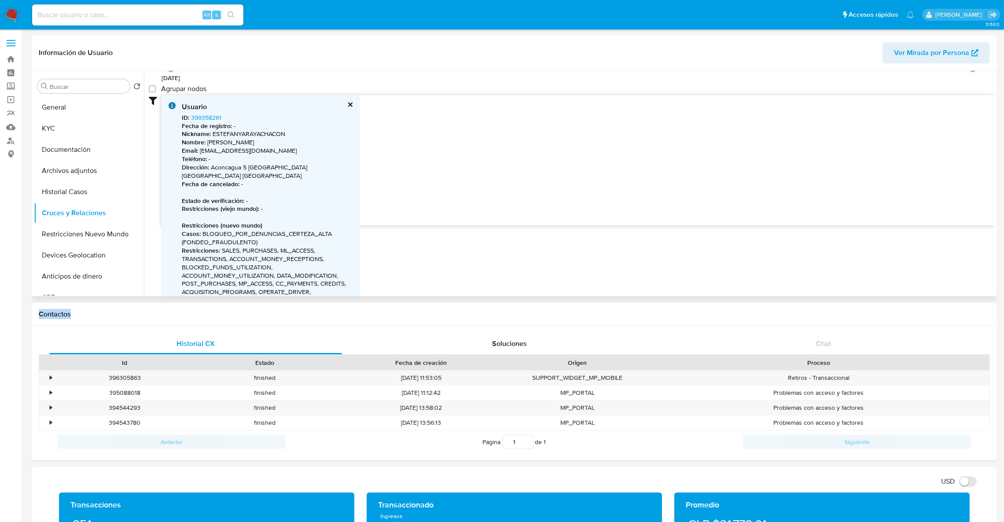
drag, startPoint x: 765, startPoint y: 187, endPoint x: 754, endPoint y: 152, distance: 36.9
click at [754, 152] on icon "device-670aad0a58dadb69cd035d02  user-2023140593  2023140593 device-67043dcf3…" at bounding box center [578, 159] width 833 height 128
click at [353, 99] on div "Usuario ID : 399358261 Fecha de registro : - Nickname : ESTEFANYARAYACHACON Nom…" at bounding box center [261, 302] width 198 height 415
click at [84, 192] on button "Historial Casos" at bounding box center [85, 191] width 103 height 21
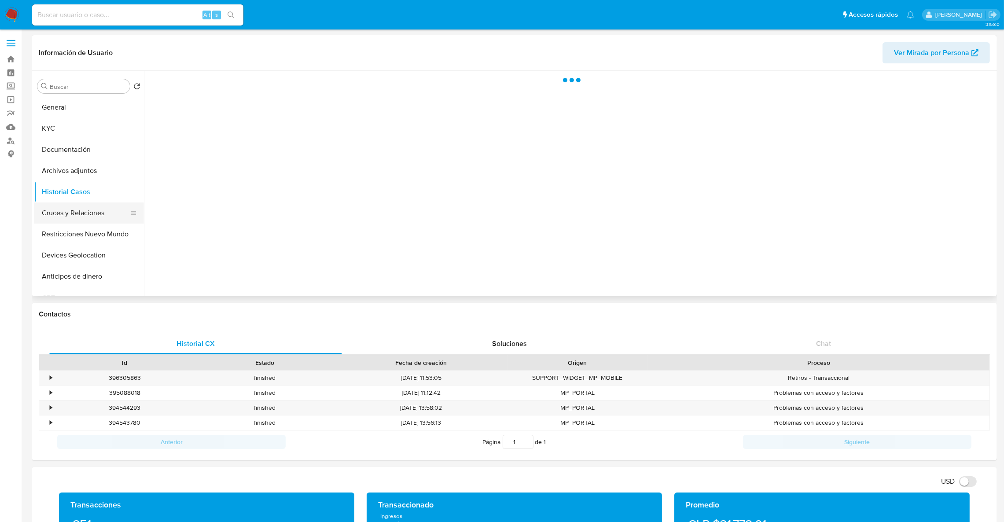
click at [76, 209] on button "Cruces y Relaciones" at bounding box center [85, 212] width 103 height 21
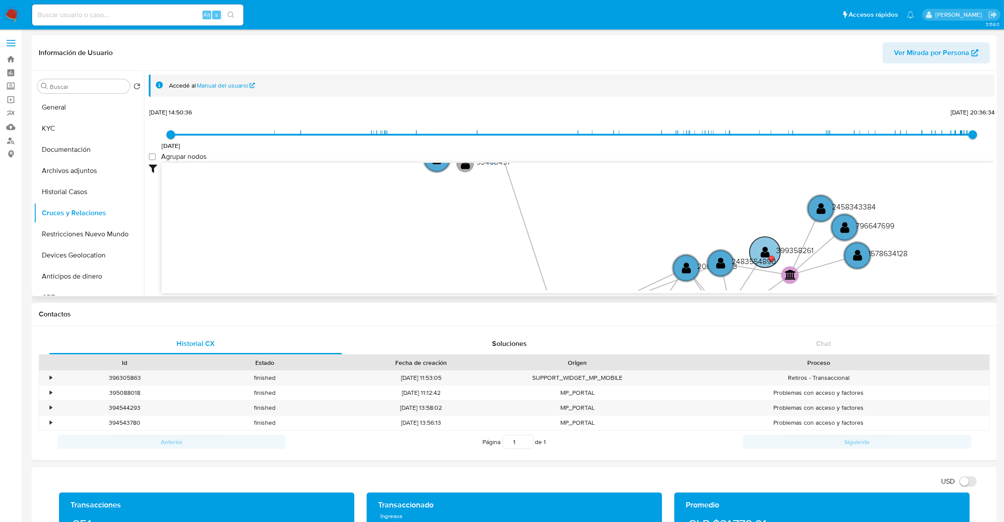
click at [772, 246] on circle at bounding box center [765, 252] width 31 height 31
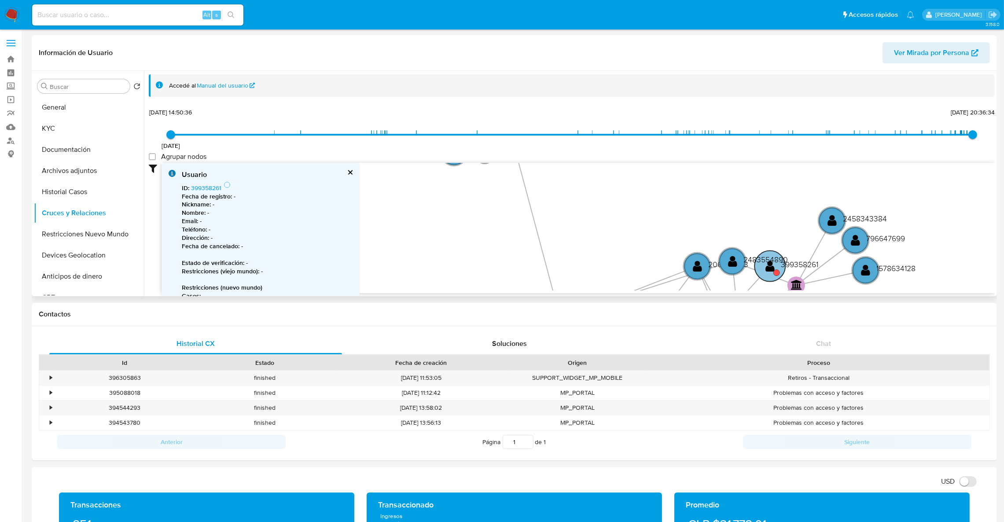
click at [777, 276] on circle at bounding box center [776, 273] width 6 height 6
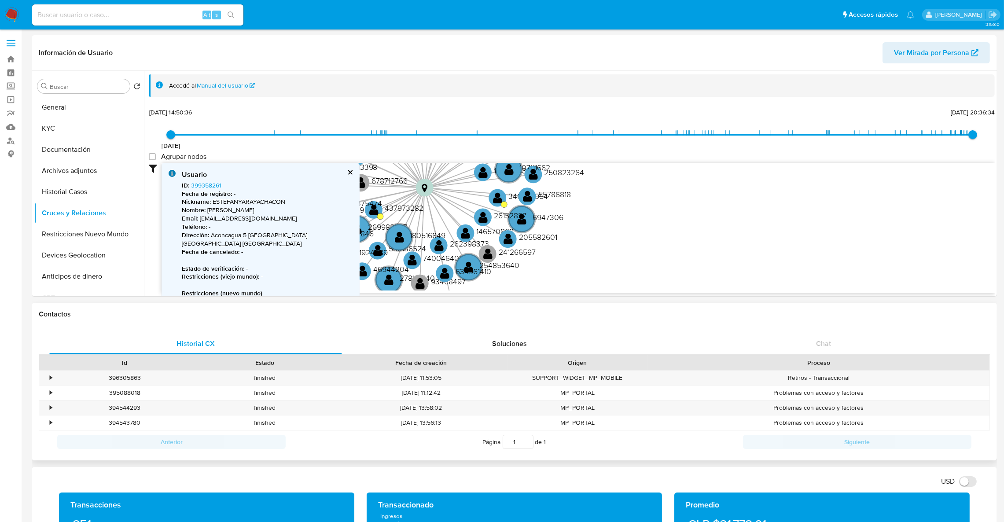
drag, startPoint x: 912, startPoint y: 189, endPoint x: 852, endPoint y: 325, distance: 148.8
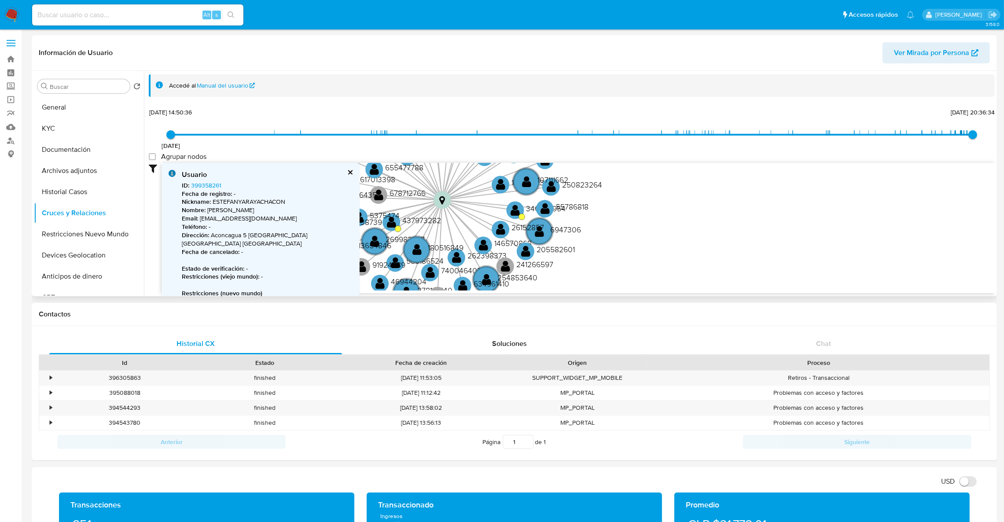
drag, startPoint x: 799, startPoint y: 246, endPoint x: 933, endPoint y: 285, distance: 140.0
click at [933, 285] on icon "device-670aad0a58dadb69cd035d02  user-2023140593  2023140593 device-67043dcf3…" at bounding box center [578, 227] width 833 height 128
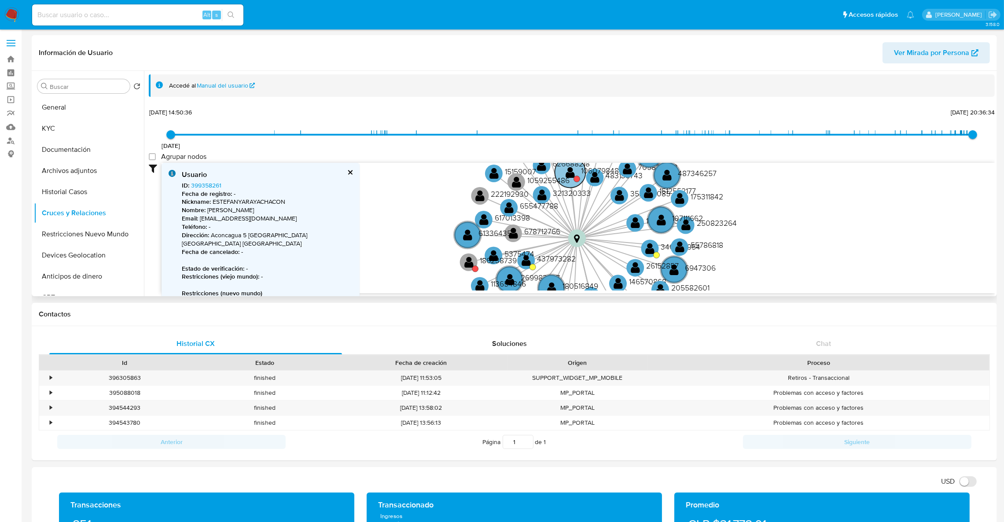
click at [578, 177] on circle at bounding box center [577, 179] width 6 height 6
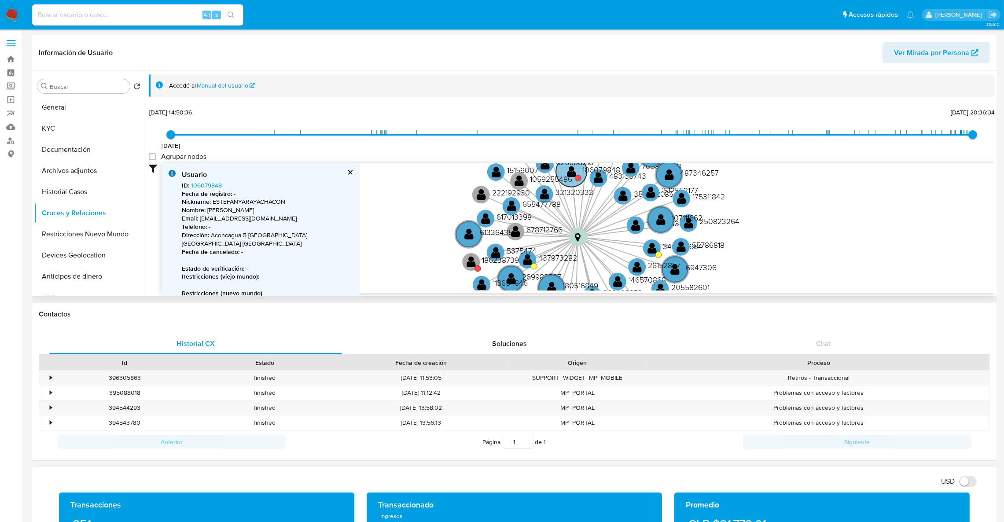
click at [578, 177] on circle at bounding box center [578, 178] width 6 height 6
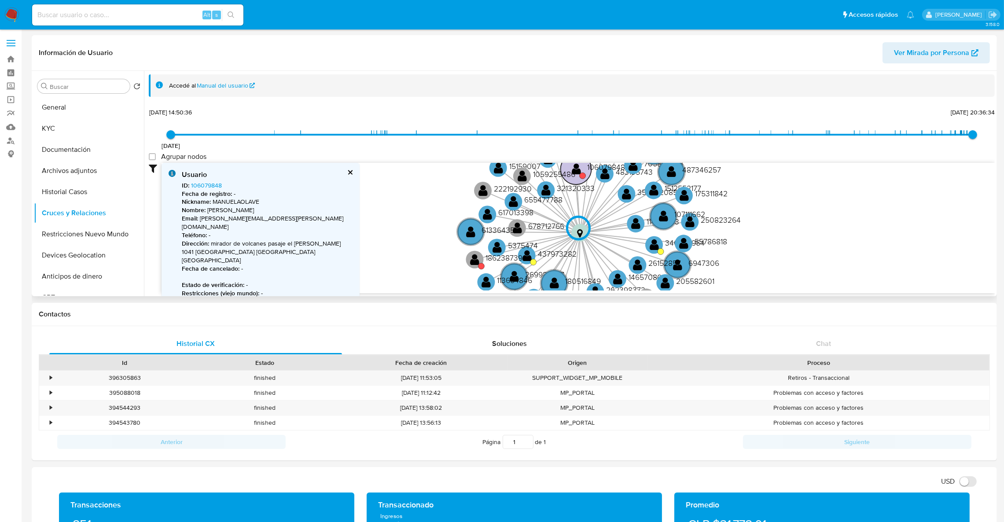
type input "1604874105000"
type input "1755915070000"
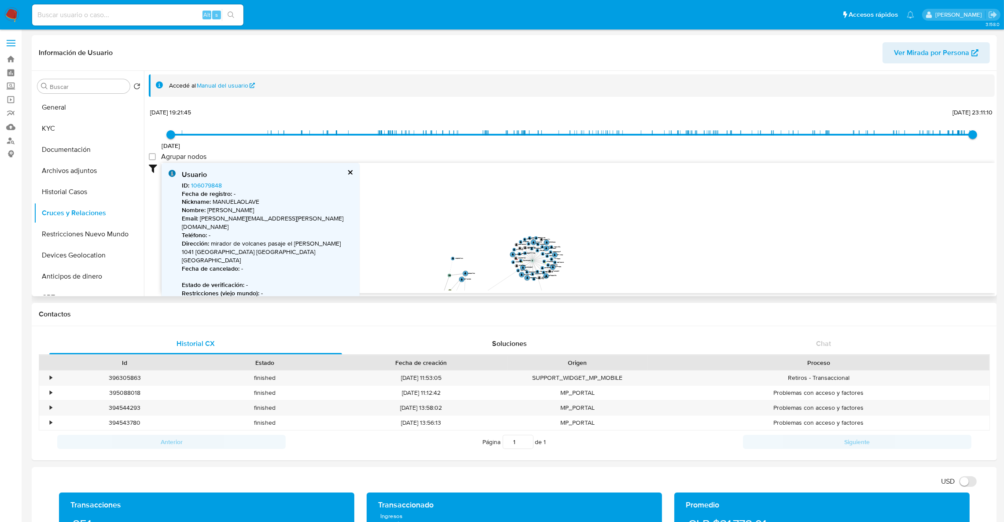
drag, startPoint x: 587, startPoint y: 204, endPoint x: 635, endPoint y: 294, distance: 102.4
click at [635, 294] on div "Filtros Confianza alta Device Tarjeta Persona validada Teléfono validado Confia…" at bounding box center [572, 244] width 846 height 162
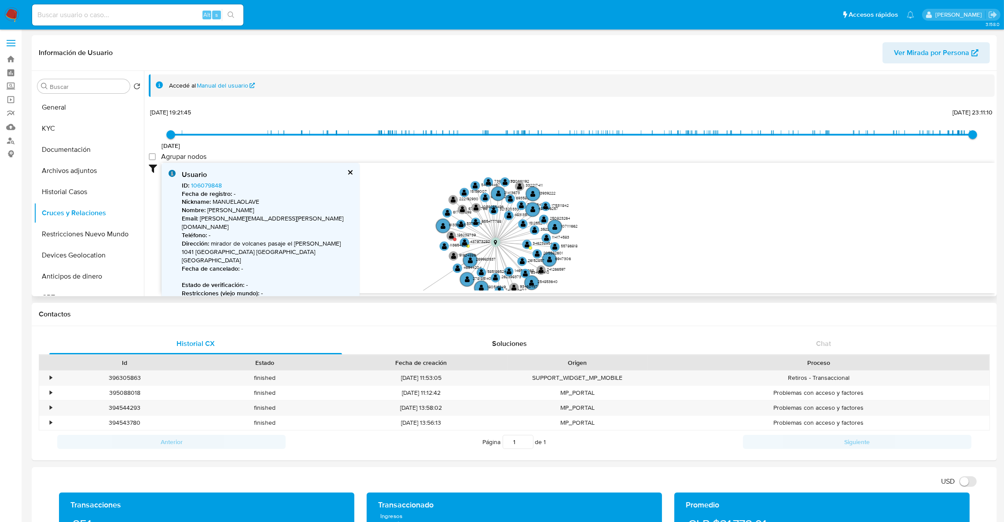
drag, startPoint x: 567, startPoint y: 223, endPoint x: 657, endPoint y: 199, distance: 93.4
click at [657, 199] on icon "device-670aad0a58dadb69cd035d02  user-2023140593  2023140593 device-67043dcf3…" at bounding box center [578, 227] width 833 height 128
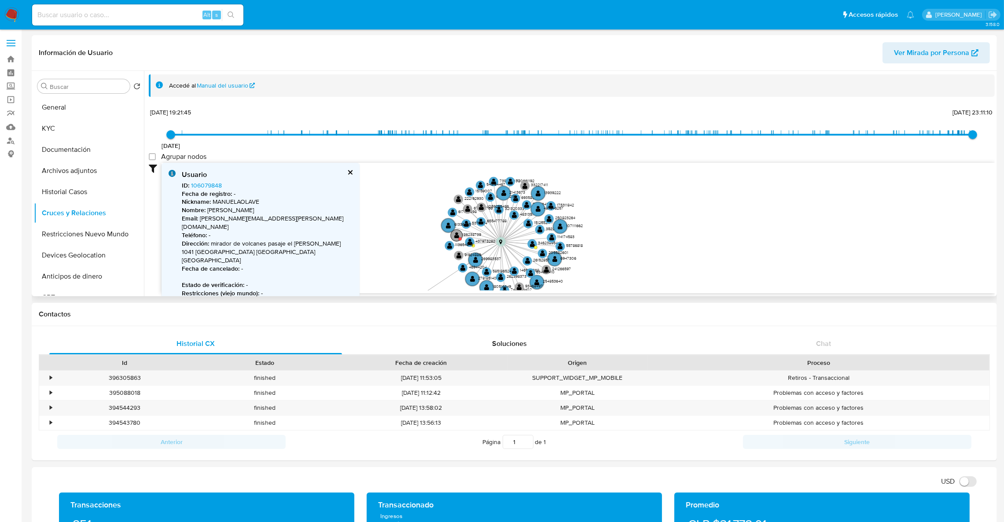
click at [460, 234] on circle at bounding box center [457, 236] width 12 height 12
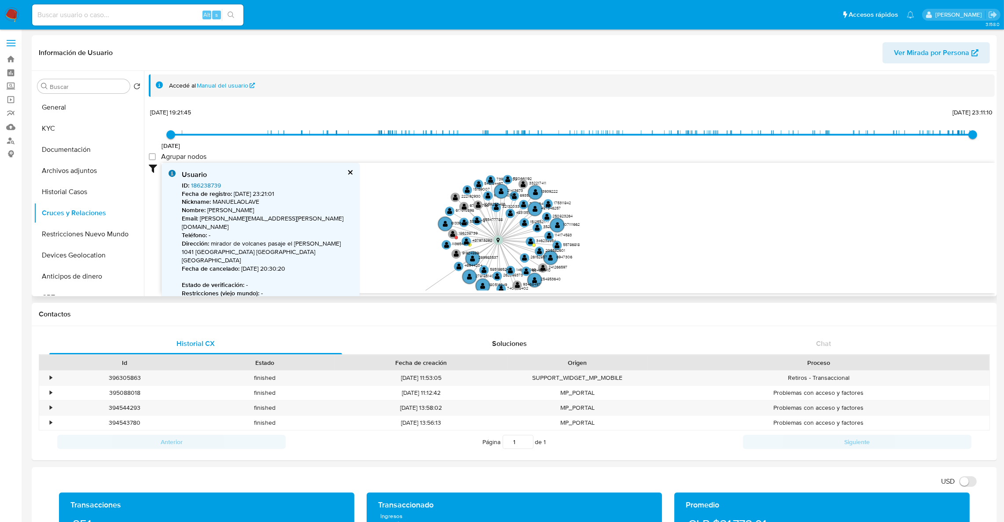
click at [206, 187] on link "186238739" at bounding box center [206, 185] width 30 height 9
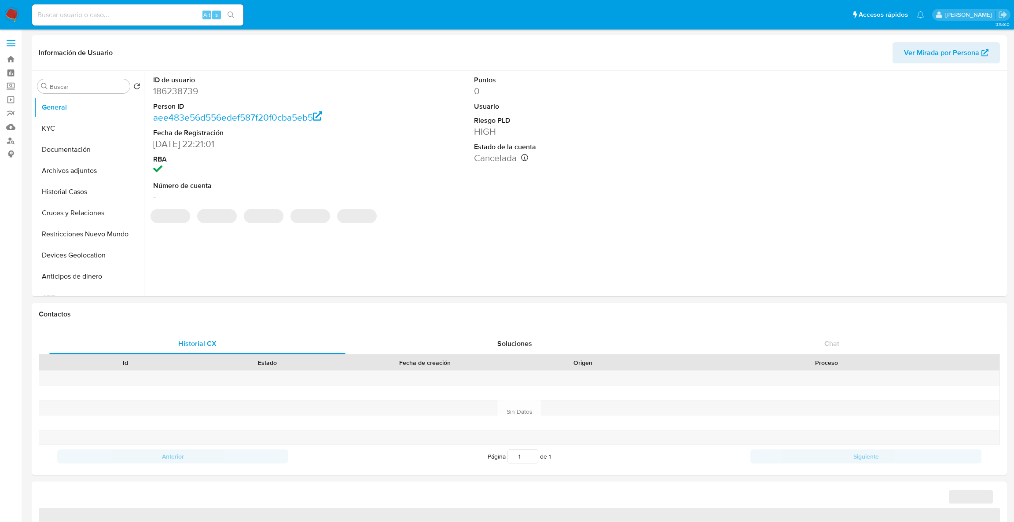
select select "10"
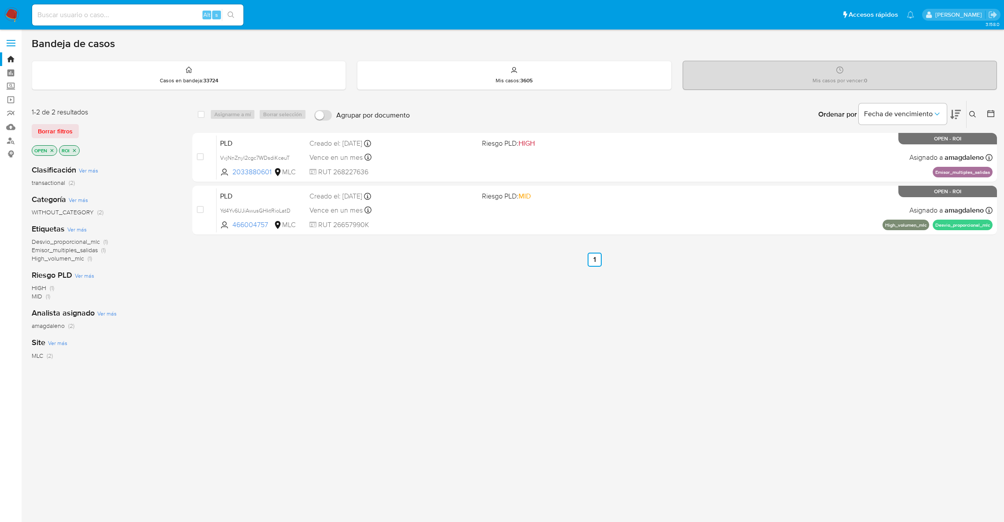
scroll to position [14, 0]
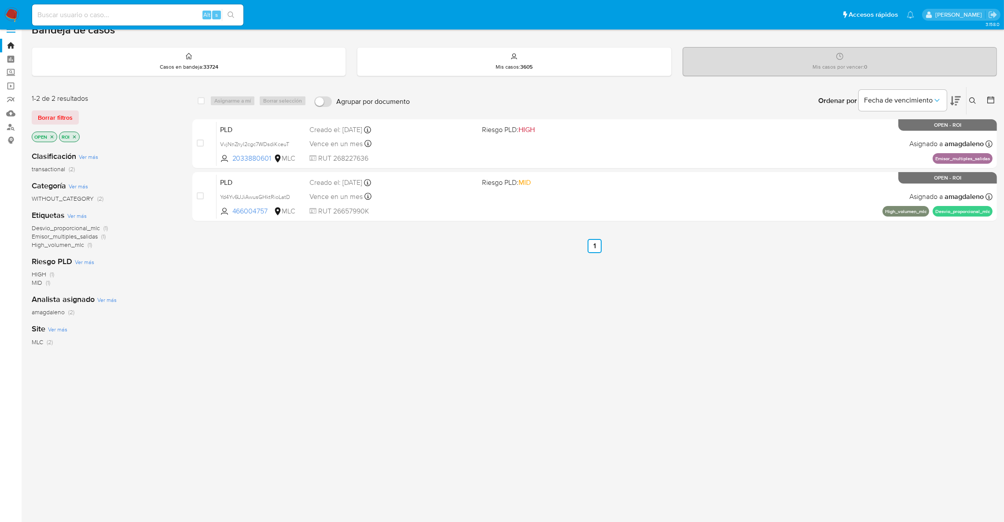
click at [73, 139] on p "ROI" at bounding box center [69, 137] width 20 height 10
click at [76, 137] on icon "close-filter" at bounding box center [74, 136] width 5 height 5
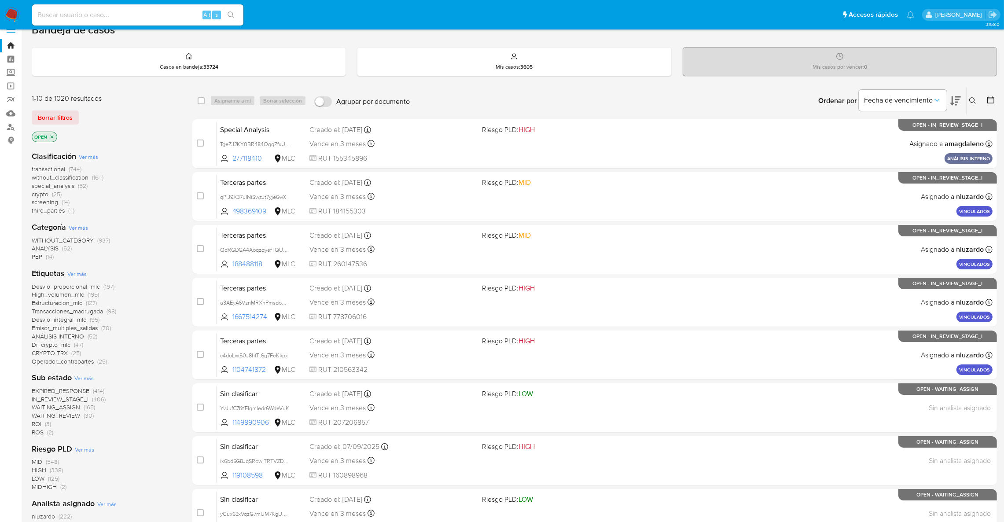
click at [41, 434] on span "ROS" at bounding box center [38, 432] width 12 height 9
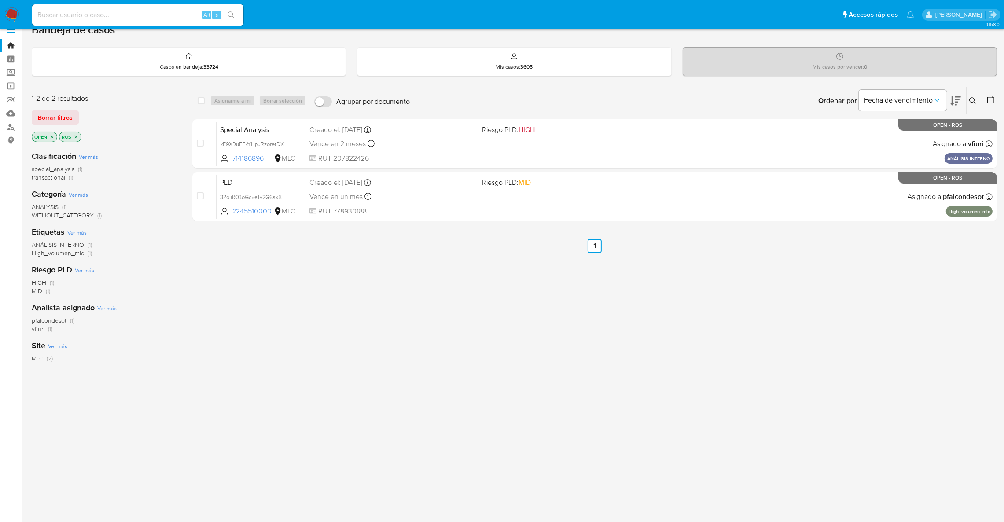
click at [74, 135] on icon "close-filter" at bounding box center [76, 136] width 5 height 5
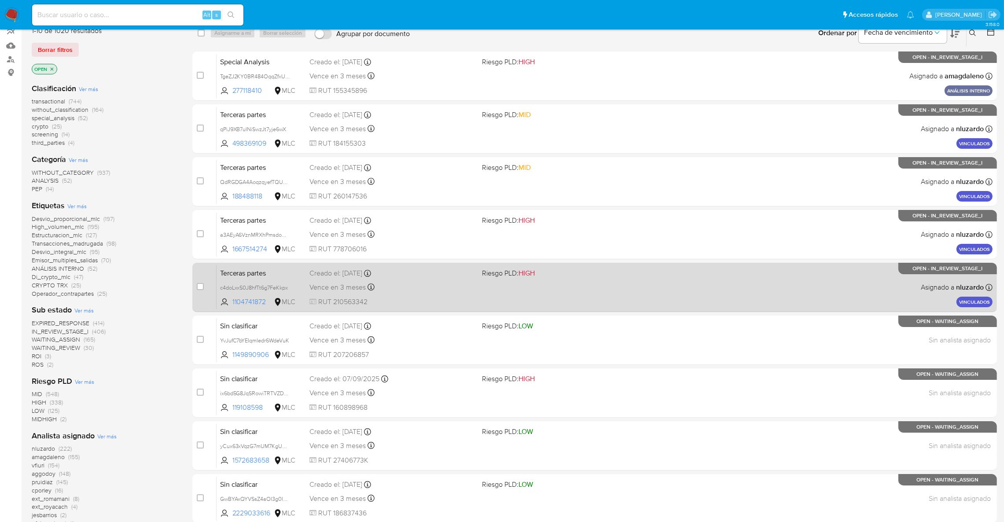
scroll to position [82, 0]
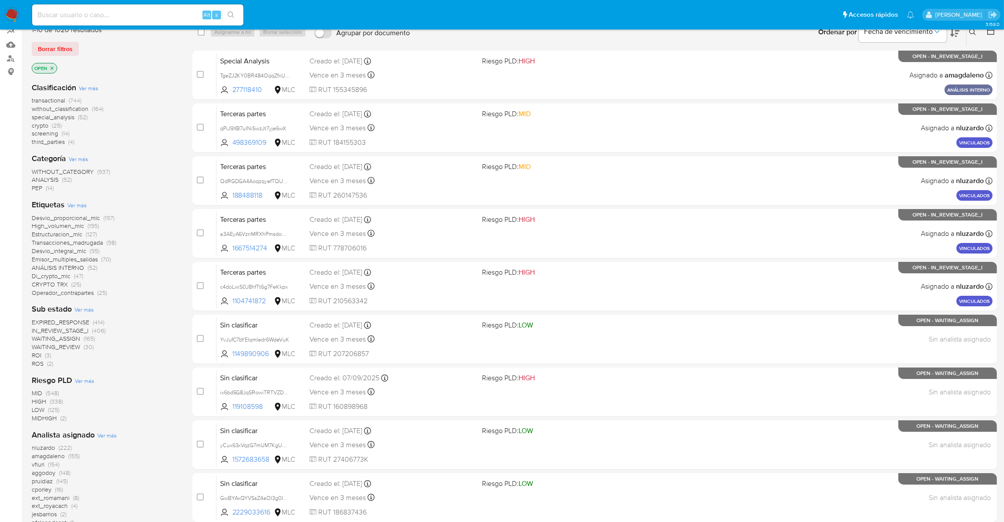
click at [67, 474] on span "(148)" at bounding box center [64, 472] width 11 height 9
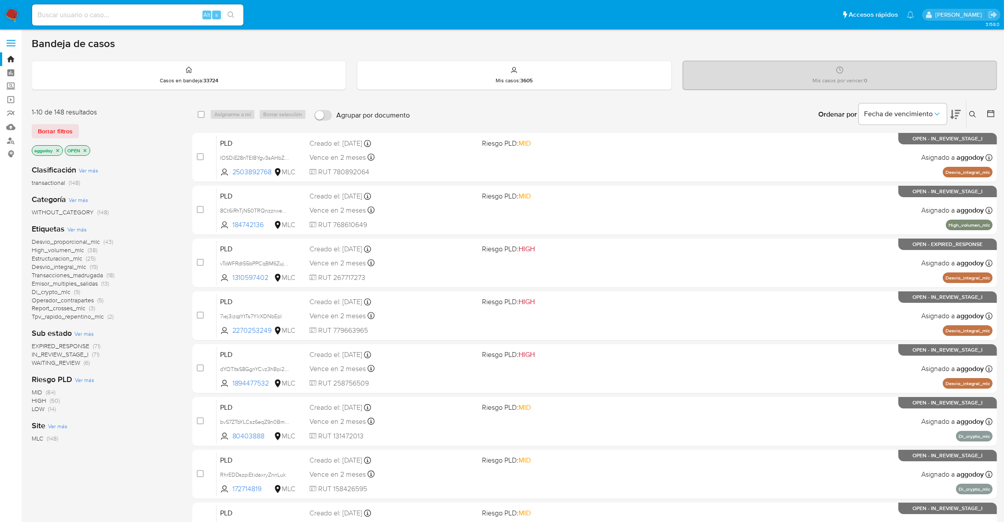
click at [68, 343] on span "EXPIRED_RESPONSE" at bounding box center [61, 346] width 58 height 9
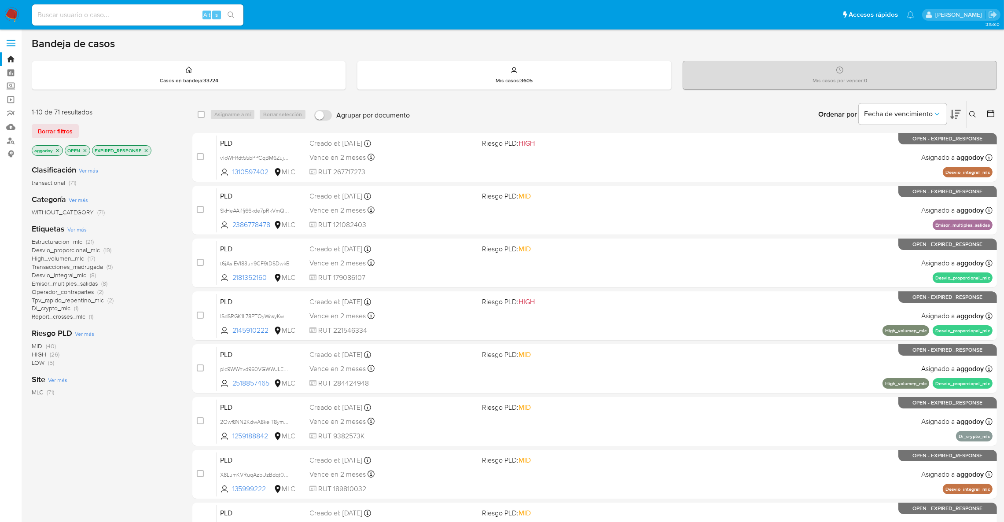
click at [141, 25] on div "Alt s" at bounding box center [137, 14] width 211 height 21
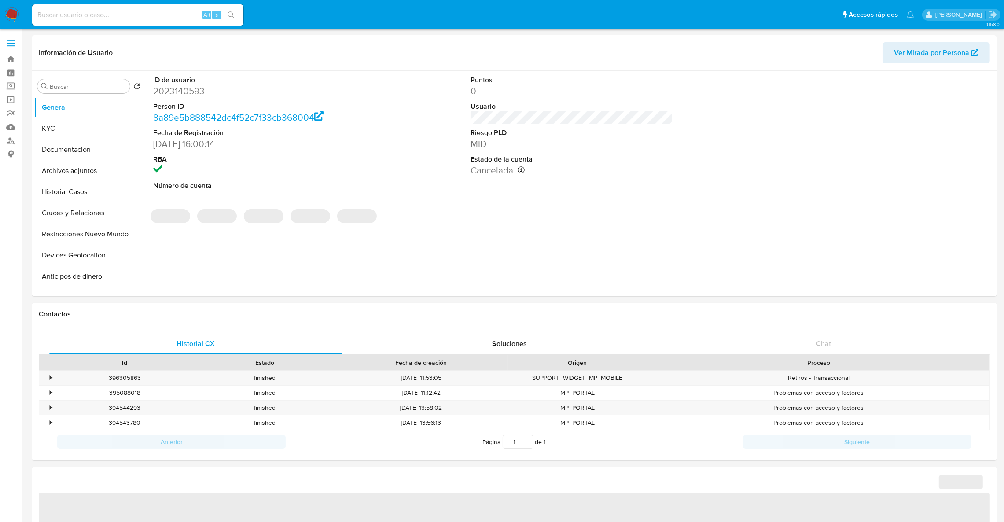
select select "10"
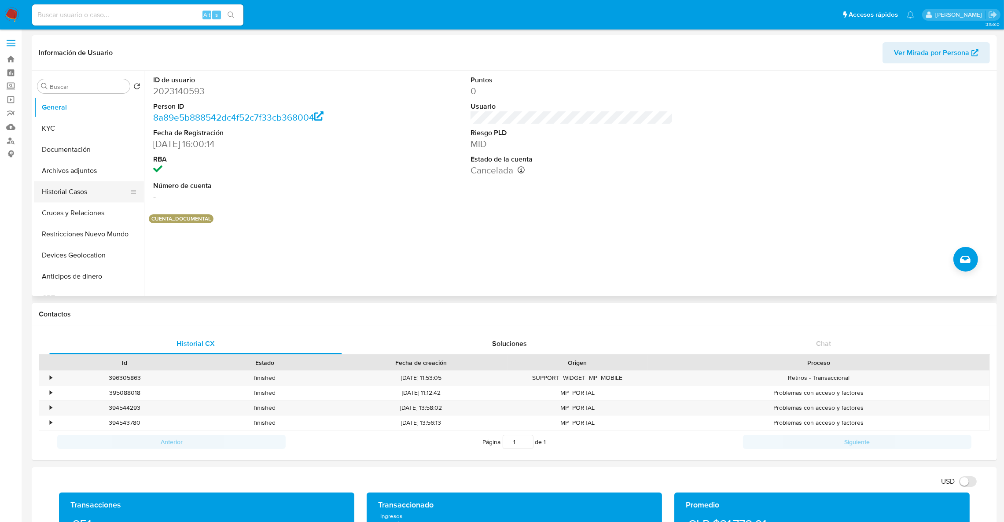
click at [92, 187] on button "Historial Casos" at bounding box center [85, 191] width 103 height 21
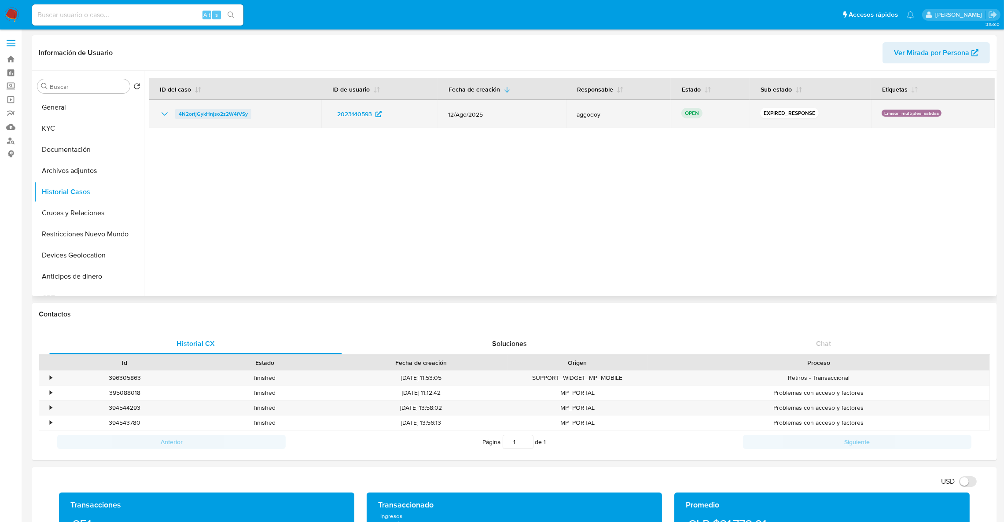
click at [243, 114] on span "4N2ortjGykHnjso2z2W4fVSy" at bounding box center [213, 114] width 69 height 11
click at [221, 115] on span "4N2ortjGykHnjso2z2W4fVSy" at bounding box center [213, 114] width 69 height 11
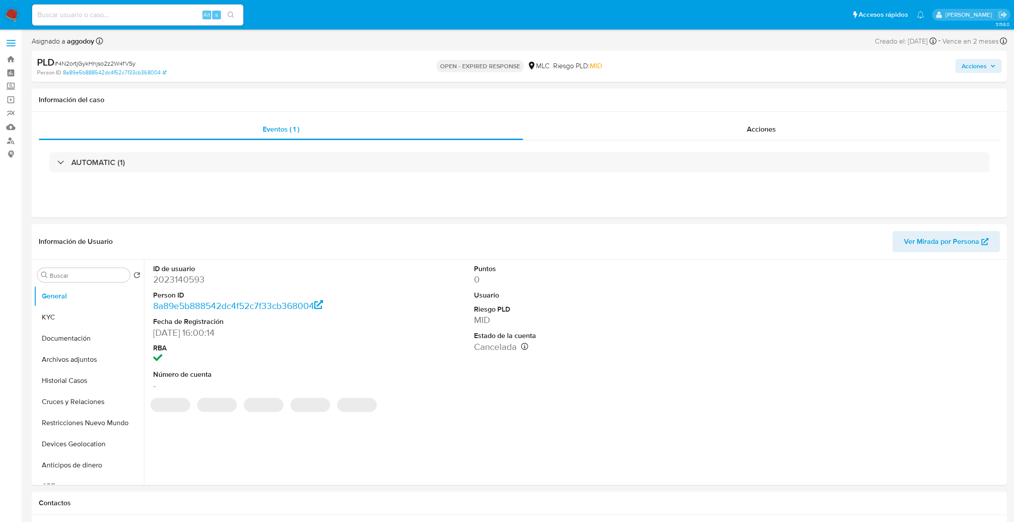
select select "10"
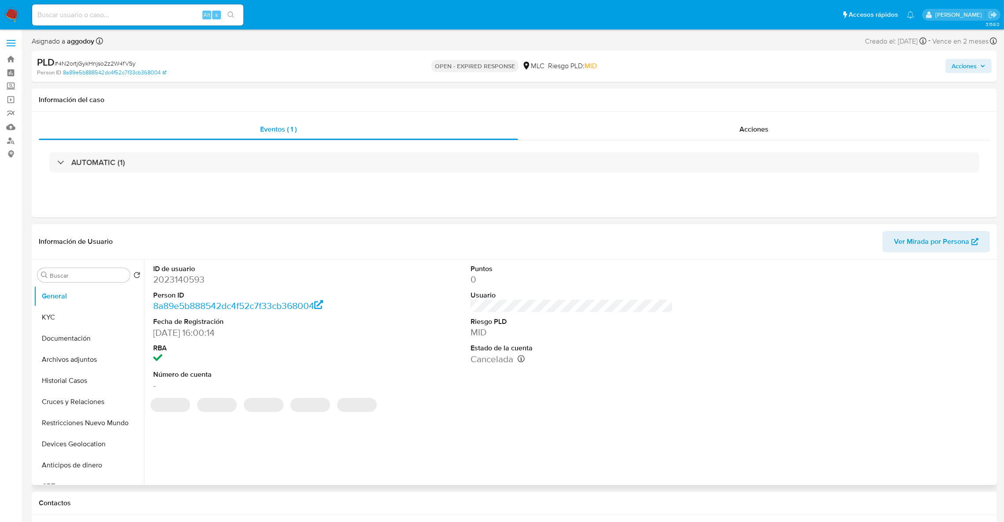
select select "10"
click at [176, 268] on dt "ID de usuario" at bounding box center [254, 269] width 203 height 10
click at [170, 276] on dd "2023140593" at bounding box center [254, 279] width 203 height 12
copy dd "2023140593"
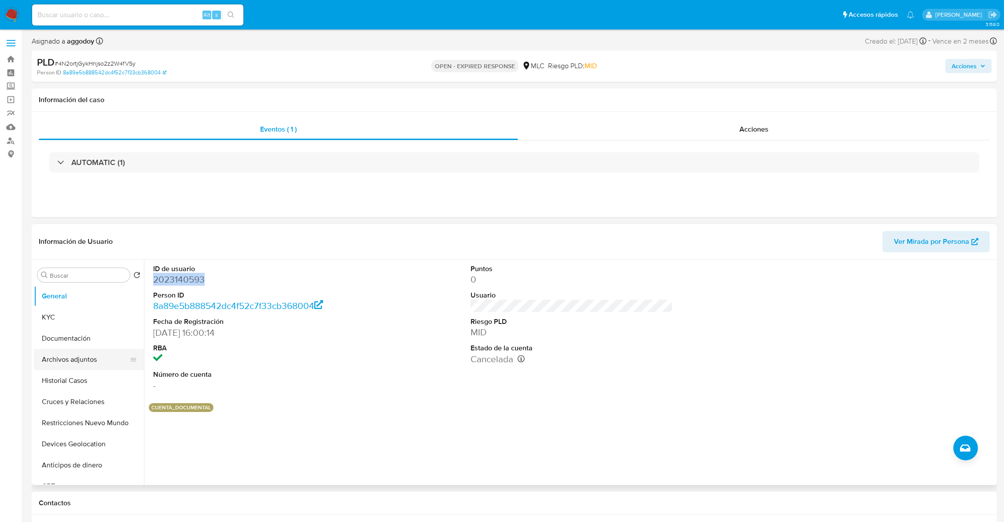
click at [81, 356] on button "Archivos adjuntos" at bounding box center [85, 359] width 103 height 21
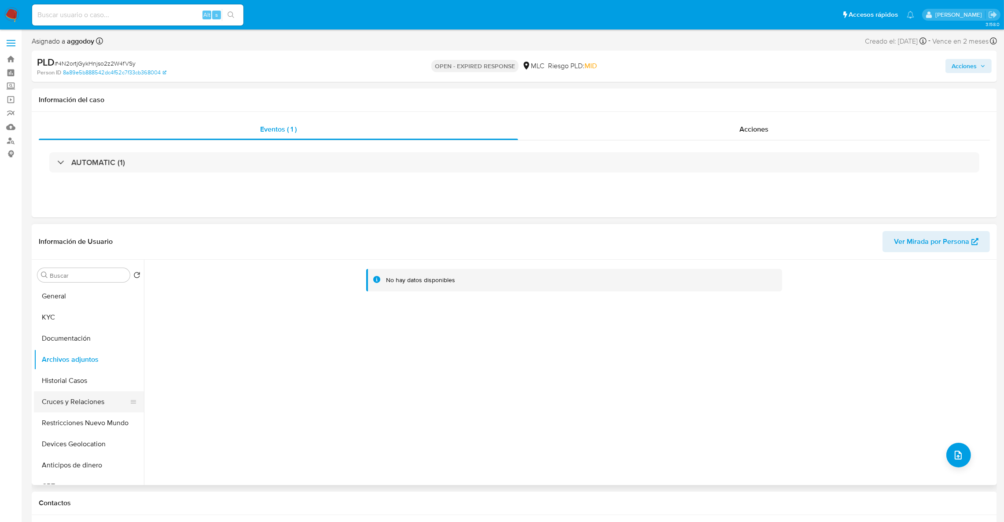
click at [76, 412] on button "Cruces y Relaciones" at bounding box center [85, 401] width 103 height 21
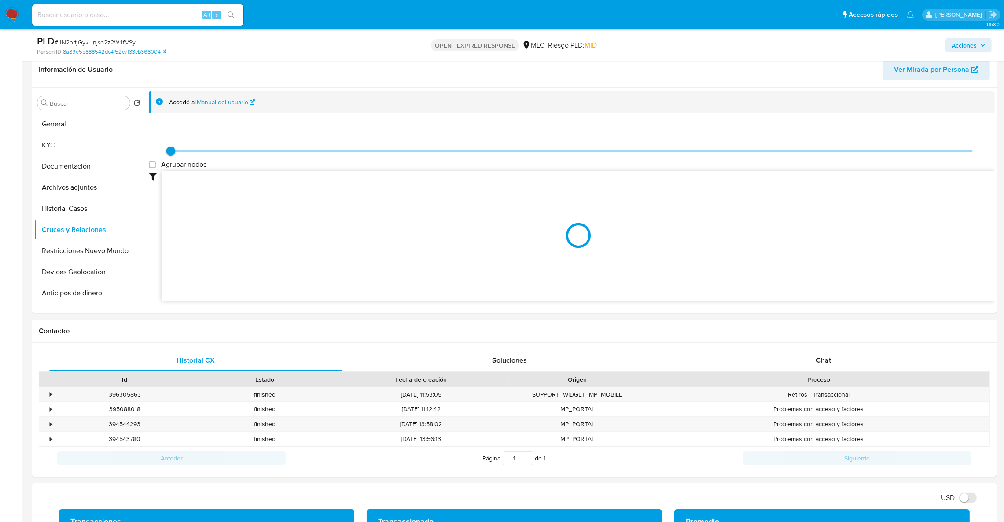
scroll to position [144, 0]
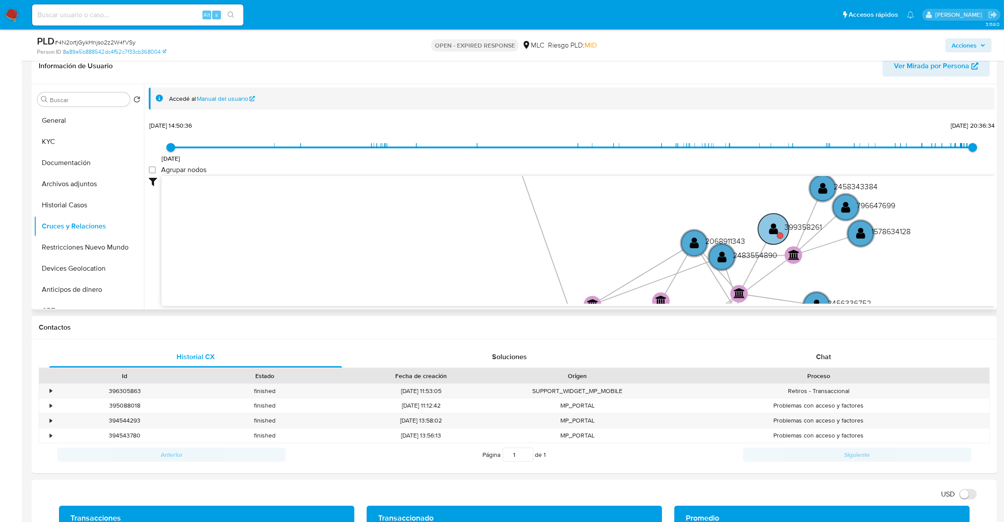
click at [761, 233] on circle at bounding box center [773, 228] width 31 height 31
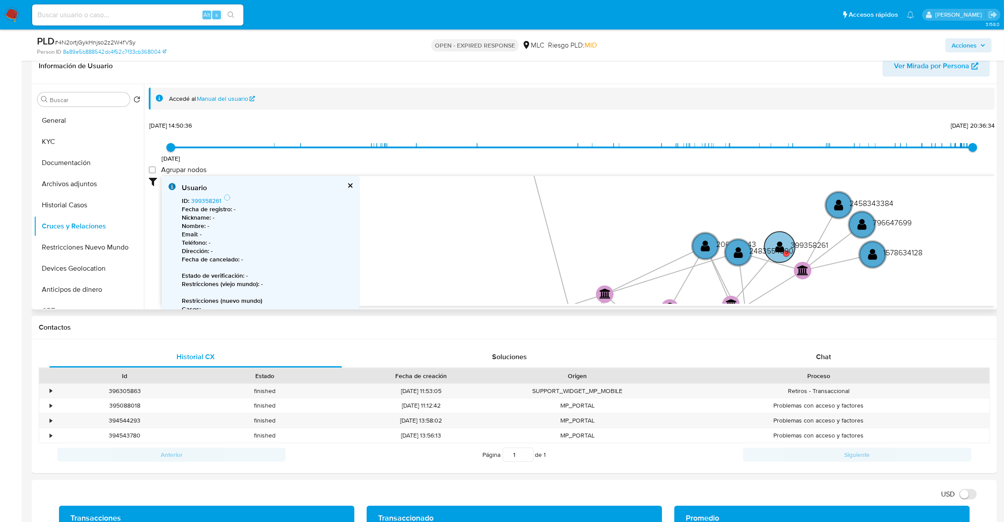
click at [783, 244] on text "" at bounding box center [779, 246] width 9 height 13
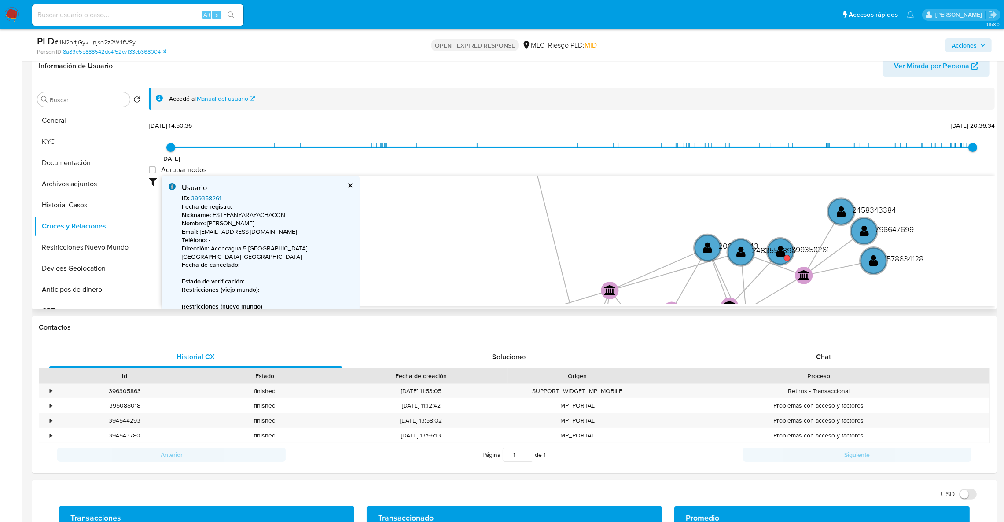
click at [213, 195] on link "399358261" at bounding box center [206, 198] width 30 height 9
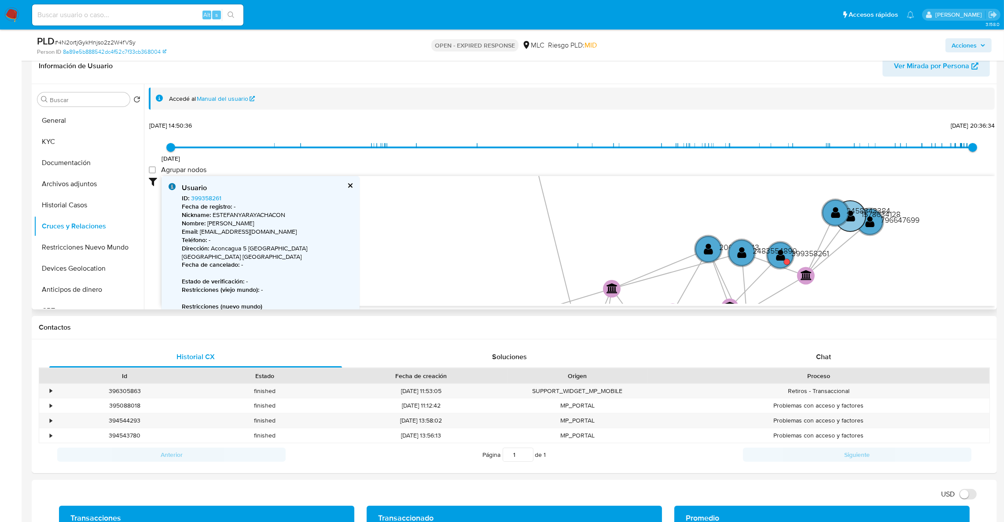
drag, startPoint x: 923, startPoint y: 261, endPoint x: 898, endPoint y: 212, distance: 54.9
click at [898, 212] on text "1578634128" at bounding box center [880, 214] width 39 height 11
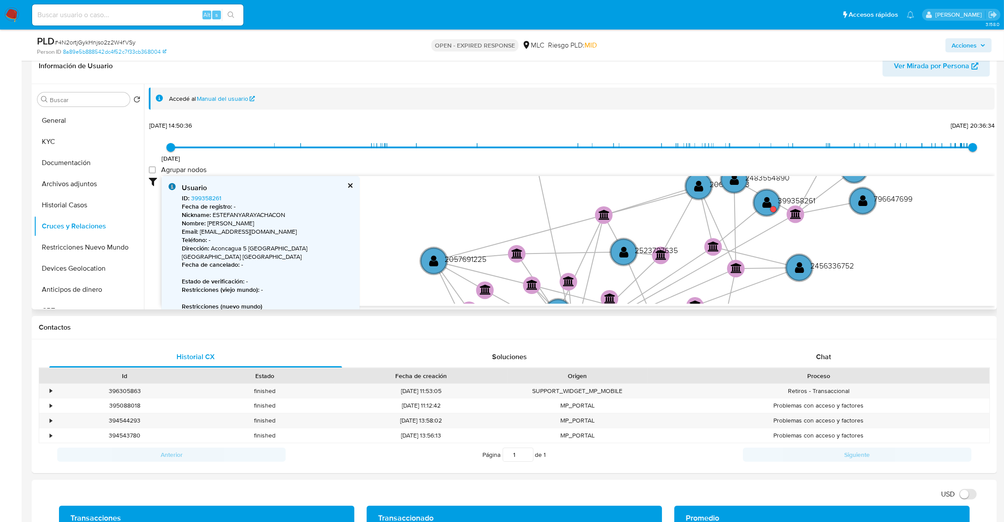
drag, startPoint x: 627, startPoint y: 249, endPoint x: 608, endPoint y: 158, distance: 93.1
click at [608, 158] on div "[DATE] [DATE] 14:50:36 [DATE] 20:36:34 Agrupar nodos Filtros Confianza alta Dev…" at bounding box center [572, 228] width 846 height 219
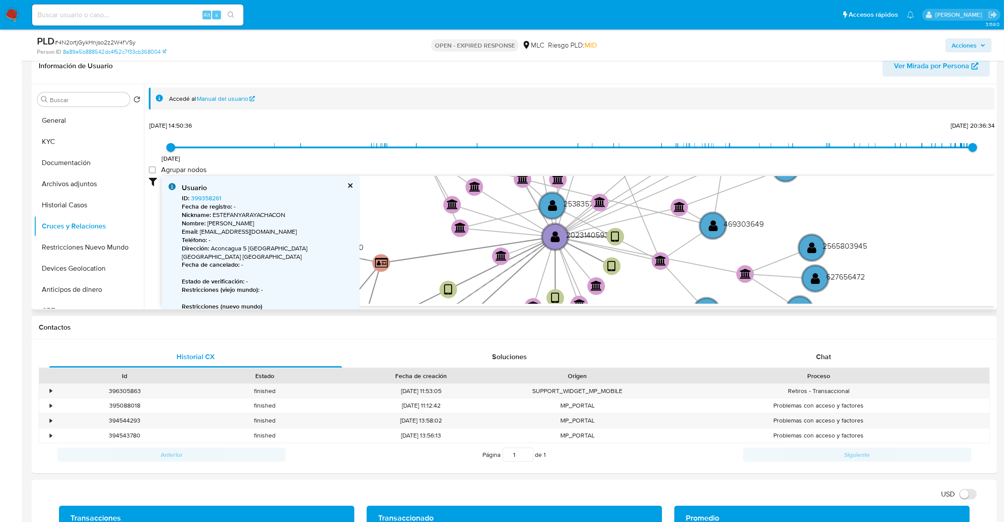
drag, startPoint x: 849, startPoint y: 300, endPoint x: 844, endPoint y: 219, distance: 81.1
click at [844, 219] on icon "device-670aad0a58dadb69cd035d02  user-2023140593  2023140593 device-67043dcf3…" at bounding box center [578, 240] width 833 height 128
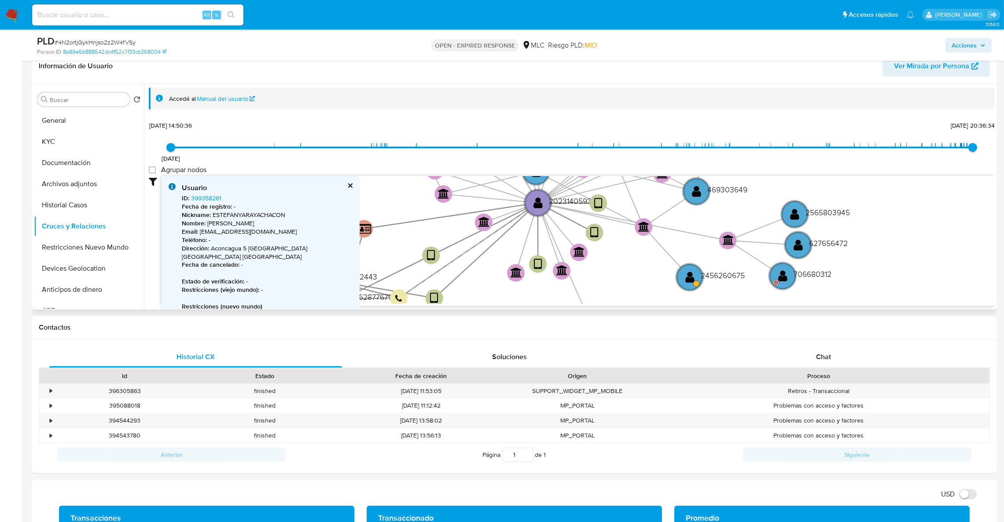
drag, startPoint x: 843, startPoint y: 219, endPoint x: 822, endPoint y: 181, distance: 43.7
click at [822, 181] on icon "device-670aad0a58dadb69cd035d02  user-2023140593  2023140593 device-67043dcf3…" at bounding box center [578, 240] width 833 height 128
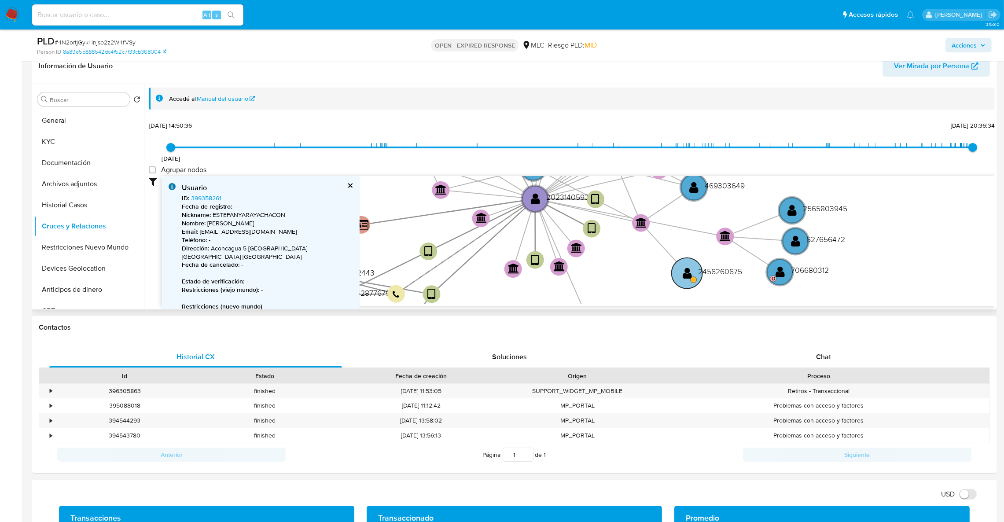
click at [690, 274] on text "" at bounding box center [687, 272] width 9 height 13
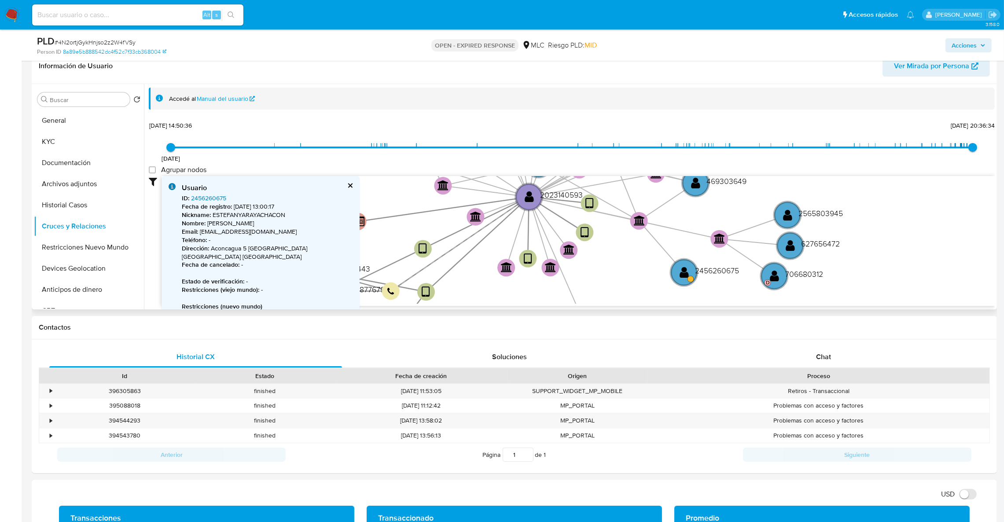
click at [225, 198] on link "2456260675" at bounding box center [208, 198] width 35 height 9
click at [781, 287] on circle at bounding box center [774, 276] width 31 height 31
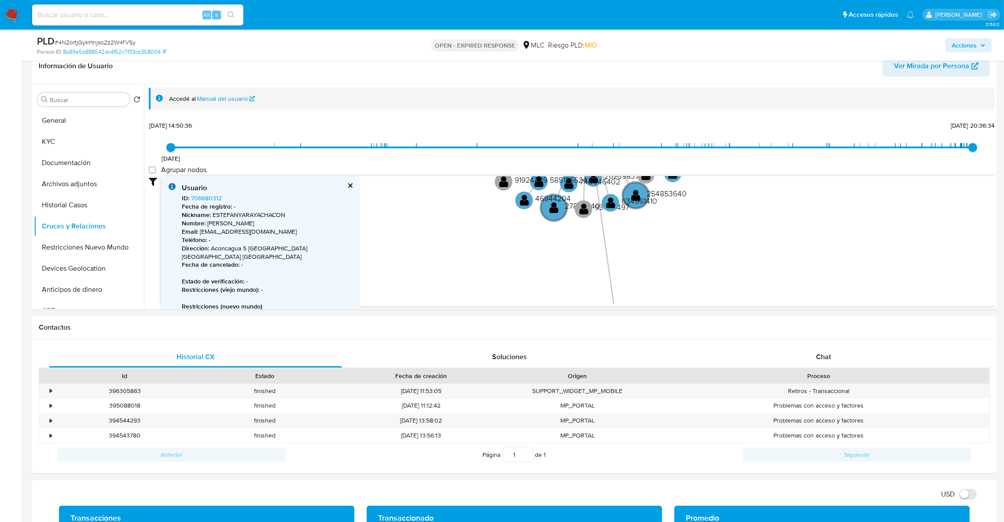
drag, startPoint x: 867, startPoint y: 232, endPoint x: 986, endPoint y: 529, distance: 319.7
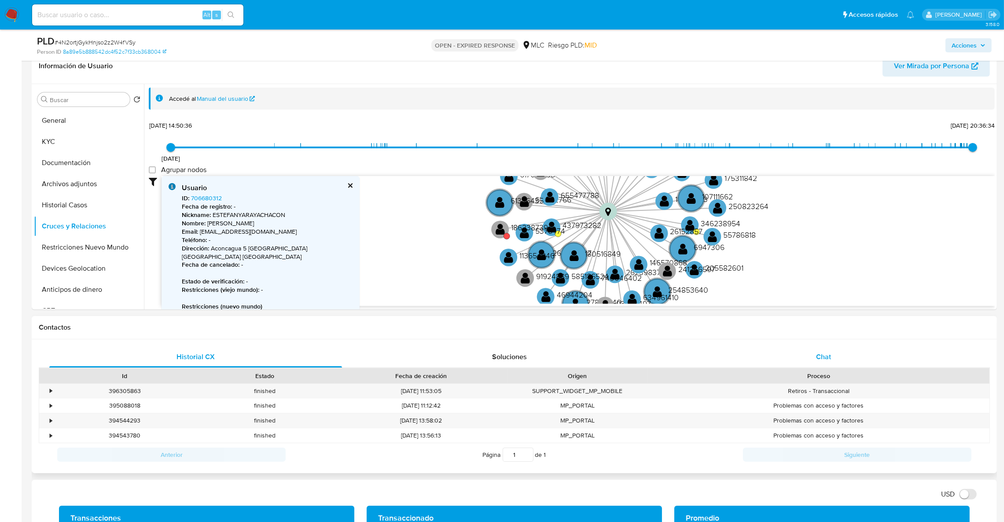
drag, startPoint x: 764, startPoint y: 255, endPoint x: 786, endPoint y: 350, distance: 97.9
click at [614, 210] on circle at bounding box center [608, 210] width 22 height 22
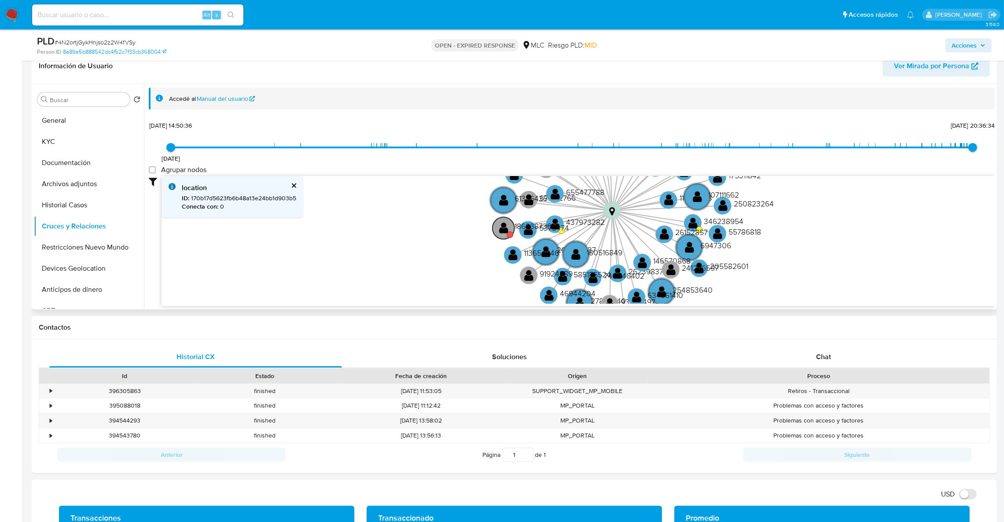
click at [500, 229] on text "" at bounding box center [503, 227] width 9 height 13
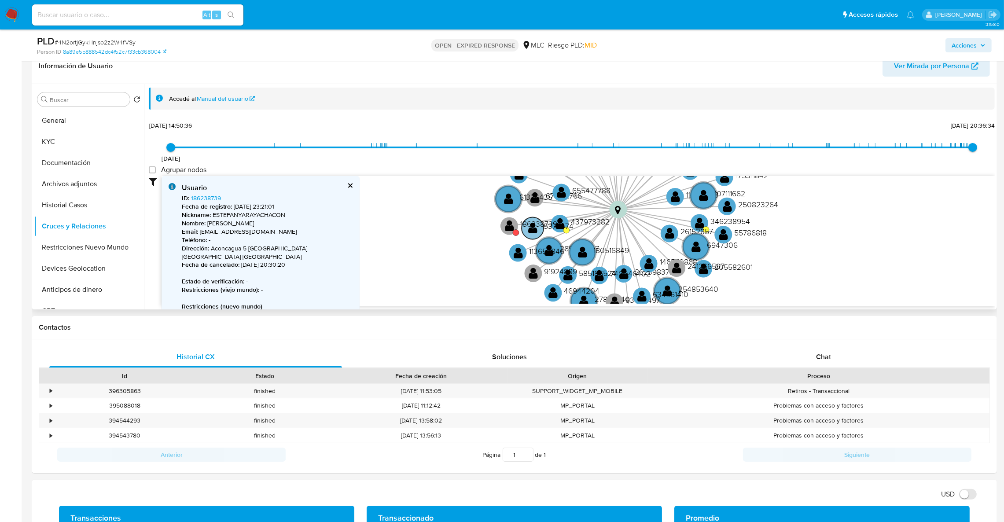
click at [564, 223] on text "5375474" at bounding box center [559, 226] width 30 height 11
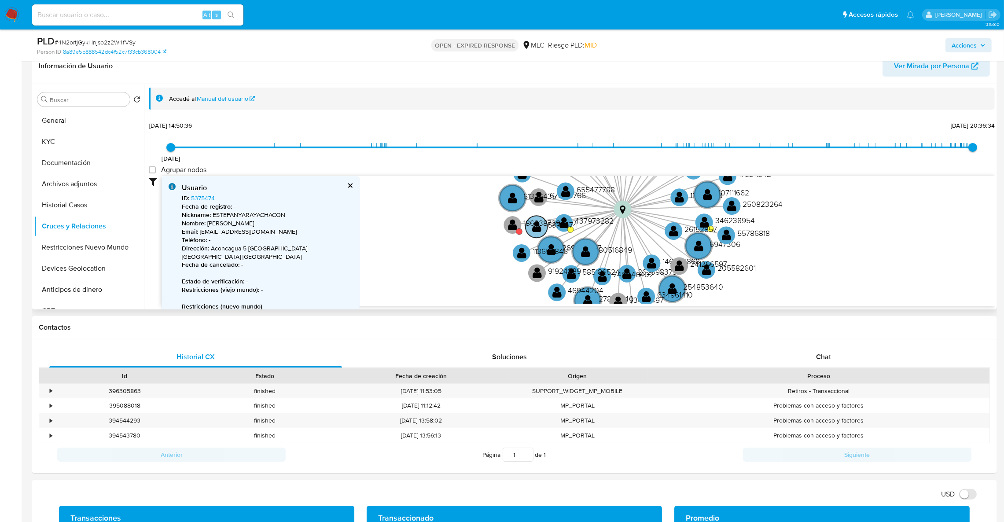
click at [564, 223] on text "5375474" at bounding box center [563, 224] width 30 height 11
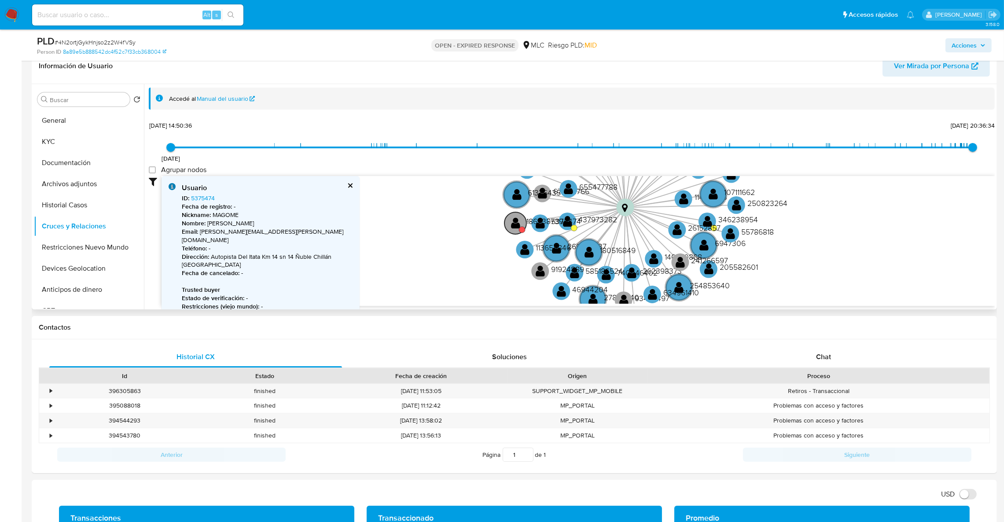
click at [516, 224] on text "" at bounding box center [515, 223] width 9 height 13
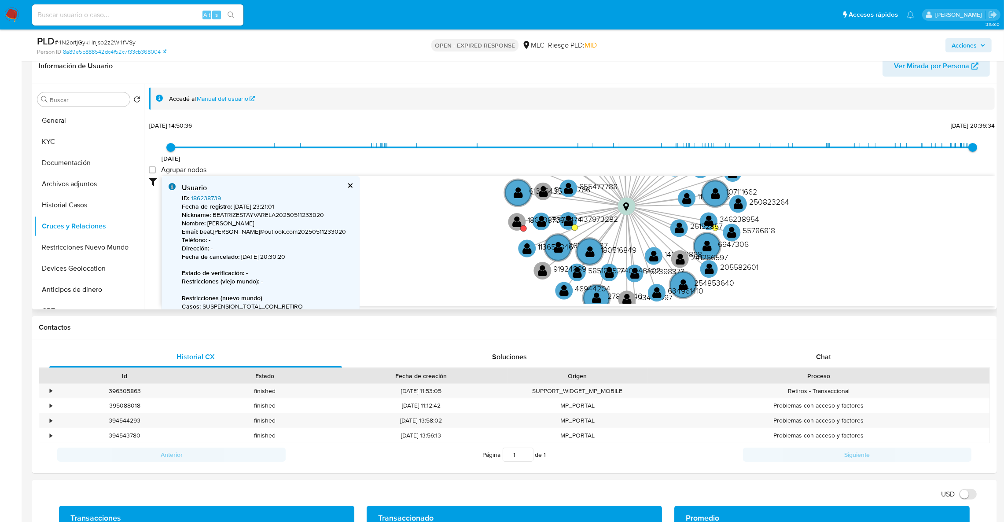
click at [198, 199] on link "186238739" at bounding box center [206, 198] width 30 height 9
click at [575, 221] on text "5375474" at bounding box center [567, 219] width 30 height 11
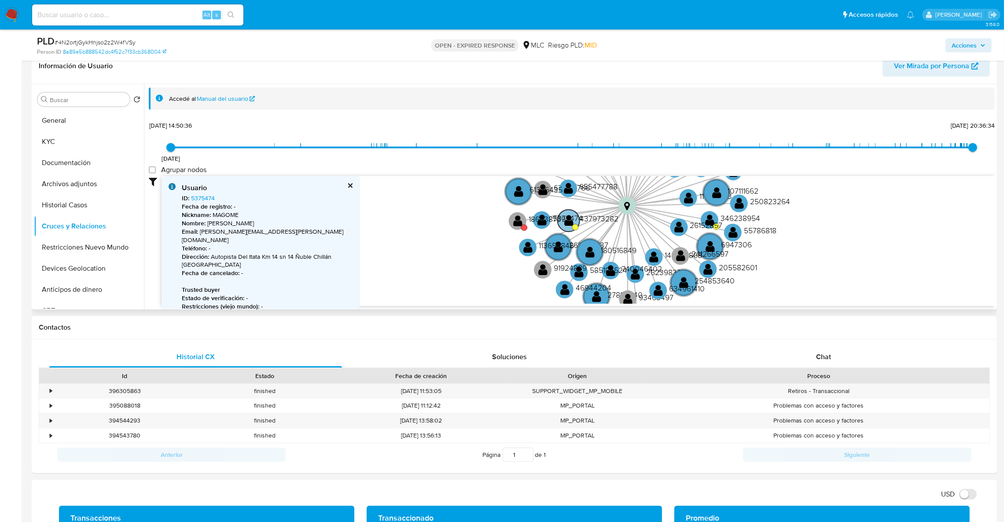
click at [592, 218] on text "437973282" at bounding box center [599, 218] width 39 height 11
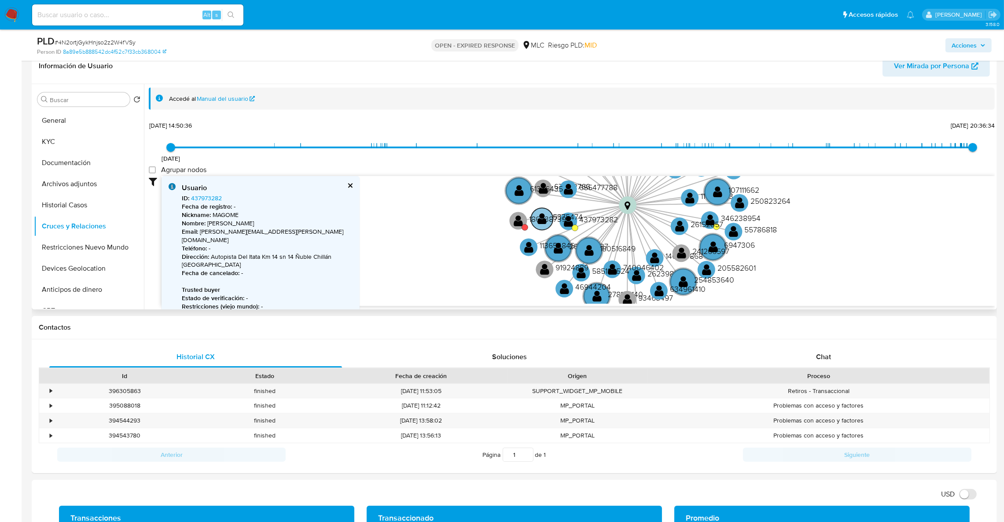
click at [579, 218] on text "5375474" at bounding box center [568, 216] width 30 height 11
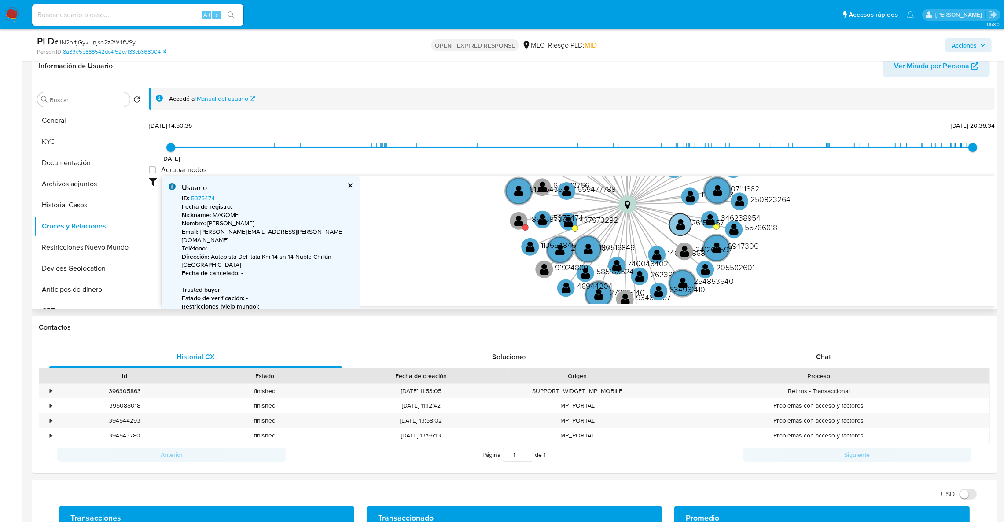
click at [712, 220] on text "26152857" at bounding box center [707, 222] width 33 height 11
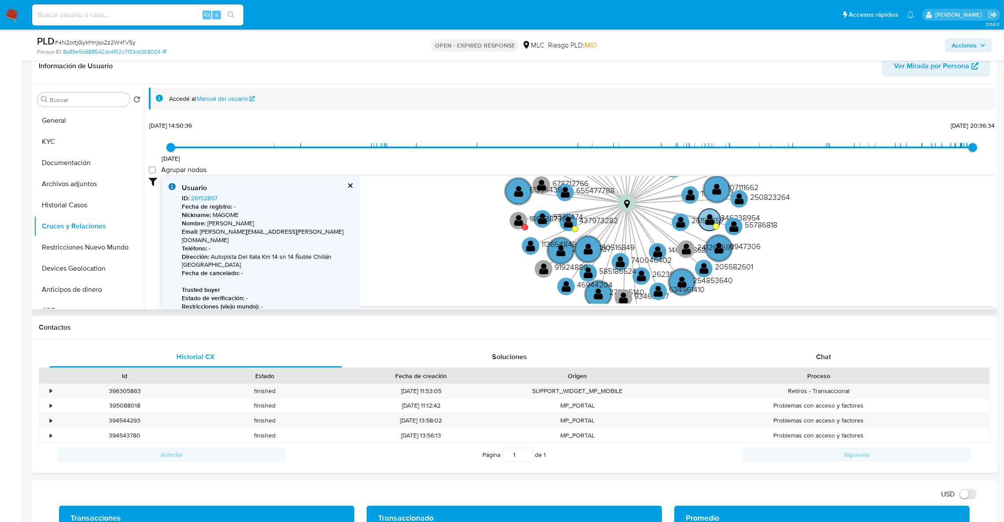
click at [726, 218] on text "346238954" at bounding box center [740, 217] width 40 height 11
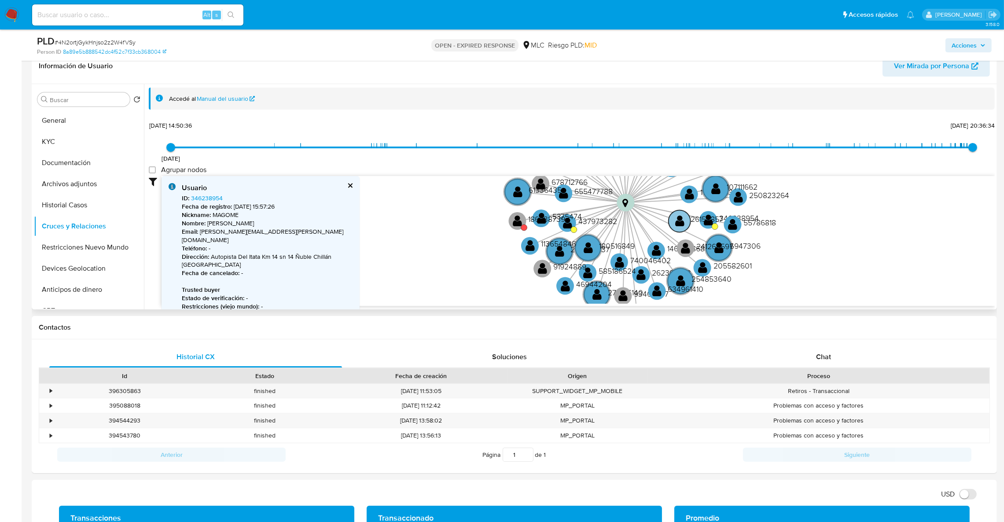
click at [709, 219] on text "26152857" at bounding box center [707, 218] width 33 height 11
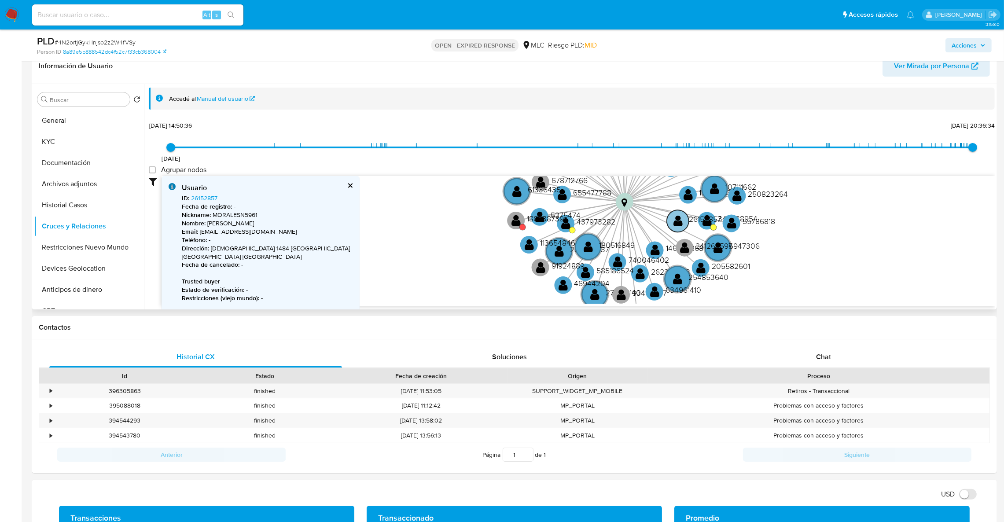
click at [709, 222] on text "26152857" at bounding box center [705, 218] width 33 height 11
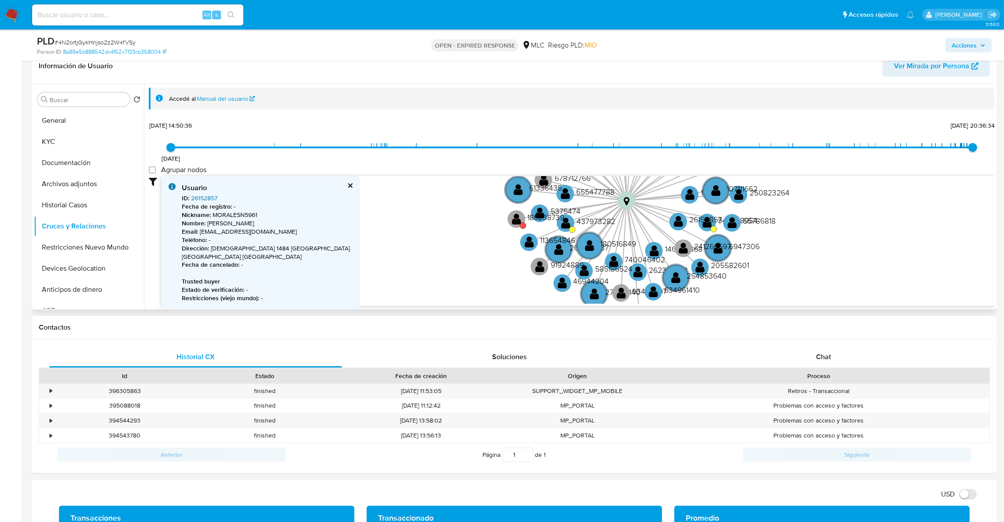
click at [212, 199] on link "26152857" at bounding box center [204, 198] width 26 height 9
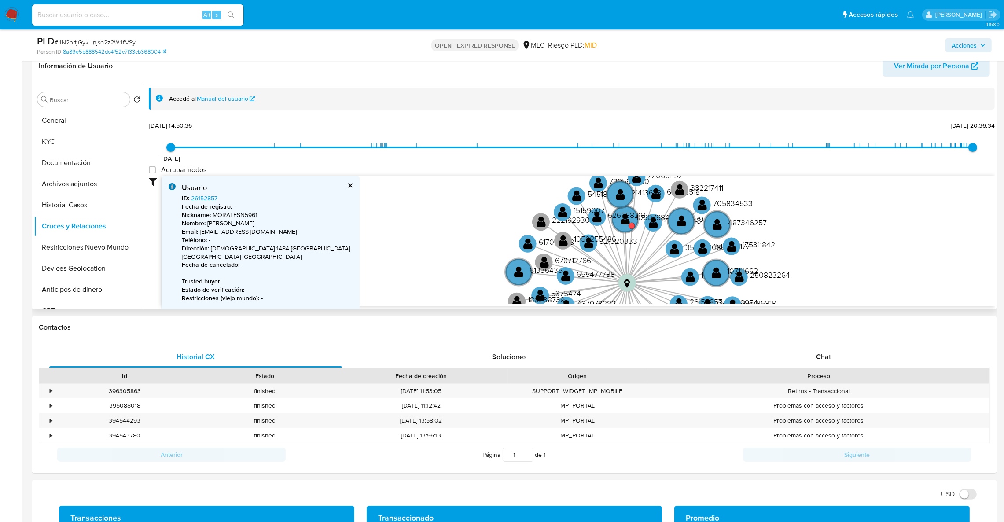
drag, startPoint x: 770, startPoint y: 180, endPoint x: 771, endPoint y: 263, distance: 82.3
click at [771, 263] on icon "device-670aad0a58dadb69cd035d02  user-2023140593  2023140593 device-67043dcf3…" at bounding box center [578, 240] width 833 height 128
click at [622, 224] on text "" at bounding box center [625, 219] width 9 height 13
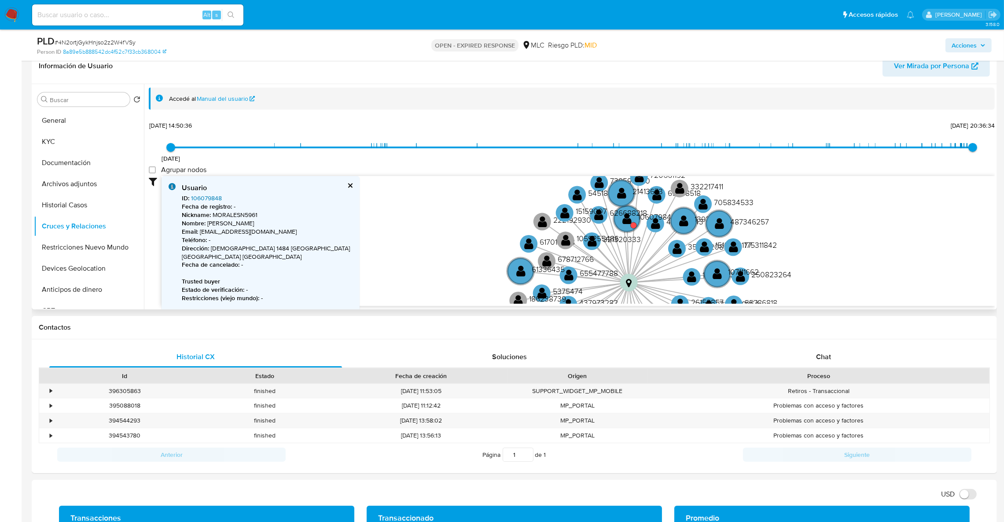
click at [214, 200] on link "106079848" at bounding box center [206, 198] width 31 height 9
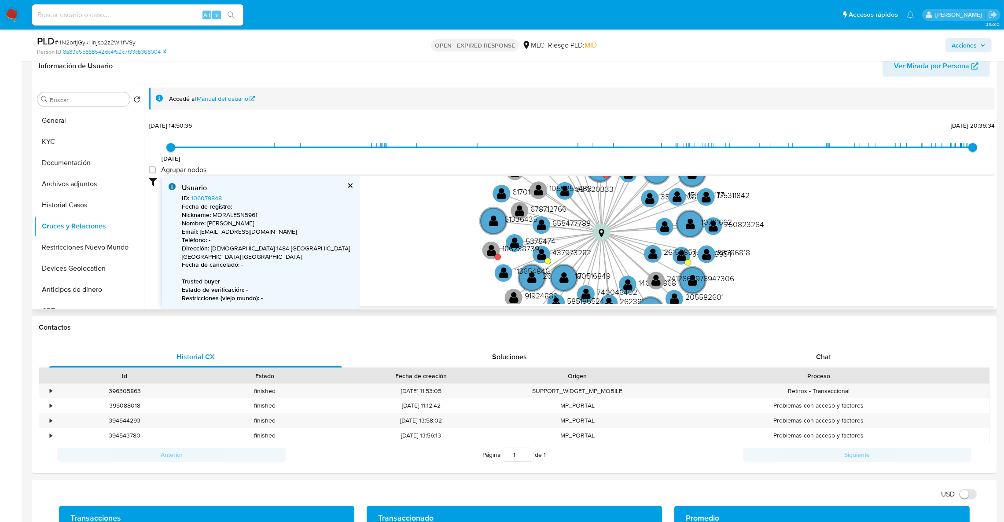
drag, startPoint x: 838, startPoint y: 268, endPoint x: 736, endPoint y: 203, distance: 120.6
click at [809, 206] on icon "device-670aad0a58dadb69cd035d02  user-2023140593  2023140593 device-67043dcf3…" at bounding box center [578, 240] width 833 height 128
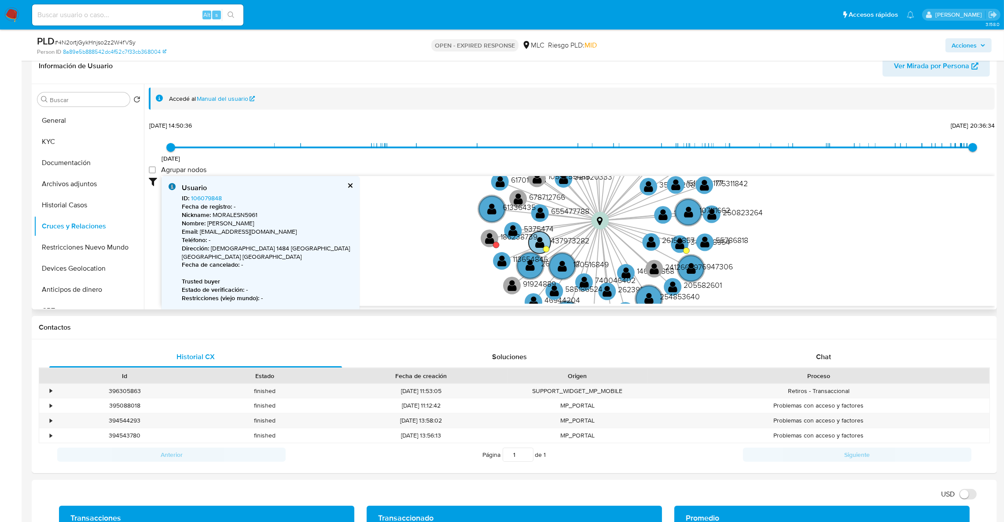
click at [546, 241] on circle at bounding box center [540, 243] width 22 height 22
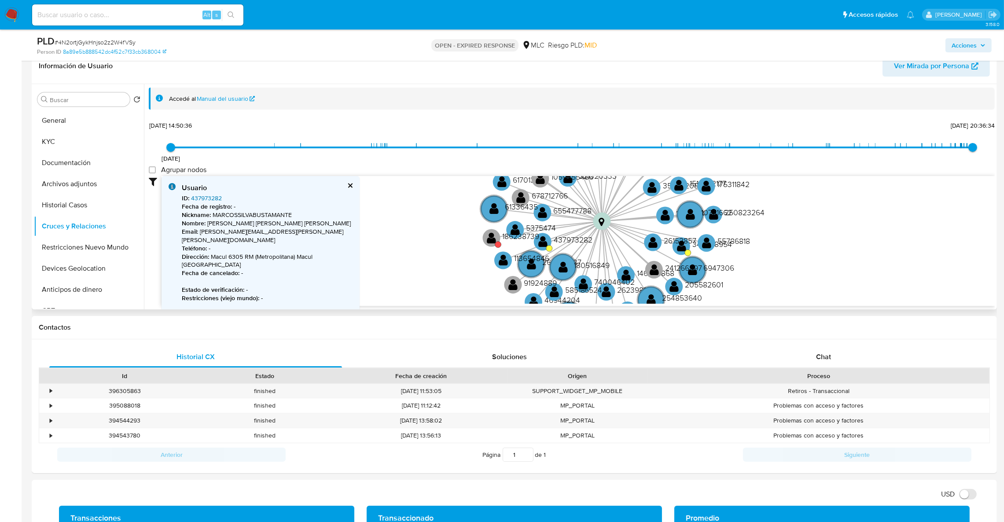
click at [207, 200] on link "437973282" at bounding box center [206, 198] width 31 height 9
click at [548, 243] on circle at bounding box center [543, 242] width 22 height 22
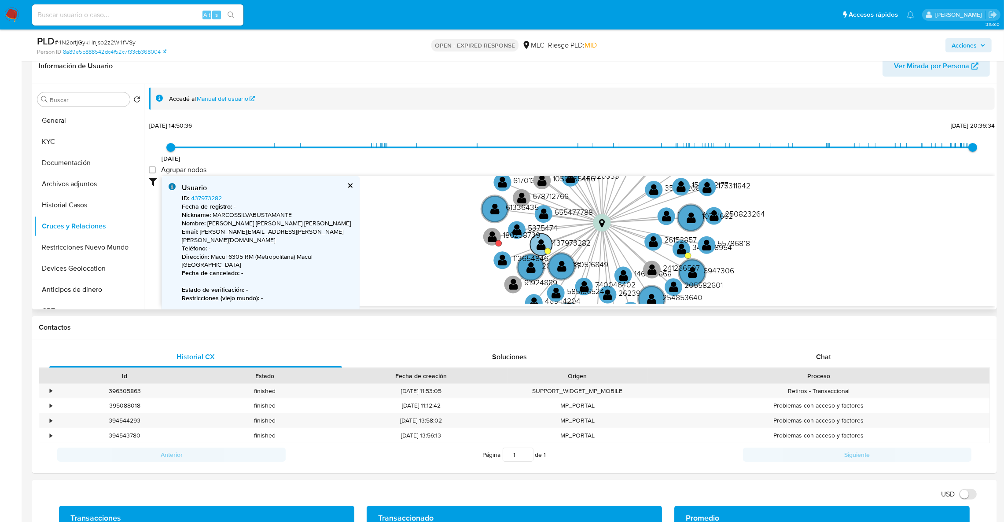
click at [548, 243] on circle at bounding box center [541, 244] width 22 height 22
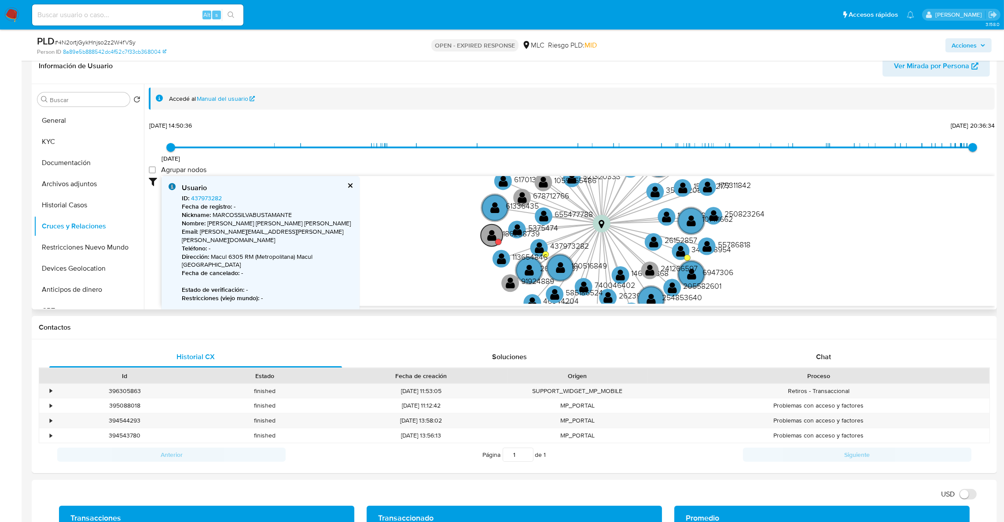
click at [487, 233] on text "" at bounding box center [491, 234] width 9 height 13
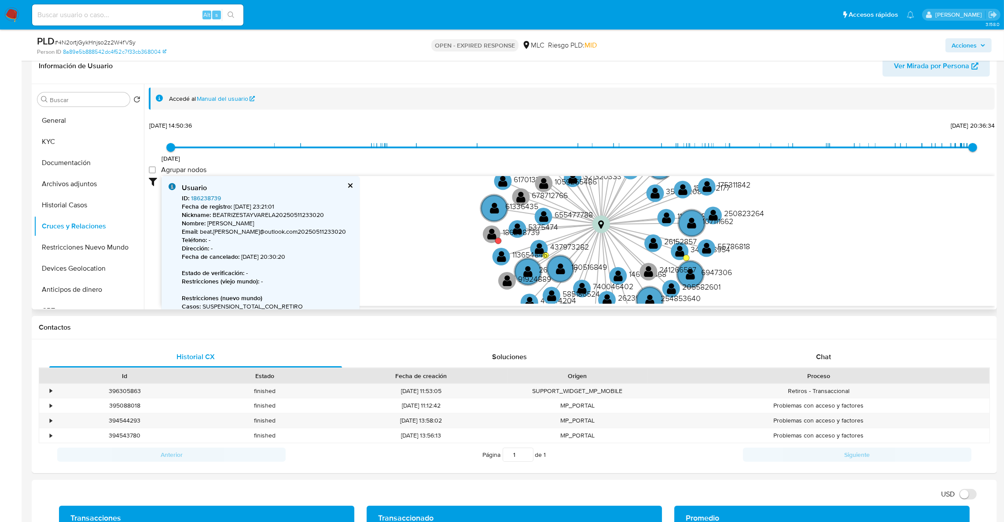
click at [191, 196] on link "186238739" at bounding box center [206, 198] width 30 height 9
click at [492, 243] on circle at bounding box center [492, 234] width 22 height 22
click at [212, 198] on link "186238739" at bounding box center [206, 198] width 30 height 9
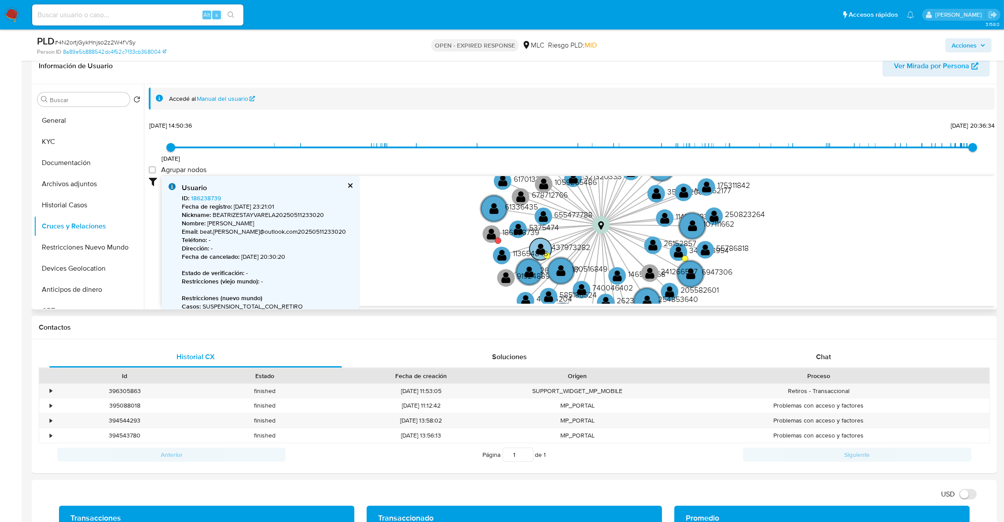
click at [548, 245] on circle at bounding box center [540, 249] width 22 height 22
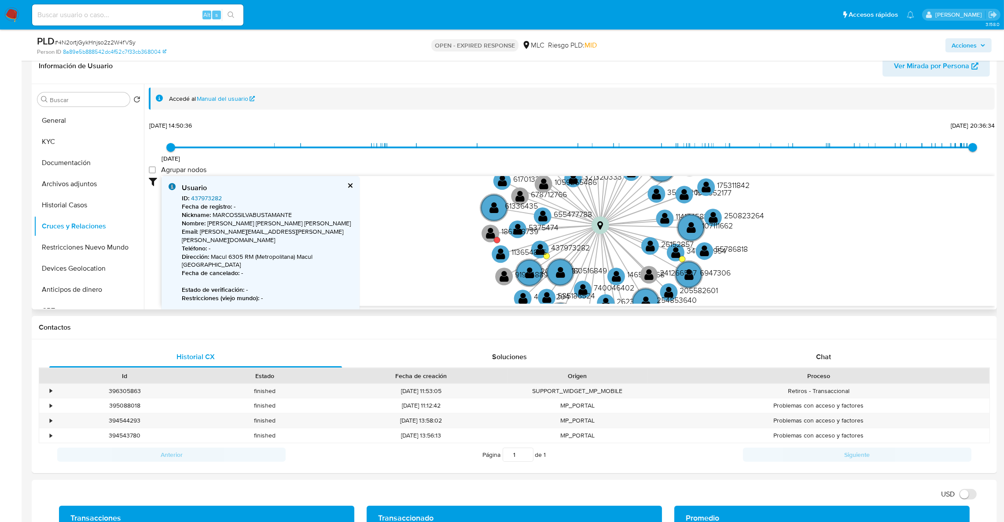
click at [208, 199] on link "437973282" at bounding box center [206, 198] width 31 height 9
click at [681, 256] on circle at bounding box center [676, 253] width 22 height 22
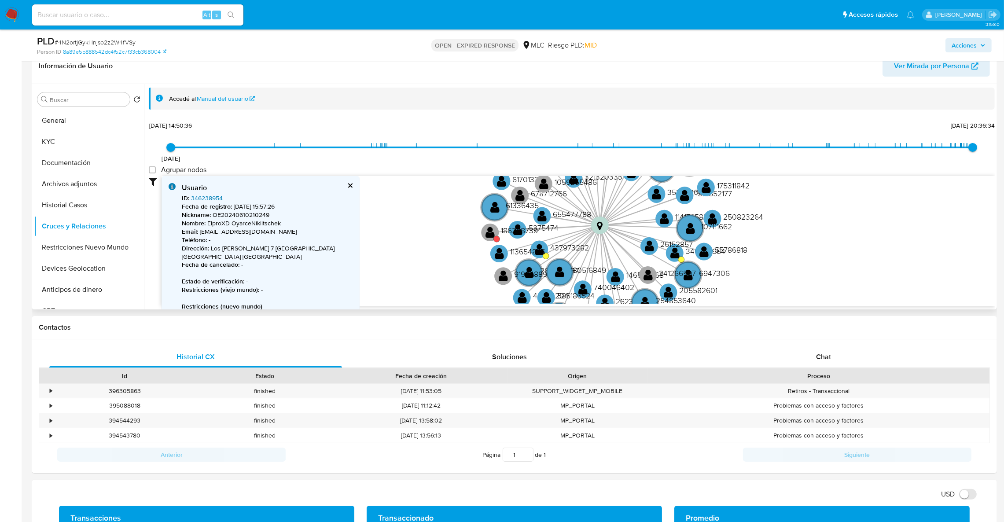
click at [214, 197] on link "346238954" at bounding box center [207, 198] width 32 height 9
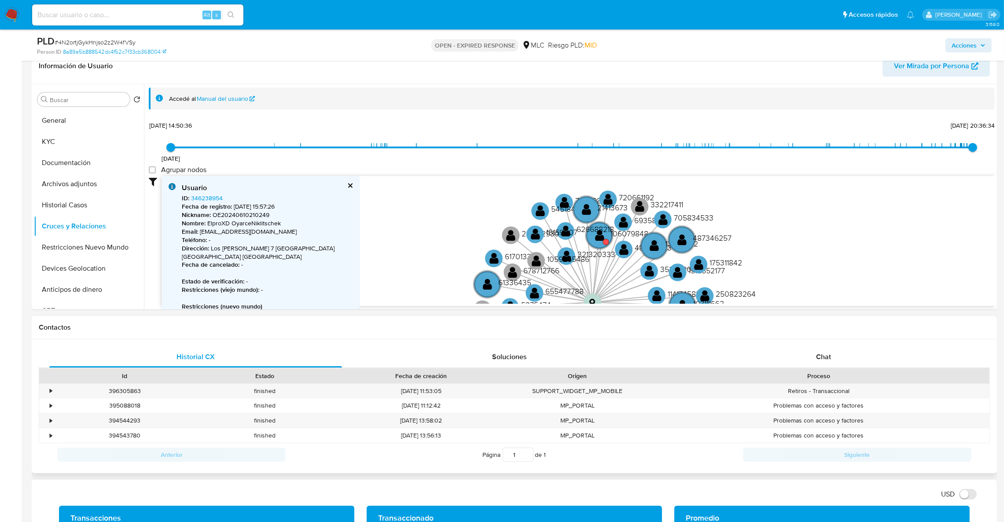
drag, startPoint x: 740, startPoint y: 263, endPoint x: 733, endPoint y: 341, distance: 77.8
click at [599, 240] on text "" at bounding box center [599, 235] width 9 height 13
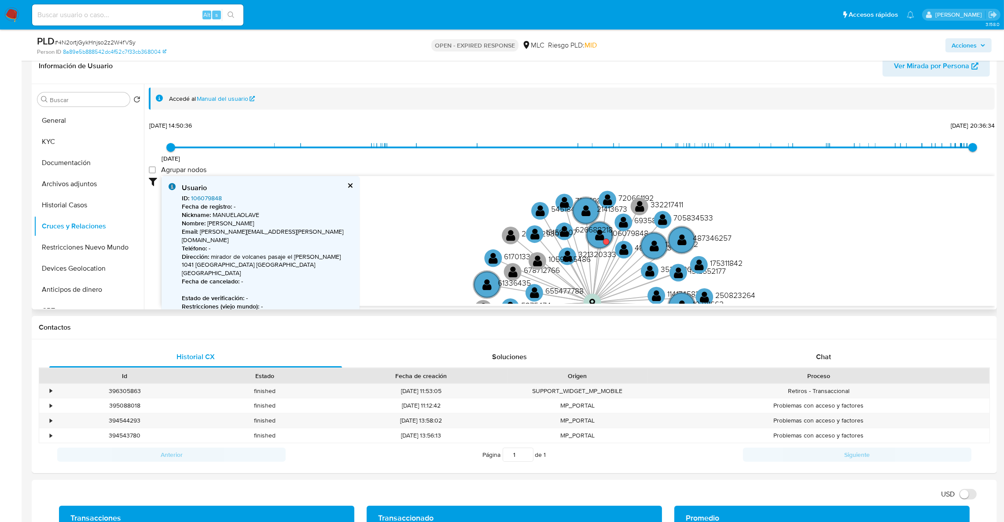
click at [212, 202] on link "106079848" at bounding box center [206, 198] width 31 height 9
drag, startPoint x: 723, startPoint y: 261, endPoint x: 727, endPoint y: 221, distance: 39.4
click at [720, 255] on text "175311842" at bounding box center [726, 260] width 33 height 11
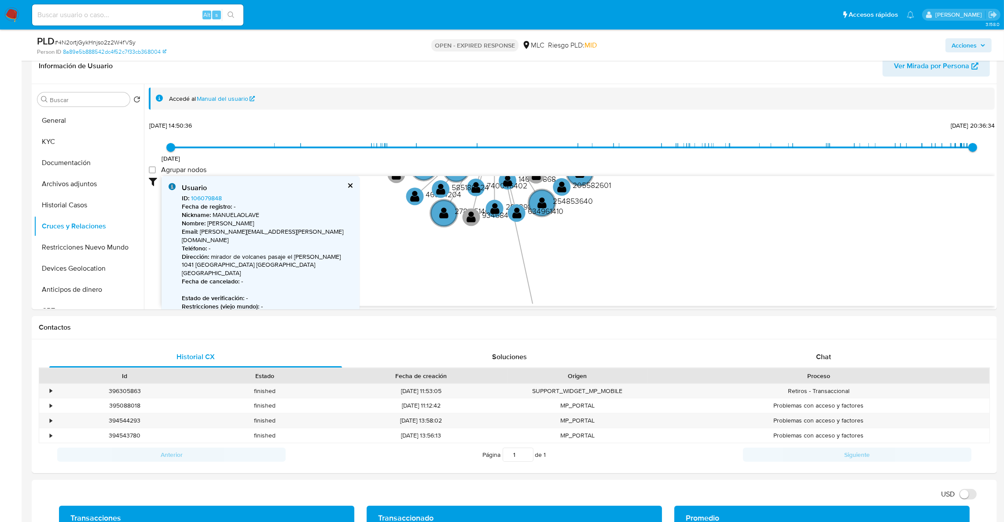
drag, startPoint x: 788, startPoint y: 260, endPoint x: 644, endPoint y: 41, distance: 261.7
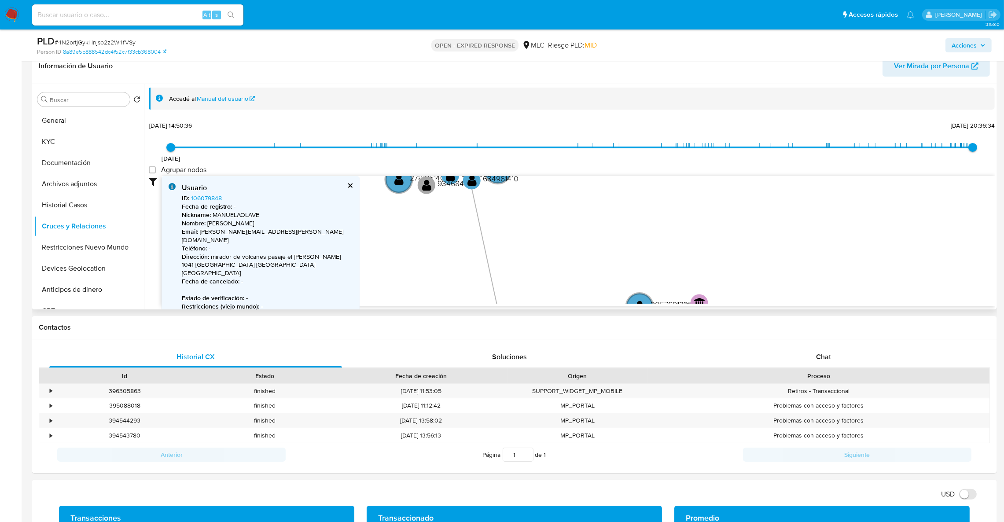
drag, startPoint x: 649, startPoint y: 218, endPoint x: 504, endPoint y: 281, distance: 157.9
click at [504, 281] on icon "device-670aad0a58dadb69cd035d02  user-2023140593  2023140593 device-67043dcf3…" at bounding box center [578, 240] width 833 height 128
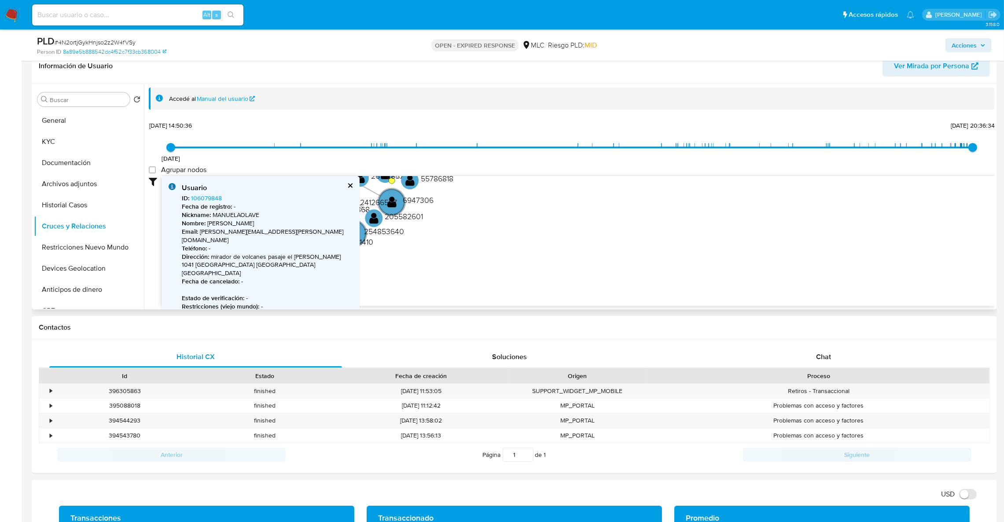
drag, startPoint x: 577, startPoint y: 210, endPoint x: 664, endPoint y: 305, distance: 128.0
click at [664, 305] on div "device-670aad0a58dadb69cd035d02  user-2023140593  2023140593 device-67043dcf3…" at bounding box center [578, 241] width 833 height 130
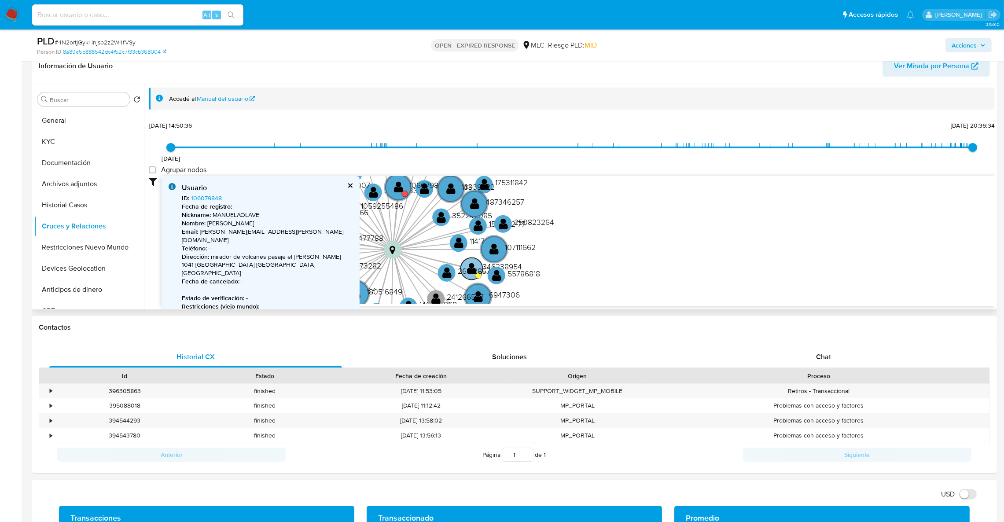
click at [505, 268] on text "346238954" at bounding box center [503, 266] width 40 height 11
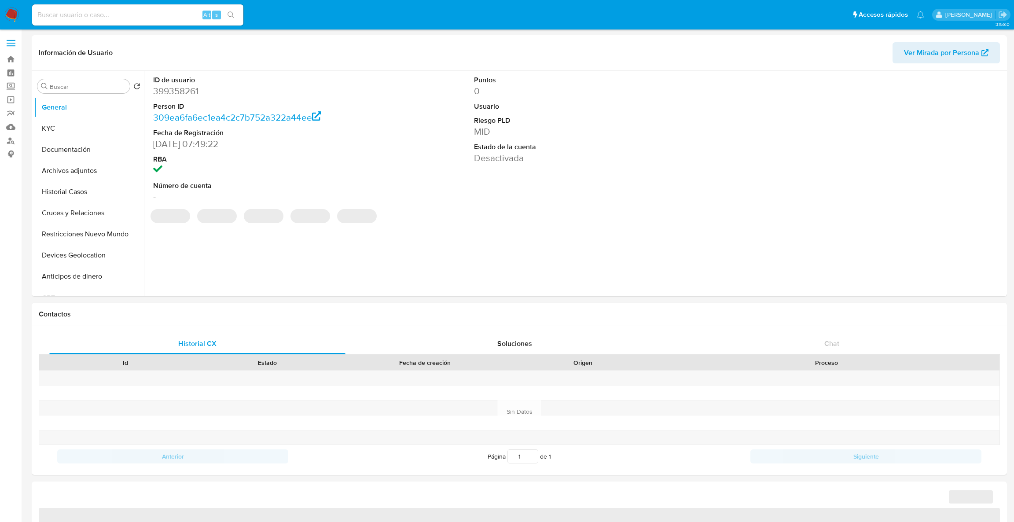
select select "10"
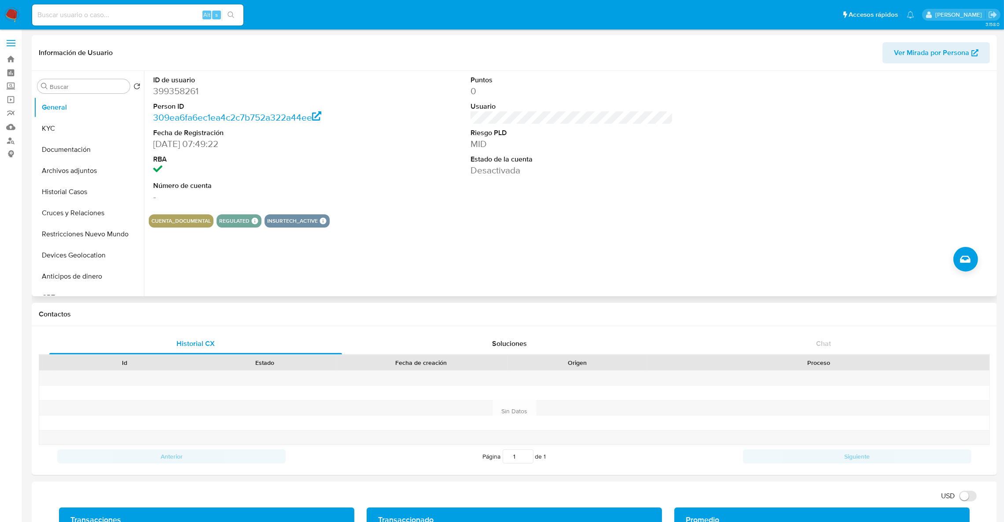
click at [178, 94] on dd "399358261" at bounding box center [254, 91] width 203 height 12
copy dd "399358261"
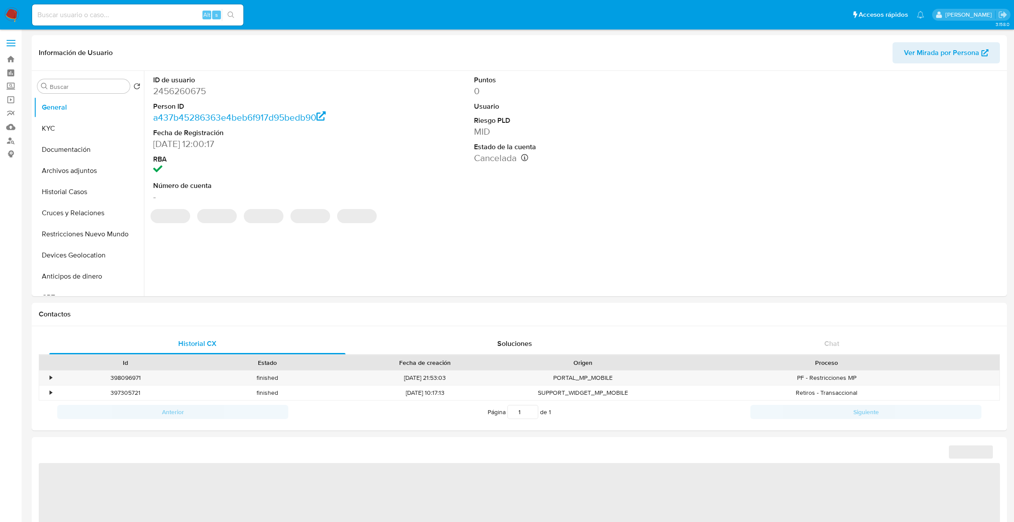
select select "10"
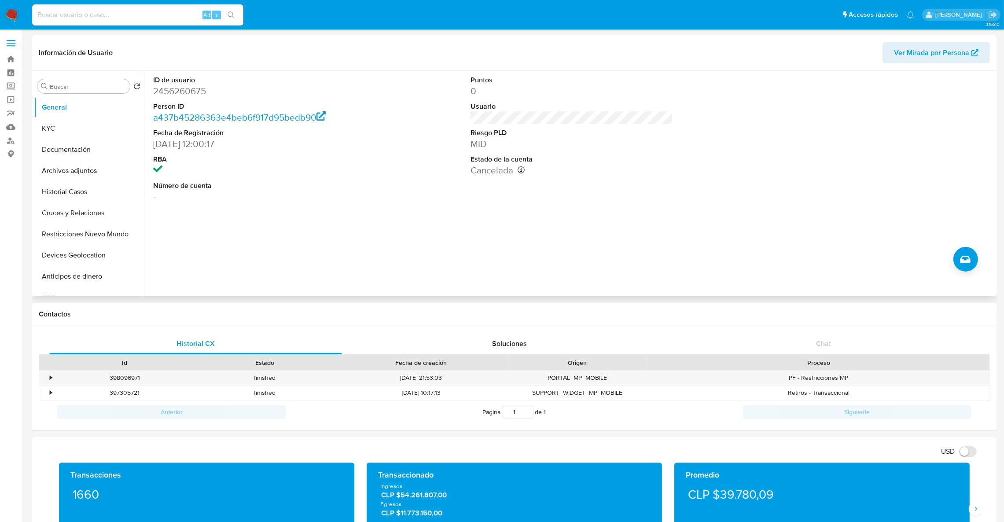
click at [178, 90] on dd "2456260675" at bounding box center [254, 91] width 203 height 12
copy dd "2456260675"
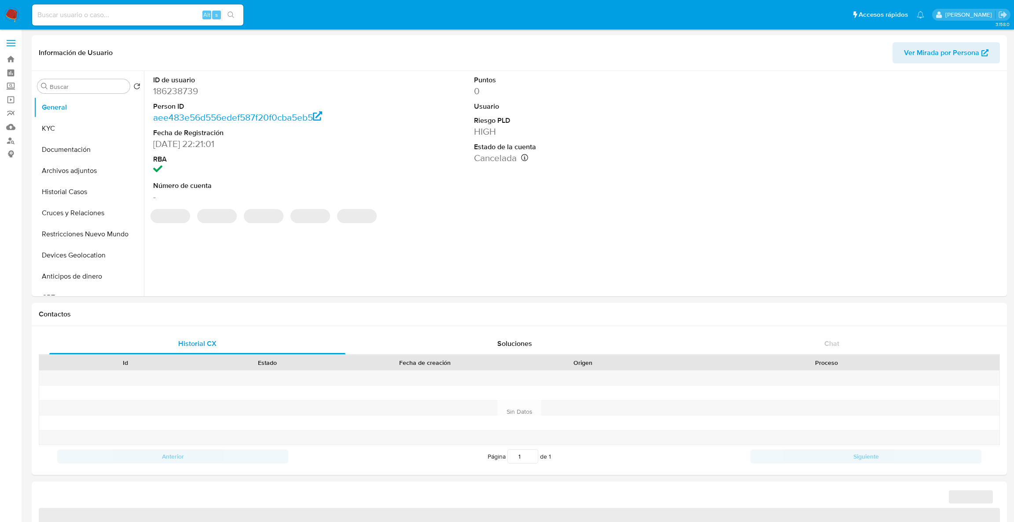
select select "10"
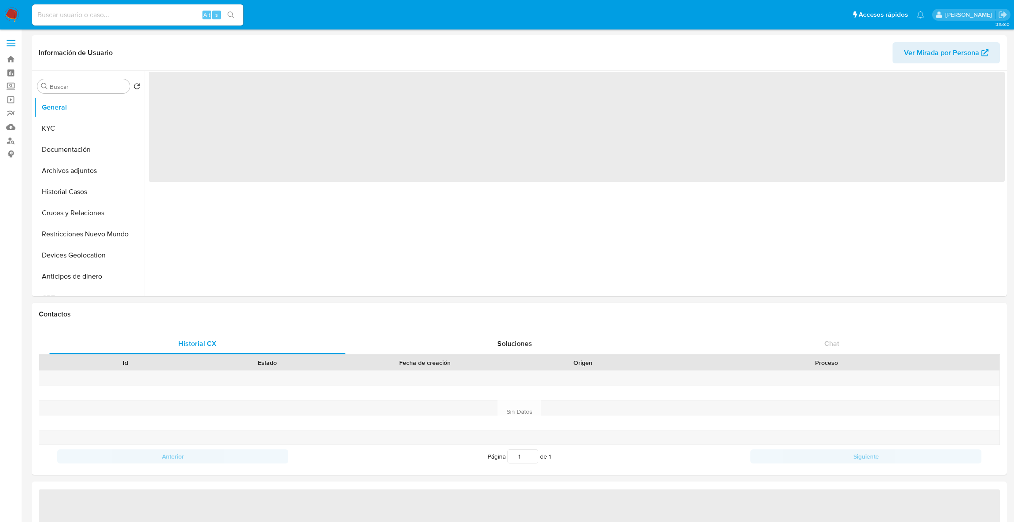
select select "10"
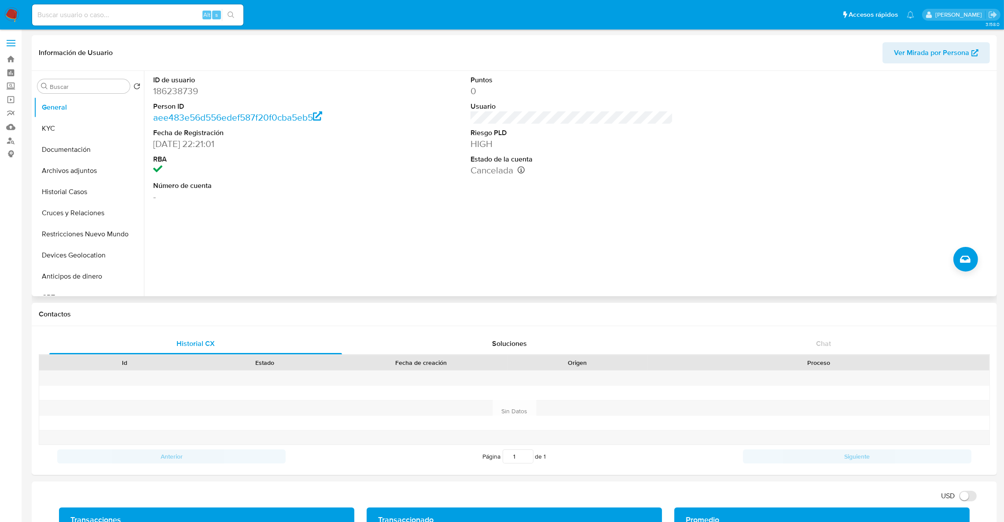
click at [162, 98] on dl "ID de usuario 186238739 Person ID aee483e56d556edef587f20f0cba5eb5 Fecha de Reg…" at bounding box center [254, 139] width 203 height 128
click at [162, 95] on dd "186238739" at bounding box center [254, 91] width 203 height 12
click at [85, 123] on button "KYC" at bounding box center [85, 128] width 103 height 21
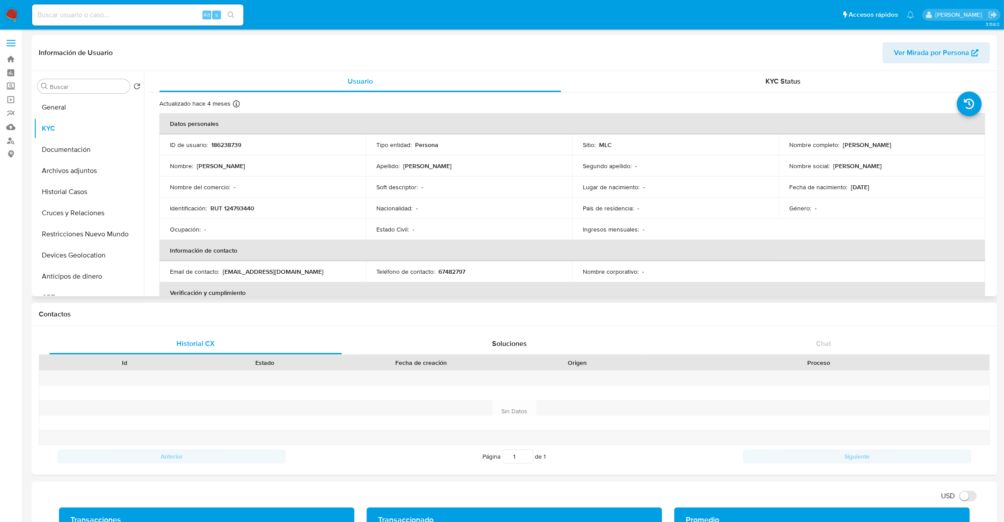
drag, startPoint x: 841, startPoint y: 148, endPoint x: 754, endPoint y: 149, distance: 86.7
click at [911, 152] on td "Nombre completo : Claudia Beatriz Estay Astorga" at bounding box center [882, 144] width 206 height 21
click at [239, 143] on p "186238739" at bounding box center [226, 145] width 30 height 8
copy p "186238739"
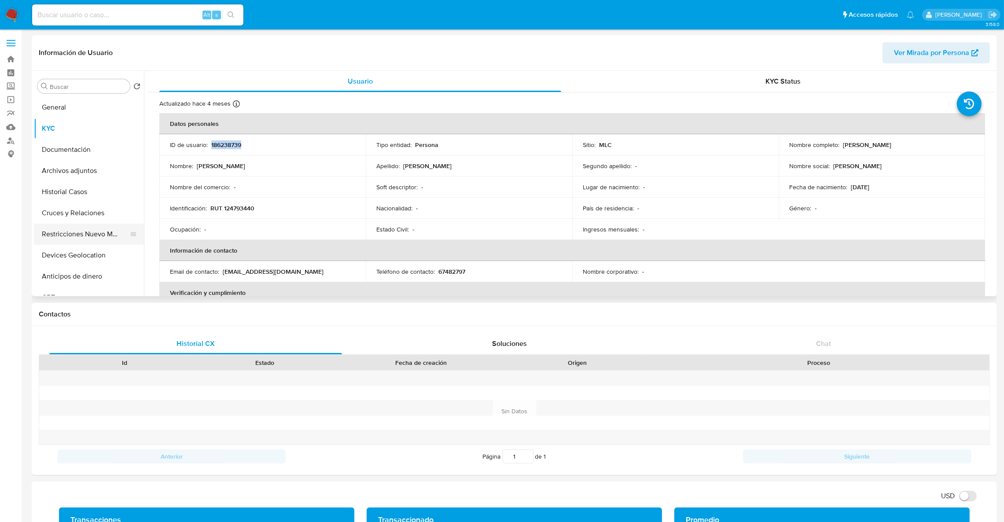
click at [72, 232] on button "Restricciones Nuevo Mundo" at bounding box center [85, 234] width 103 height 21
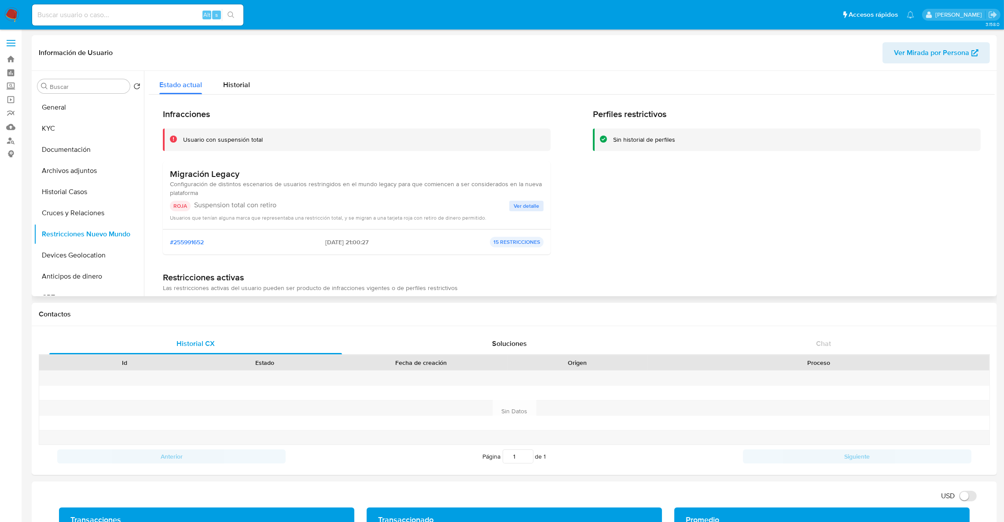
drag, startPoint x: 171, startPoint y: 174, endPoint x: 290, endPoint y: 200, distance: 121.6
click at [262, 199] on div "Migración Legacy Configuración de distintos escenarios de usuarios restringidos…" at bounding box center [357, 195] width 374 height 53
drag, startPoint x: 307, startPoint y: 216, endPoint x: 166, endPoint y: 170, distance: 148.0
click at [166, 170] on div "Migración Legacy Configuración de distintos escenarios de usuarios restringidos…" at bounding box center [357, 196] width 388 height 68
click at [533, 198] on div "Migración Legacy Configuración de distintos escenarios de usuarios restringidos…" at bounding box center [357, 195] width 374 height 53
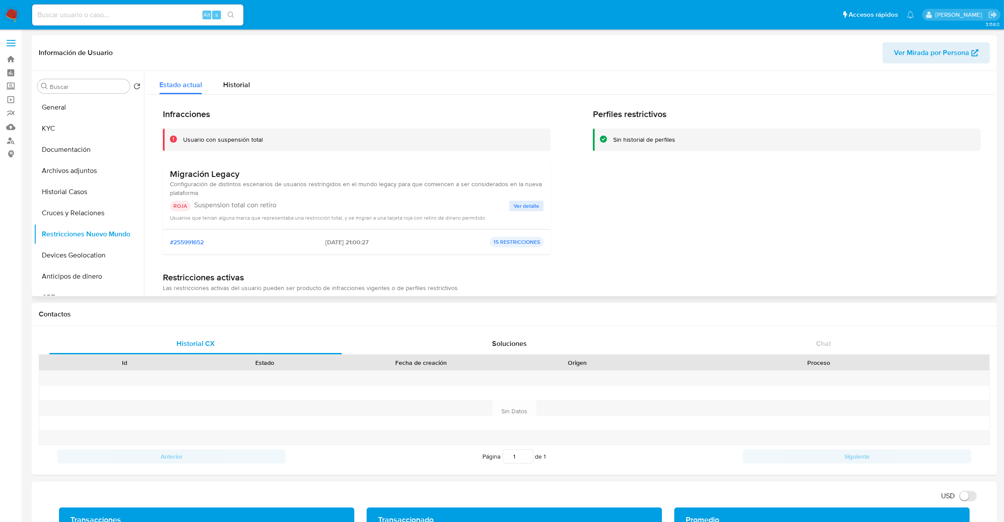
click at [534, 206] on span "Ver detalle" at bounding box center [527, 206] width 26 height 9
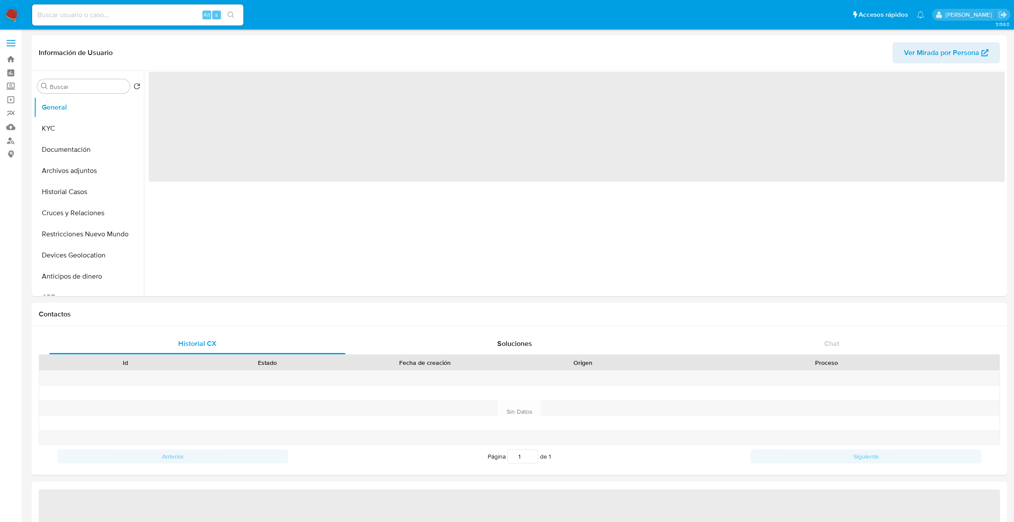
select select "10"
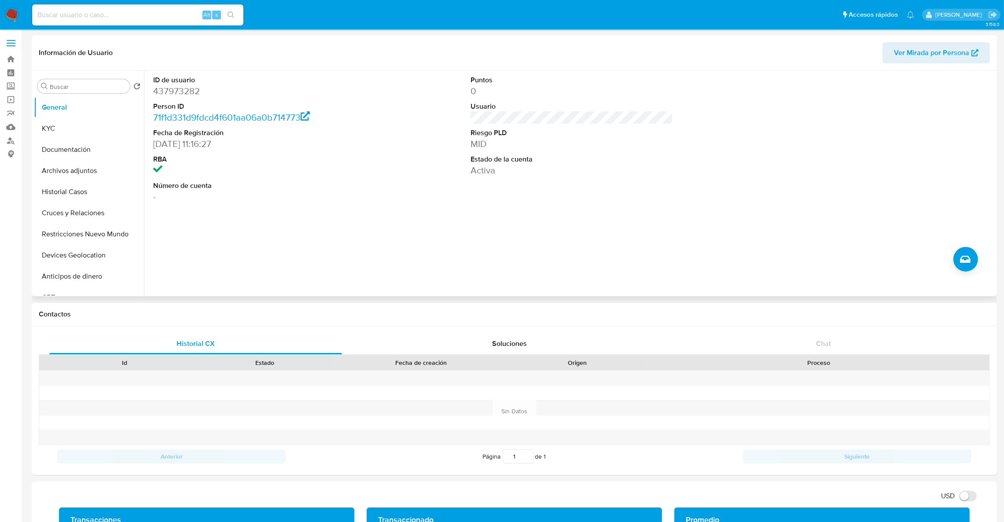
click at [173, 94] on dd "437973282" at bounding box center [254, 91] width 203 height 12
copy dd "437973282"
click at [86, 180] on button "Archivos adjuntos" at bounding box center [85, 170] width 103 height 21
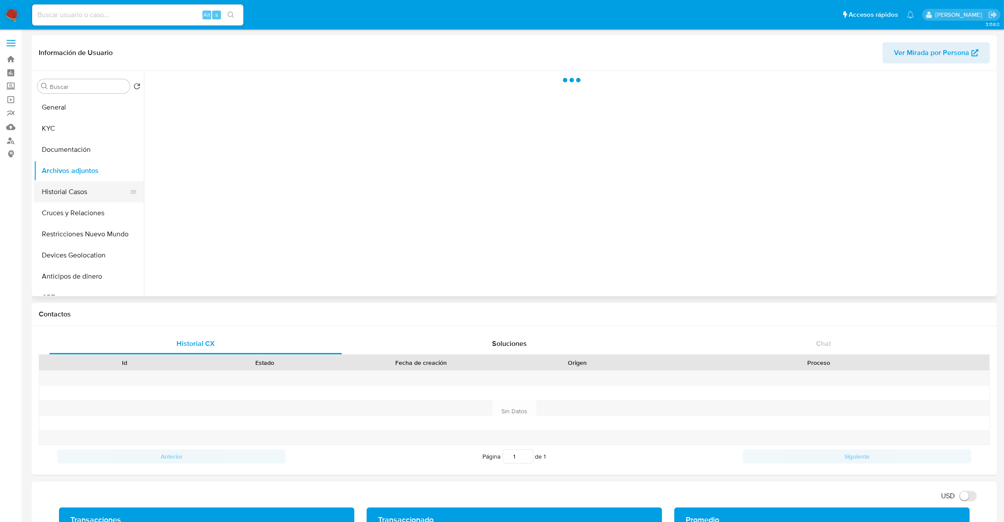
click at [79, 199] on button "Historial Casos" at bounding box center [85, 191] width 103 height 21
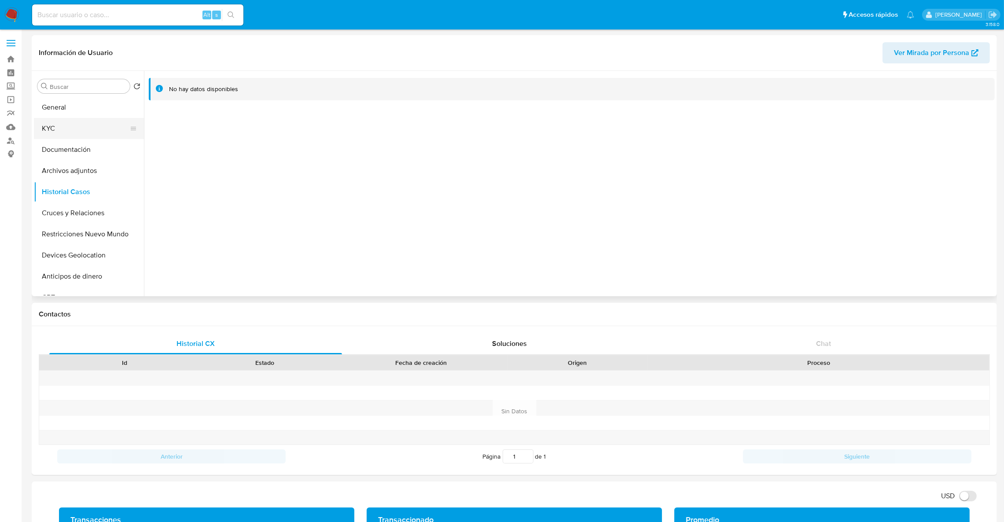
click at [62, 124] on button "KYC" at bounding box center [85, 128] width 103 height 21
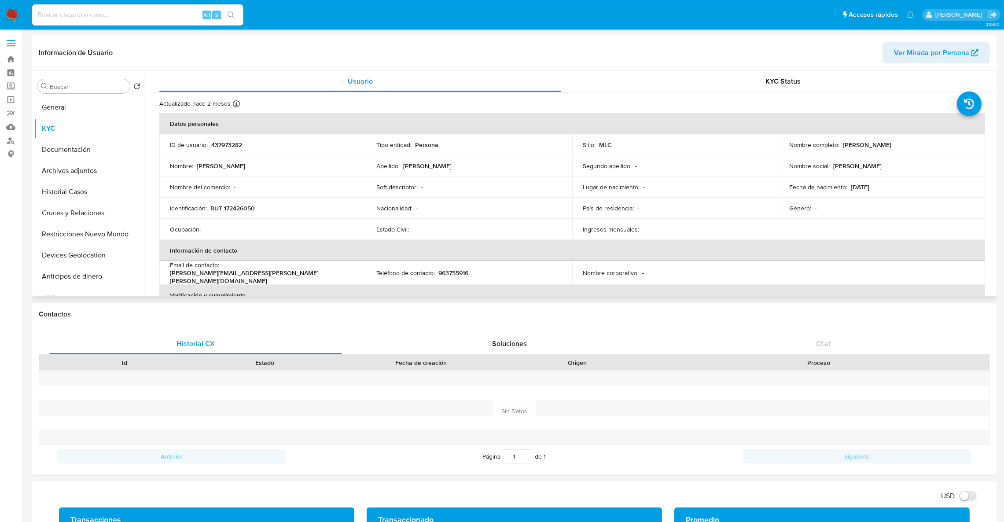
drag, startPoint x: 840, startPoint y: 145, endPoint x: 964, endPoint y: 158, distance: 124.9
click at [964, 158] on tbody "ID de usuario : 437973282 Tipo entidad : Persona Sitio : MLC Nombre completo : …" at bounding box center [572, 187] width 826 height 106
copy tbody "Marcos Antonio Silva Bustamante Nombre : Marcos Antonio Apellido : Silva Bustam…"
click at [812, 142] on p "Nombre completo :" at bounding box center [814, 145] width 50 height 8
drag, startPoint x: 936, startPoint y: 141, endPoint x: 838, endPoint y: 147, distance: 97.4
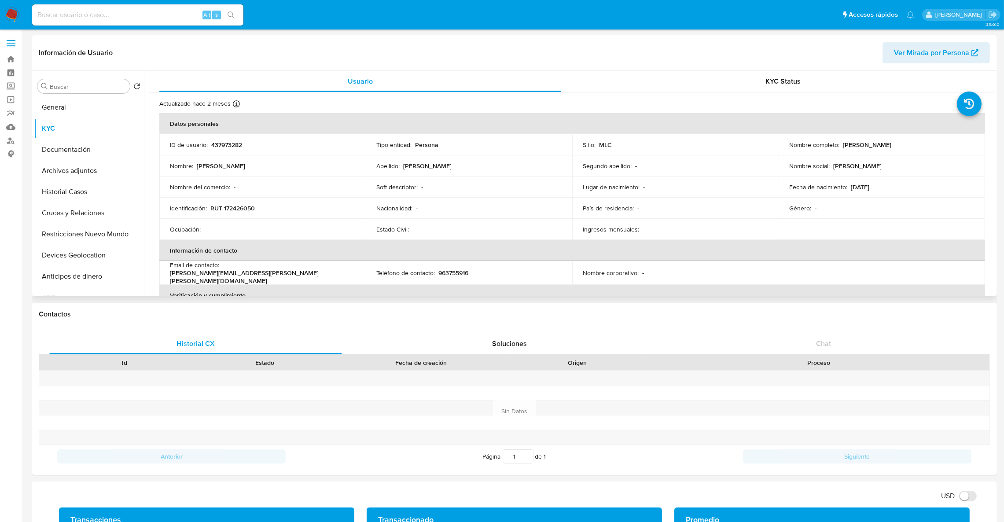
click at [838, 147] on div "Nombre completo : Marcos Antonio Silva Bustamante" at bounding box center [881, 145] width 185 height 8
copy div "Marcos Antonio Silva Bustamante"
click at [76, 233] on button "Restricciones Nuevo Mundo" at bounding box center [85, 234] width 103 height 21
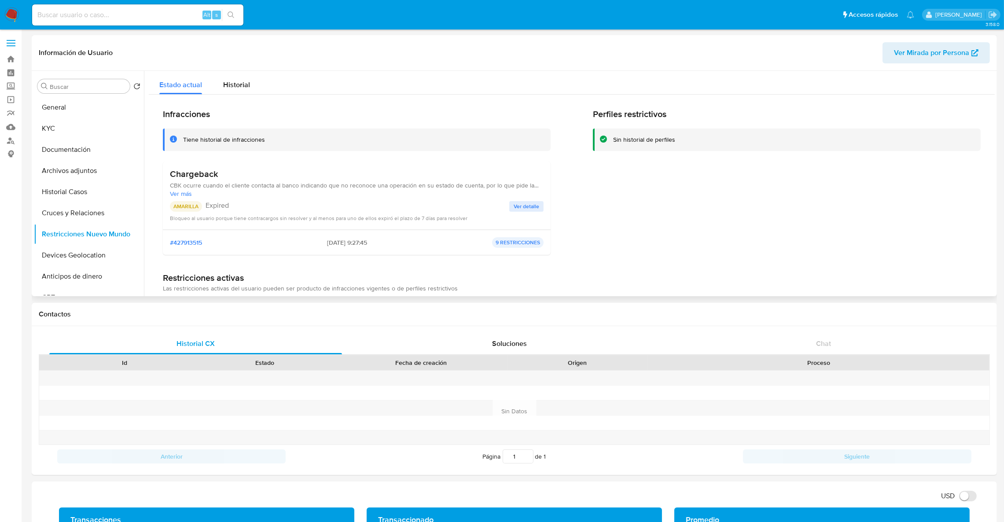
drag, startPoint x: 170, startPoint y: 176, endPoint x: 227, endPoint y: 194, distance: 59.0
click at [227, 194] on div "Chargeback CBK ocurre cuando el cliente contacta al banco indicando que no reco…" at bounding box center [357, 183] width 374 height 29
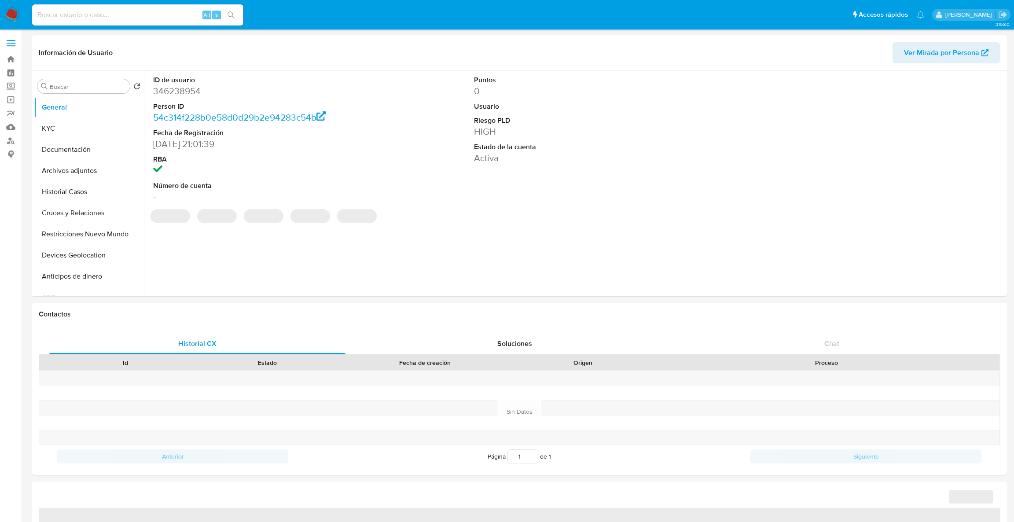
select select "10"
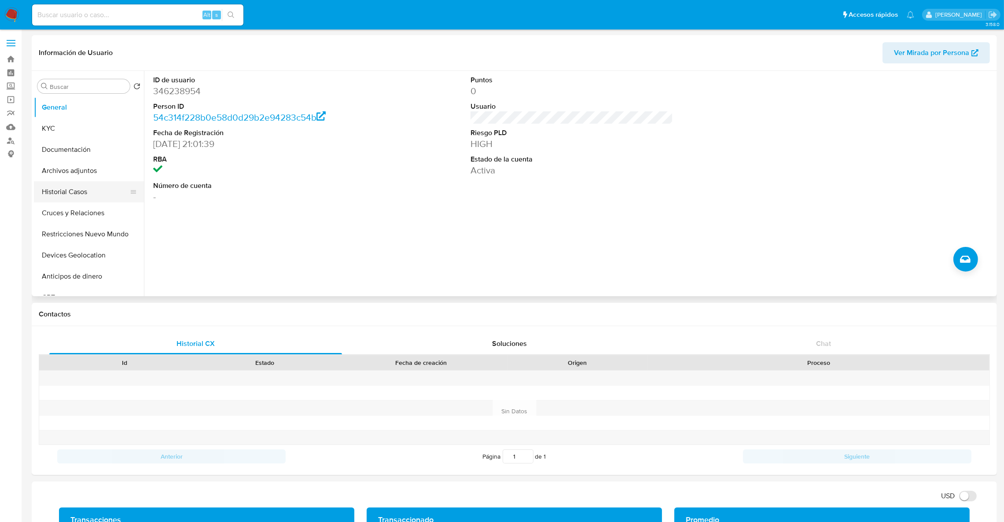
click at [65, 195] on button "Historial Casos" at bounding box center [85, 191] width 103 height 21
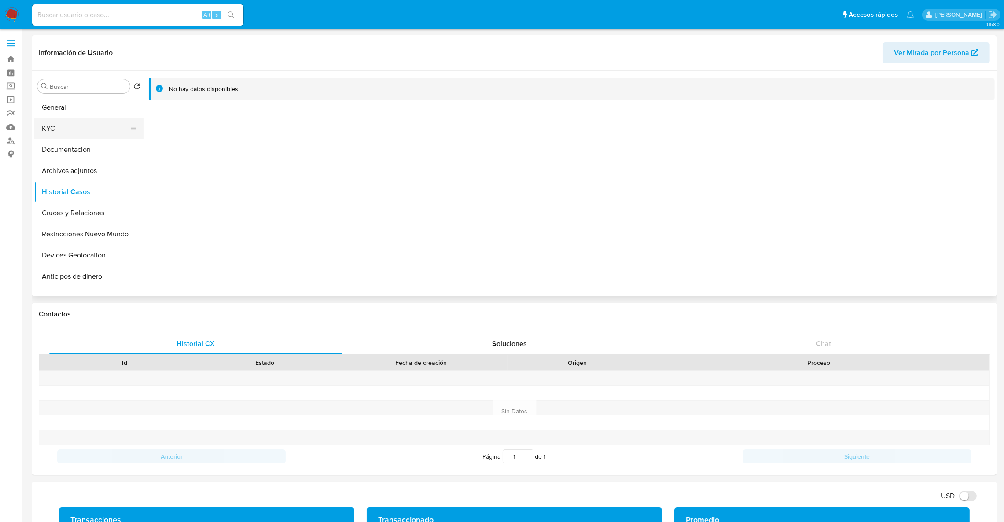
click at [88, 132] on button "KYC" at bounding box center [85, 128] width 103 height 21
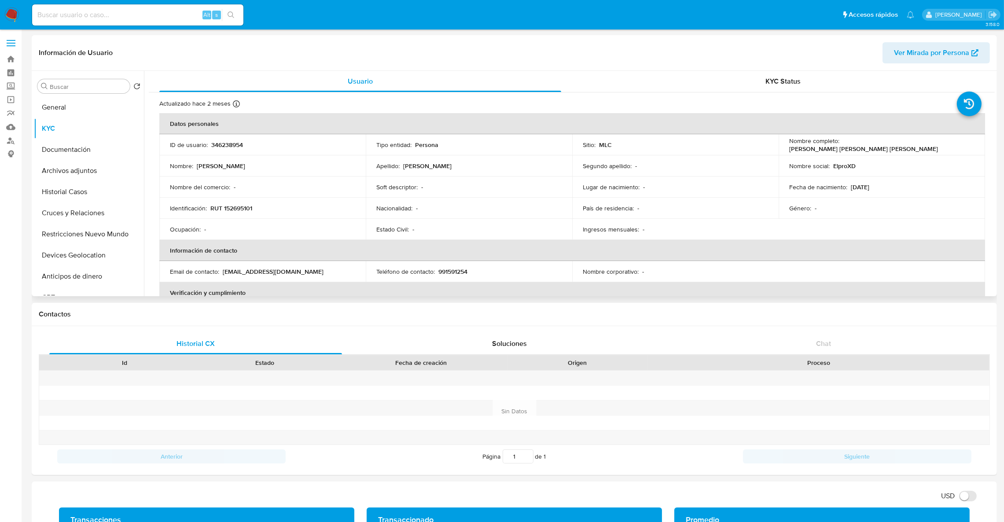
click at [219, 143] on p "346238954" at bounding box center [227, 145] width 32 height 8
copy p "346238954"
drag, startPoint x: 842, startPoint y: 146, endPoint x: 939, endPoint y: 152, distance: 97.9
click at [939, 152] on td "Nombre completo : Leobaldo Francisco Rodríguez Vera" at bounding box center [882, 144] width 206 height 21
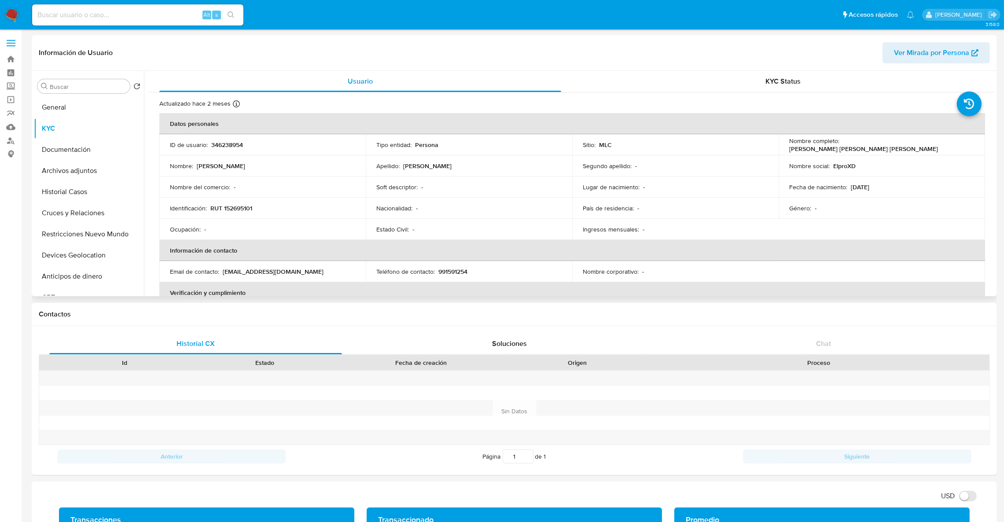
click at [939, 152] on td "Nombre completo : Leobaldo Francisco Rodríguez Vera" at bounding box center [882, 144] width 206 height 21
drag, startPoint x: 941, startPoint y: 151, endPoint x: 840, endPoint y: 144, distance: 101.0
click at [840, 144] on td "Nombre completo : Leobaldo Francisco Rodríguez Vera" at bounding box center [882, 144] width 206 height 21
copy p "Leobaldo Francisco Rodríguez Vera"
click at [101, 239] on button "Restricciones Nuevo Mundo" at bounding box center [85, 234] width 103 height 21
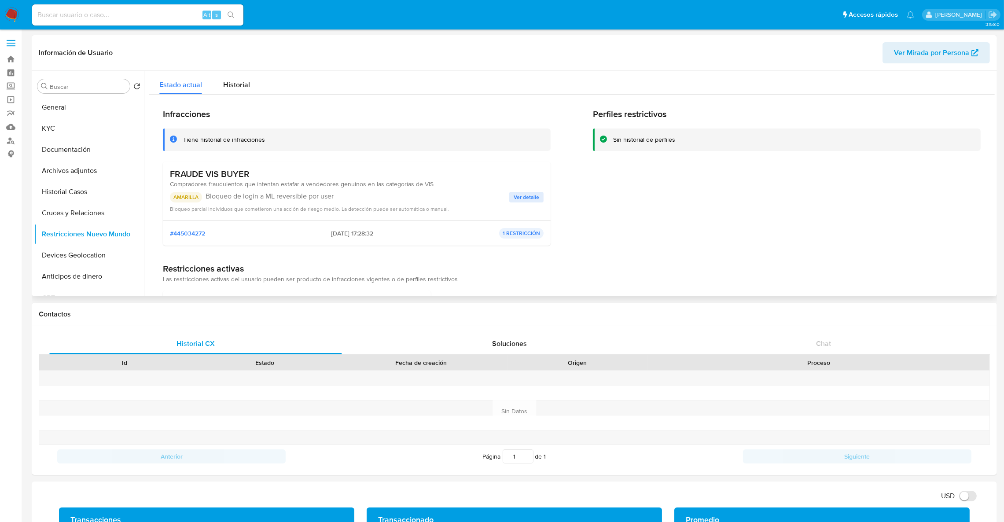
click at [240, 176] on h3 "FRAUDE VIS BUYER" at bounding box center [302, 174] width 264 height 11
click at [179, 9] on input at bounding box center [137, 14] width 211 height 11
paste input "106079848"
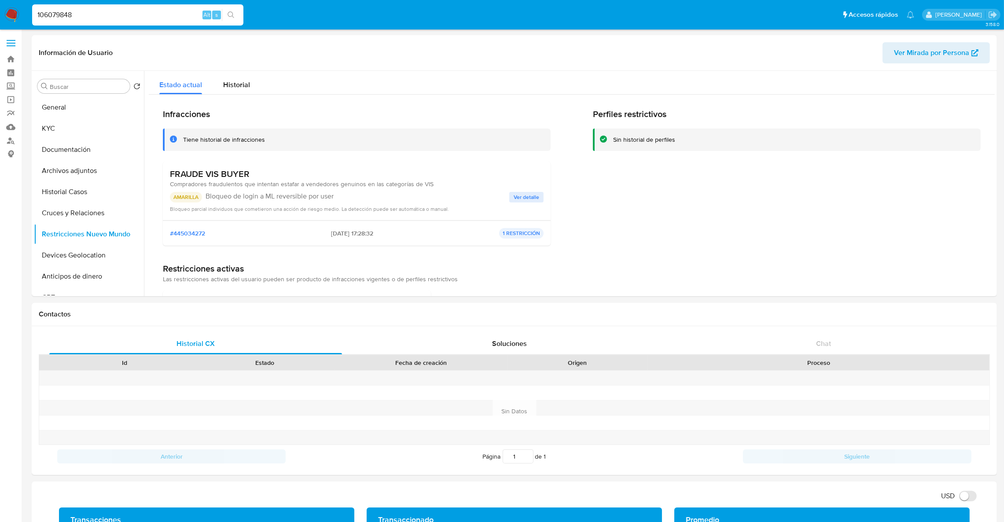
type input "106079848"
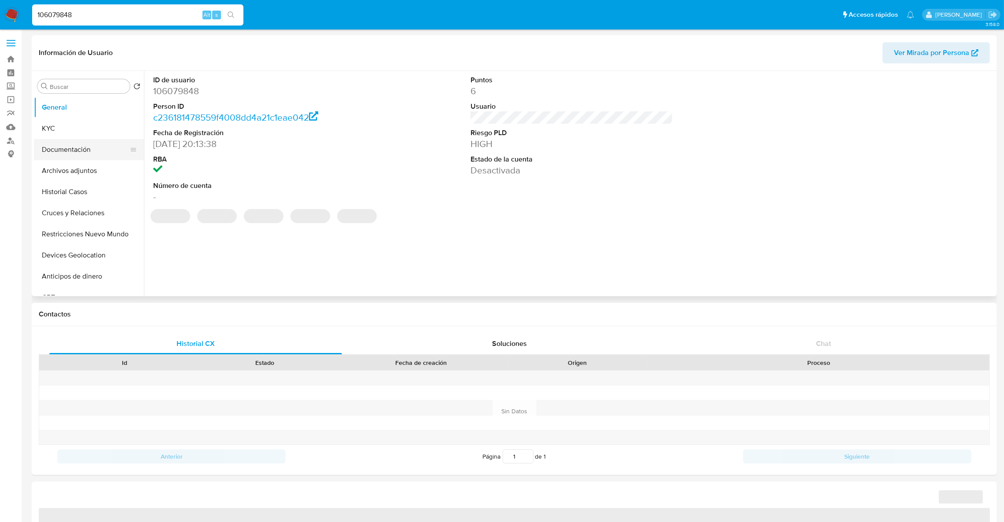
select select "10"
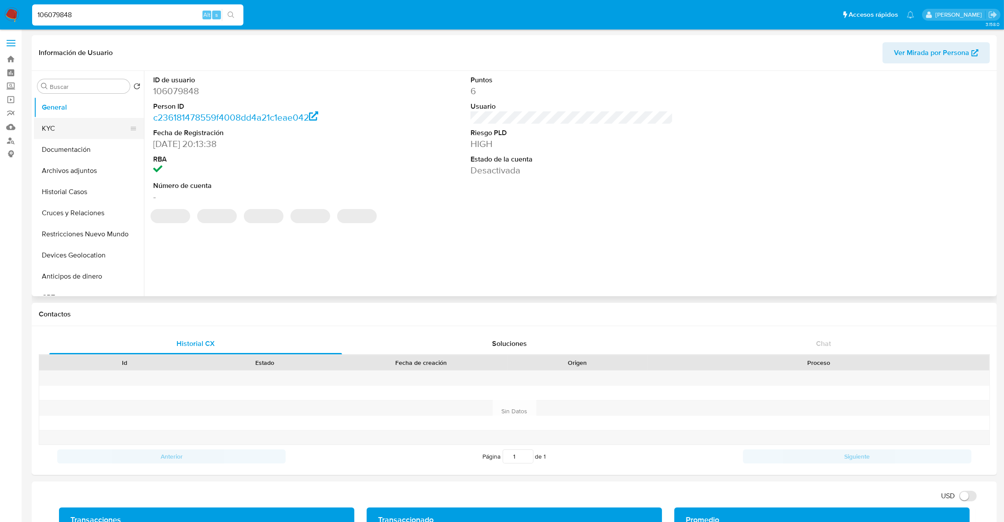
click at [74, 133] on button "KYC" at bounding box center [85, 128] width 103 height 21
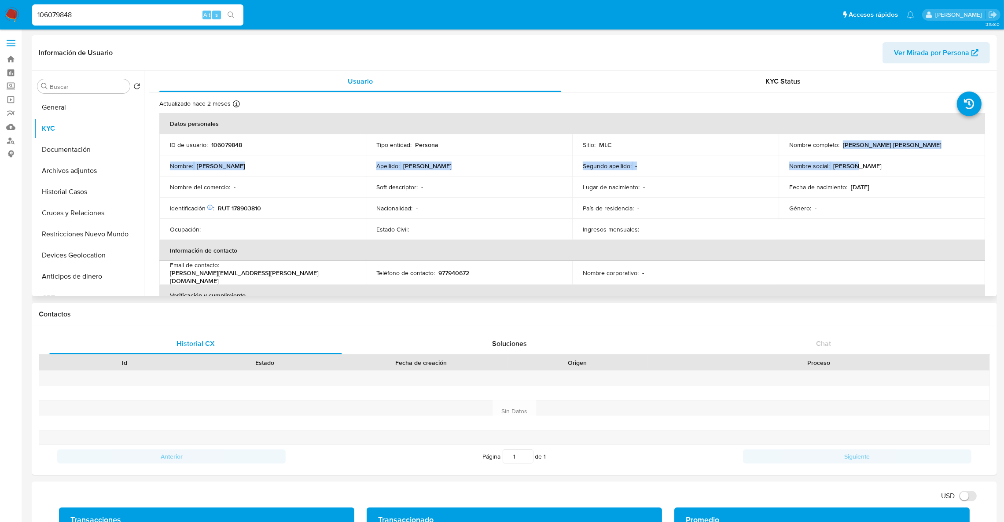
drag, startPoint x: 840, startPoint y: 145, endPoint x: 972, endPoint y: 157, distance: 132.6
click at [972, 157] on tbody "ID de usuario : 106079848 Tipo entidad : Persona Sitio : MLC Nombre completo : …" at bounding box center [572, 187] width 826 height 106
copy tbody "Manuela Paz Olave Pérez Nombre : Manuela Paz Apellido : Olave Pérez Segundo ape…"
click at [76, 213] on button "Cruces y Relaciones" at bounding box center [85, 212] width 103 height 21
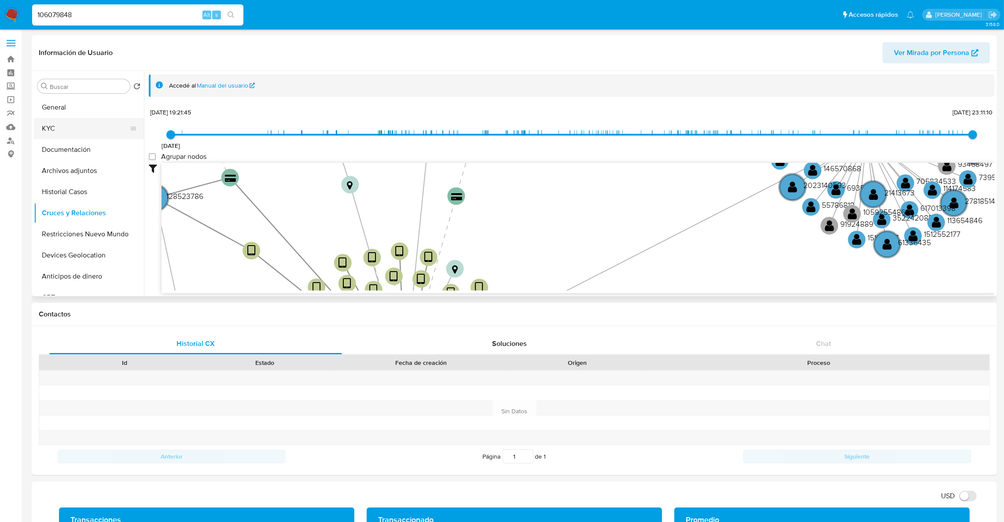
click at [69, 124] on button "KYC" at bounding box center [85, 128] width 103 height 21
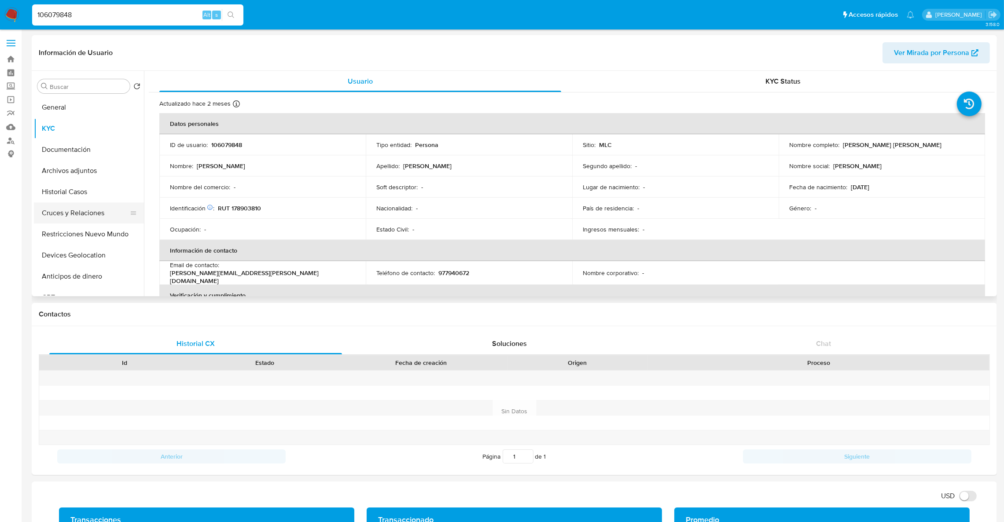
click at [88, 213] on button "Cruces y Relaciones" at bounding box center [85, 212] width 103 height 21
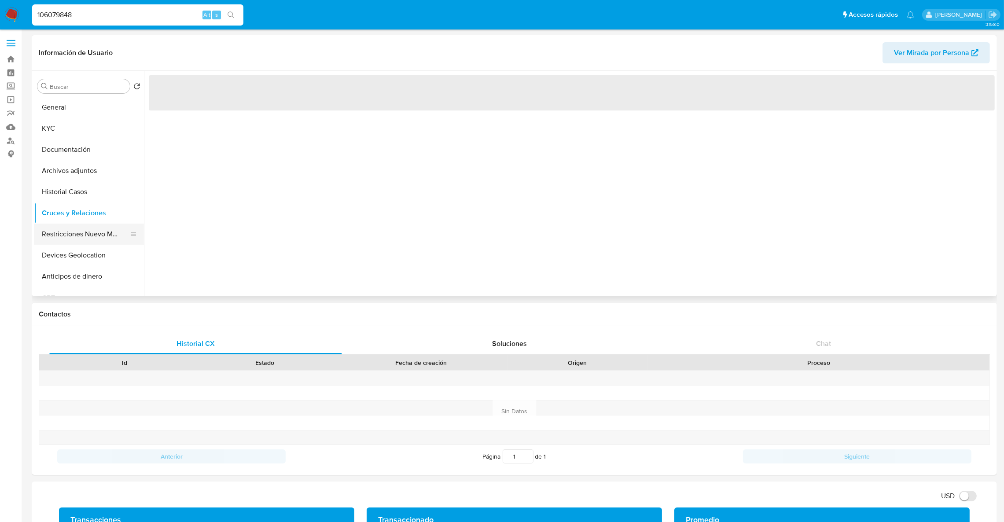
click at [88, 243] on button "Restricciones Nuevo Mundo" at bounding box center [85, 234] width 103 height 21
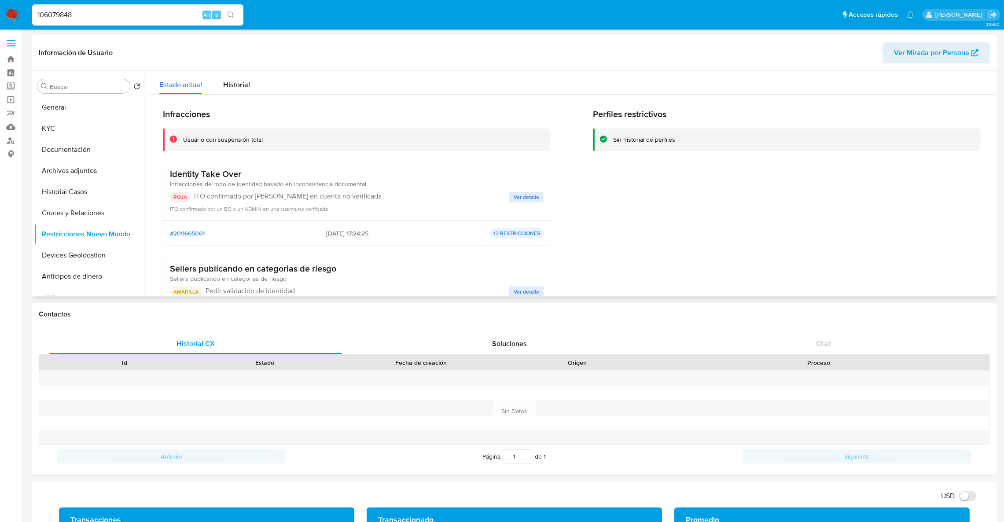
drag, startPoint x: 170, startPoint y: 171, endPoint x: 348, endPoint y: 197, distance: 179.7
click at [348, 197] on div "Identity Take Over Infracciones de robo de identidad basado en inconsistencia d…" at bounding box center [357, 191] width 374 height 44
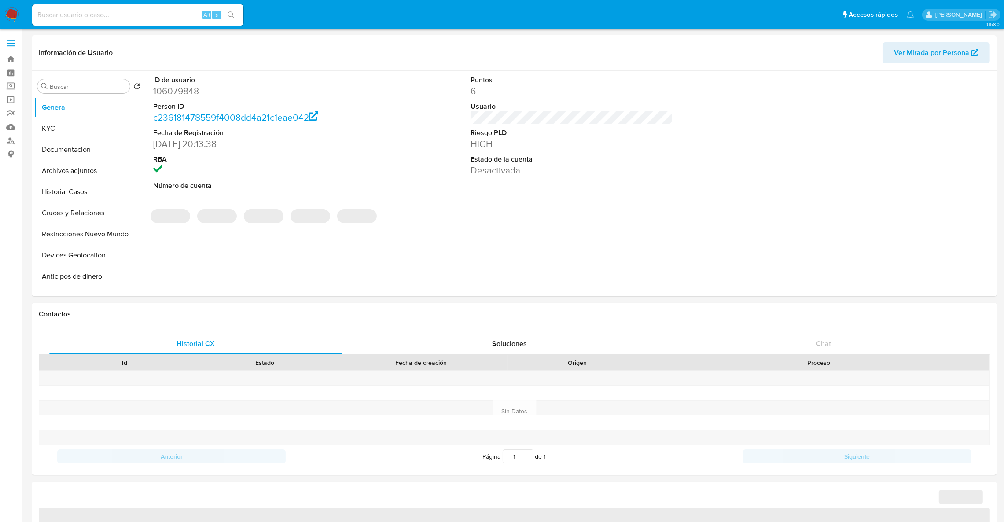
select select "10"
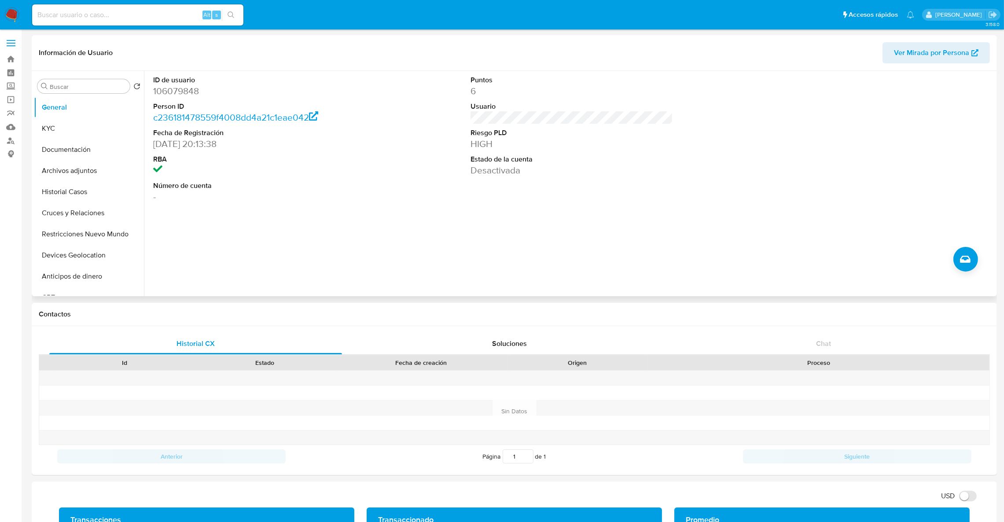
click at [184, 93] on dd "106079848" at bounding box center [254, 91] width 203 height 12
copy dd "106079848"
click at [72, 142] on button "Documentación" at bounding box center [85, 149] width 103 height 21
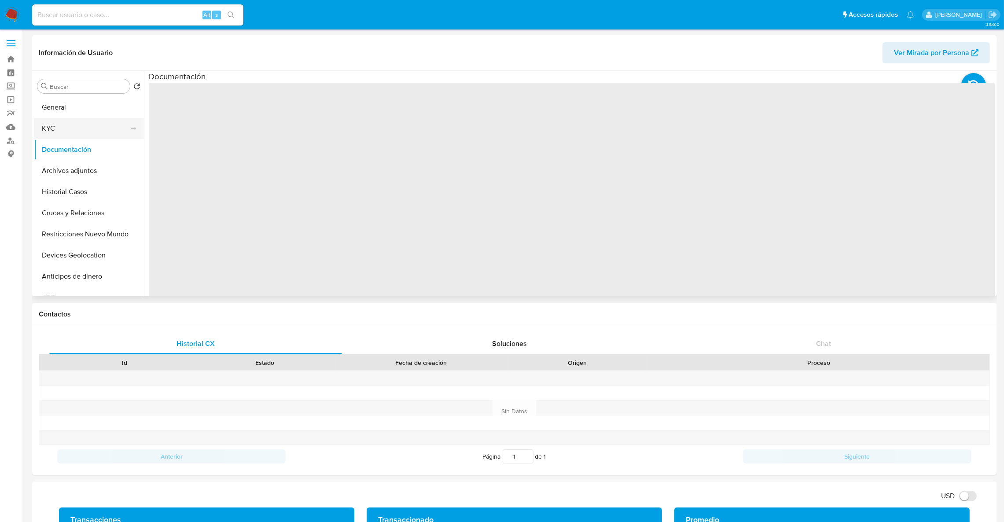
click at [70, 134] on button "KYC" at bounding box center [85, 128] width 103 height 21
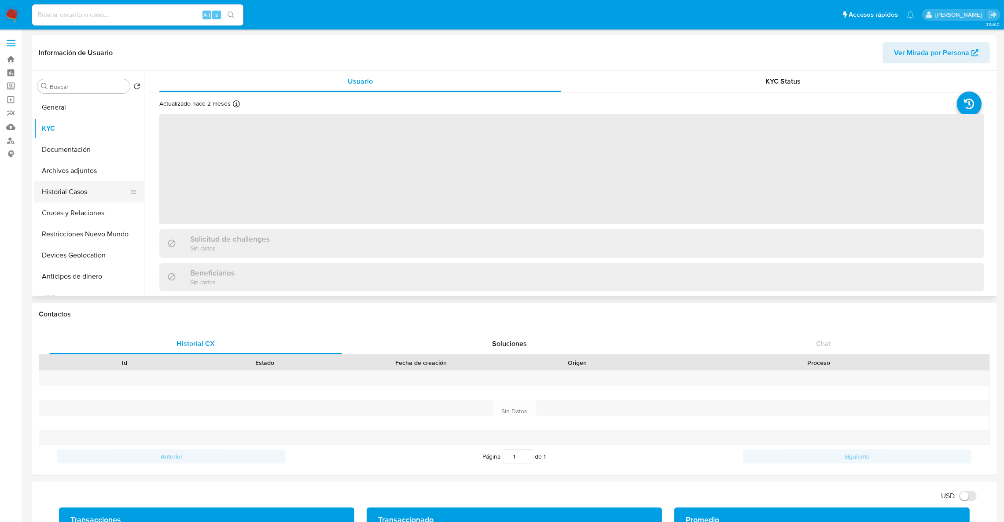
click at [62, 192] on button "Historial Casos" at bounding box center [85, 191] width 103 height 21
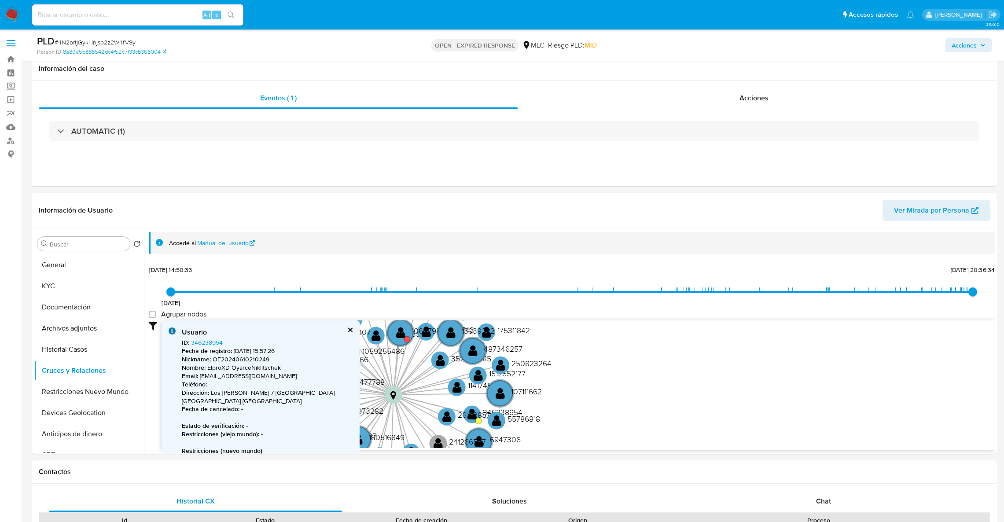
select select "10"
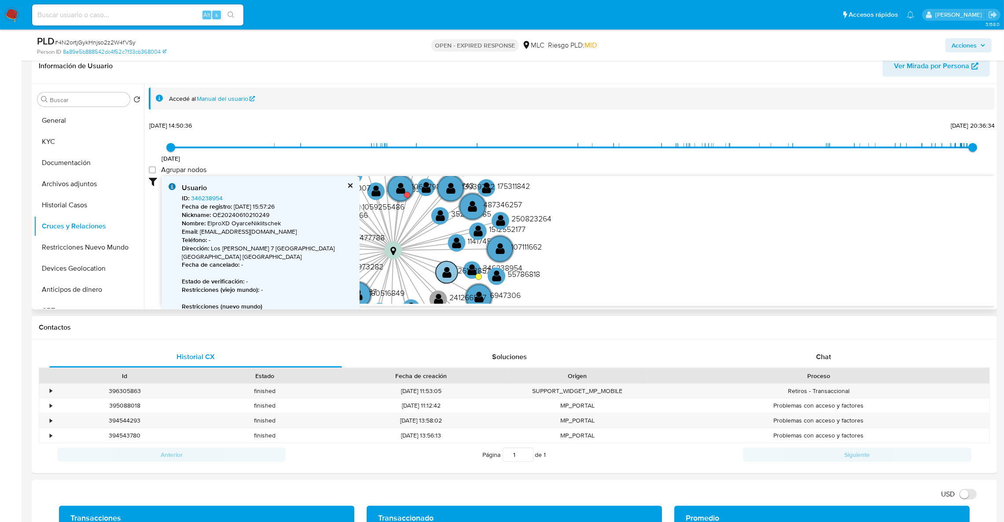
click at [471, 268] on text "26152857" at bounding box center [474, 270] width 33 height 11
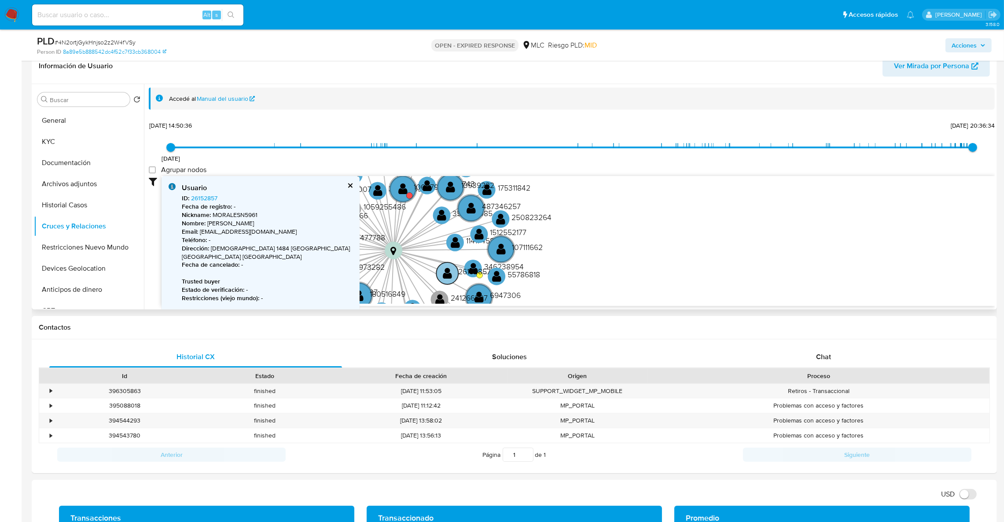
click at [472, 269] on text "26152857" at bounding box center [474, 271] width 33 height 11
click at [489, 263] on text "346238954" at bounding box center [505, 264] width 40 height 11
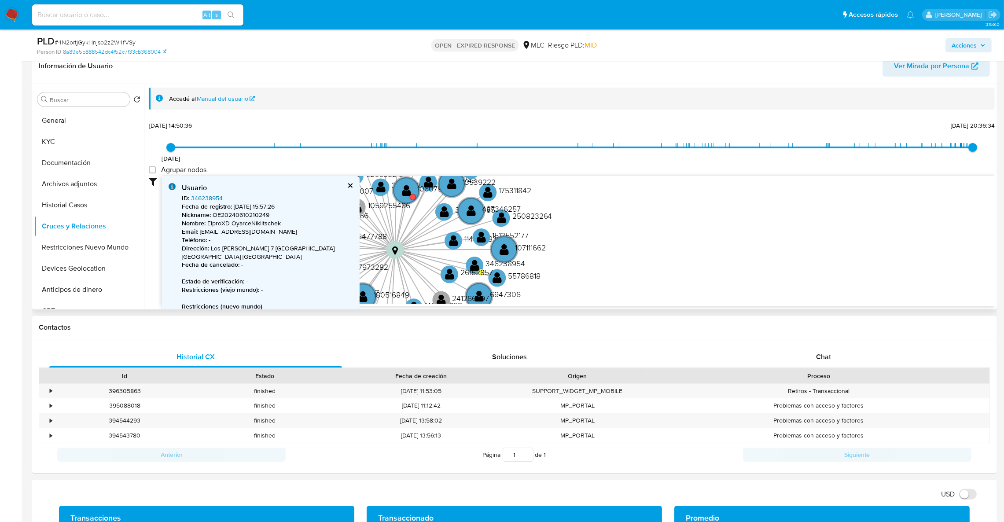
click at [209, 197] on link "346238954" at bounding box center [207, 198] width 32 height 9
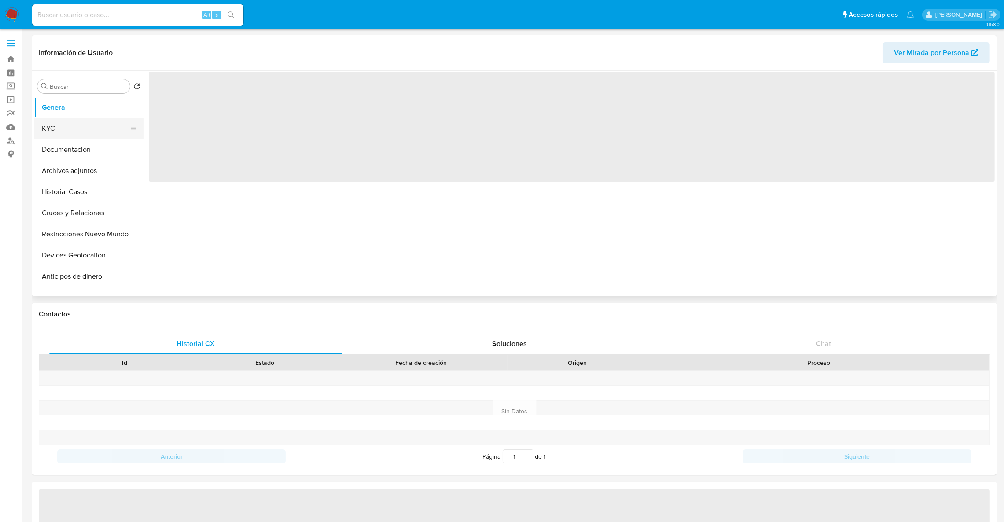
click at [103, 131] on button "KYC" at bounding box center [85, 128] width 103 height 21
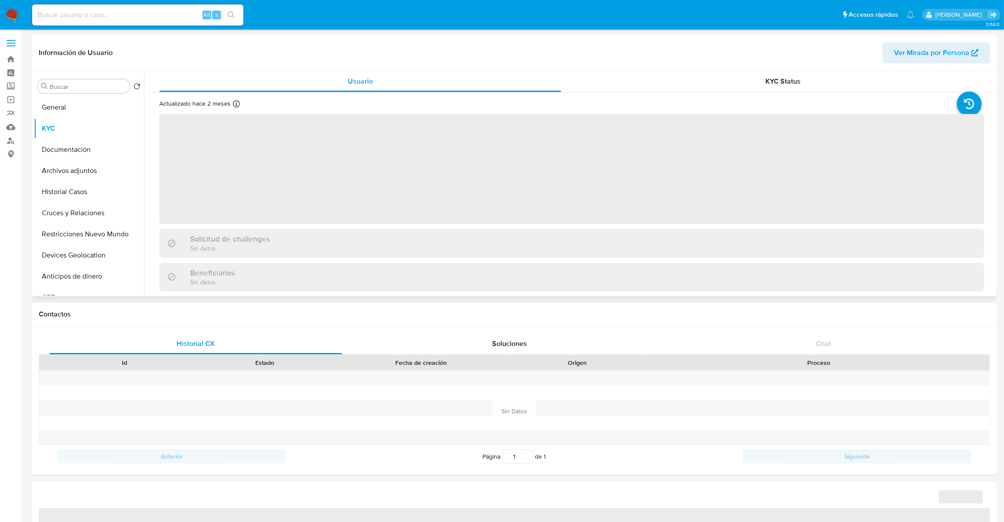
select select "10"
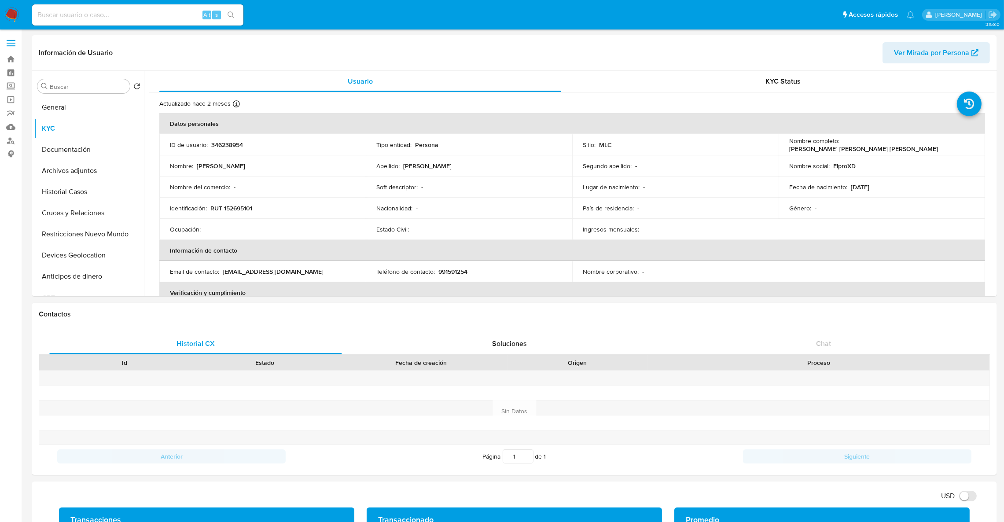
click at [128, 10] on input at bounding box center [137, 14] width 211 height 11
paste input "2456260675"
type input "2456260675"
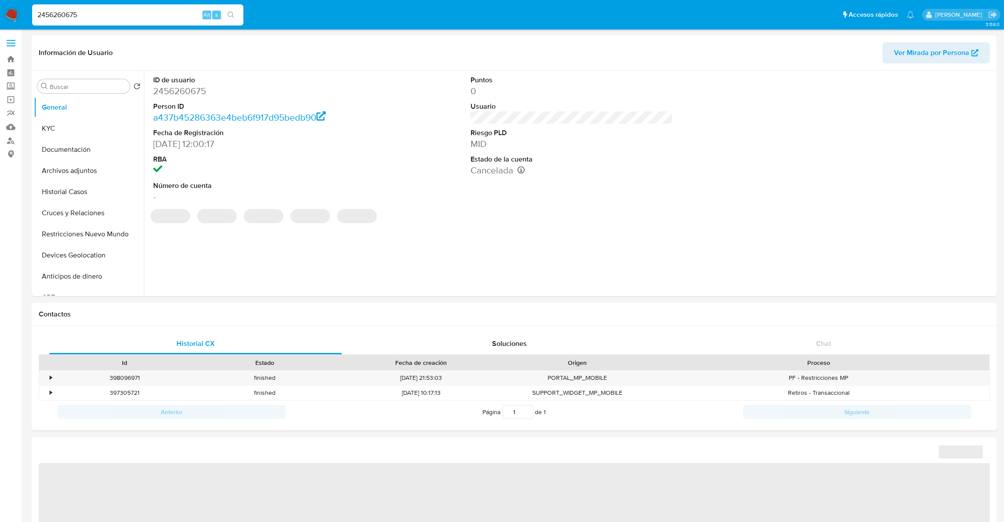
select select "10"
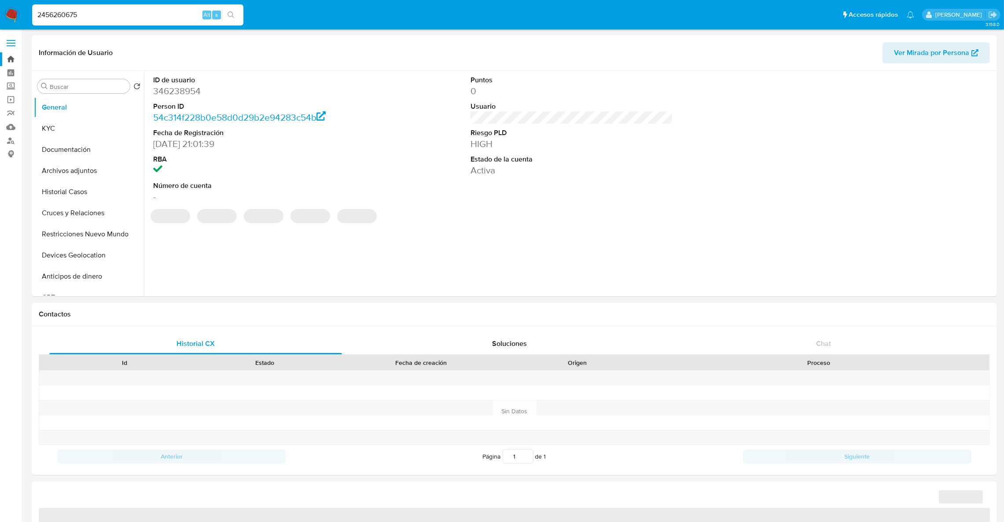
select select "10"
